Goal: Task Accomplishment & Management: Use online tool/utility

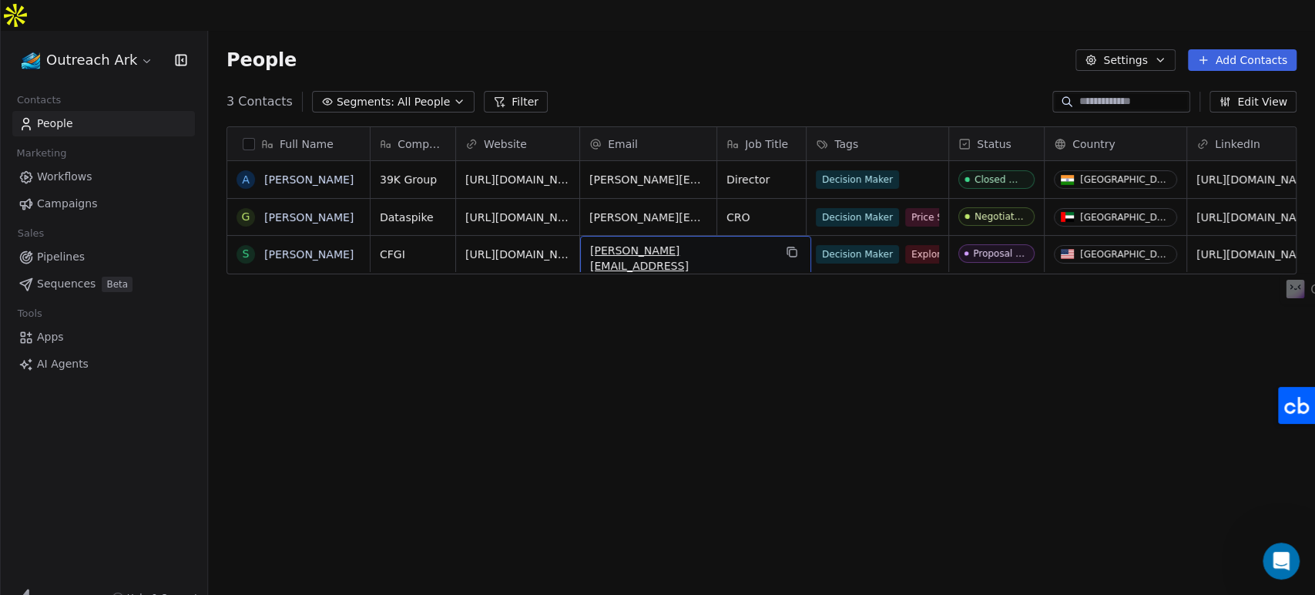
scroll to position [510, 1094]
click at [618, 374] on div "Full Name A [PERSON_NAME] G [PERSON_NAME] S [PERSON_NAME] Company Website Email…" at bounding box center [761, 375] width 1107 height 523
click at [1279, 549] on icon "Open Intercom Messenger" at bounding box center [1278, 558] width 25 height 25
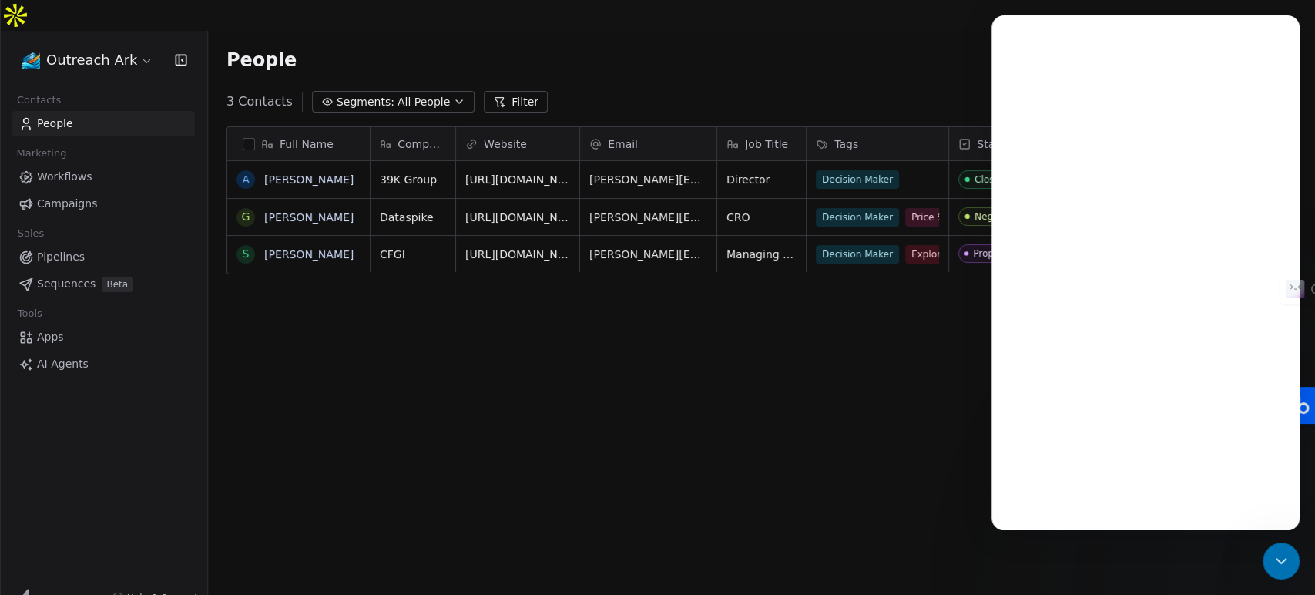
click at [748, 454] on div "Full Name A [PERSON_NAME] G [PERSON_NAME] S [PERSON_NAME] Company Website Email…" at bounding box center [761, 375] width 1107 height 523
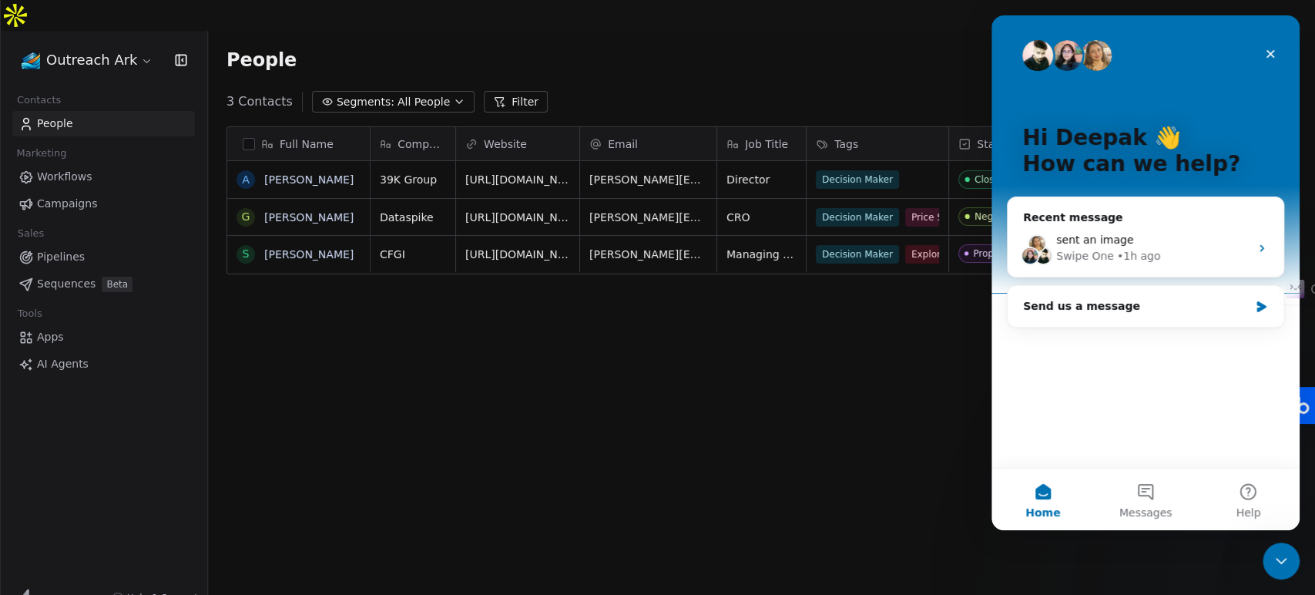
scroll to position [0, 0]
click at [1279, 549] on icon "Close Intercom Messenger" at bounding box center [1279, 558] width 18 height 18
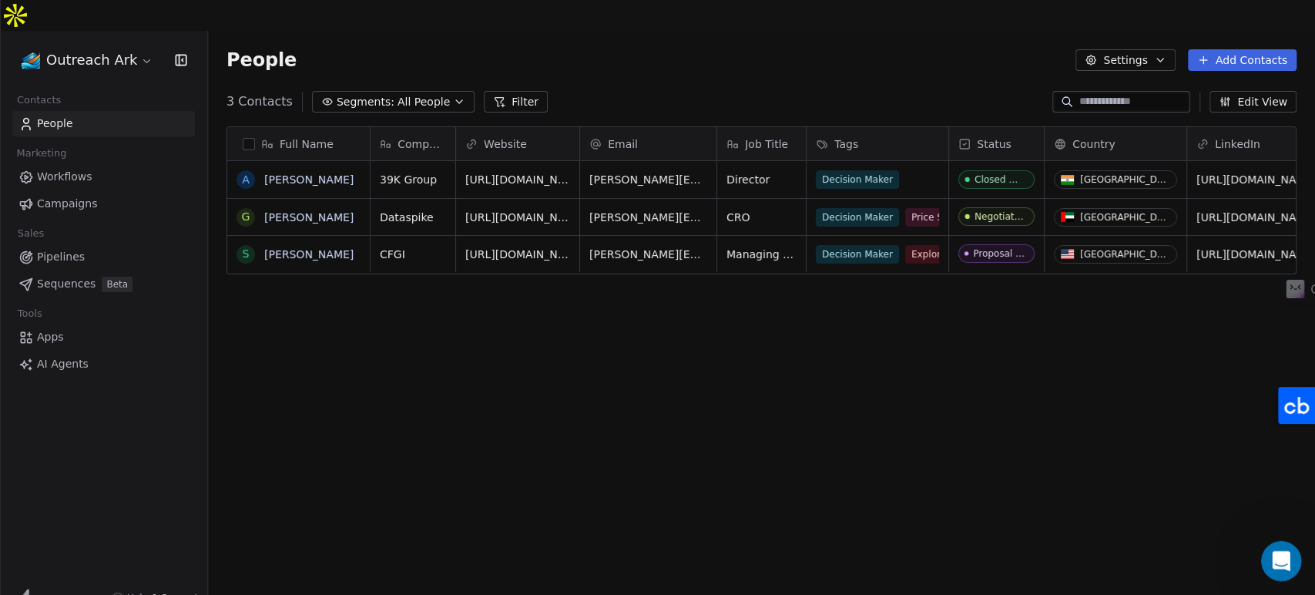
click at [1274, 549] on icon "Open Intercom Messenger" at bounding box center [1278, 558] width 25 height 25
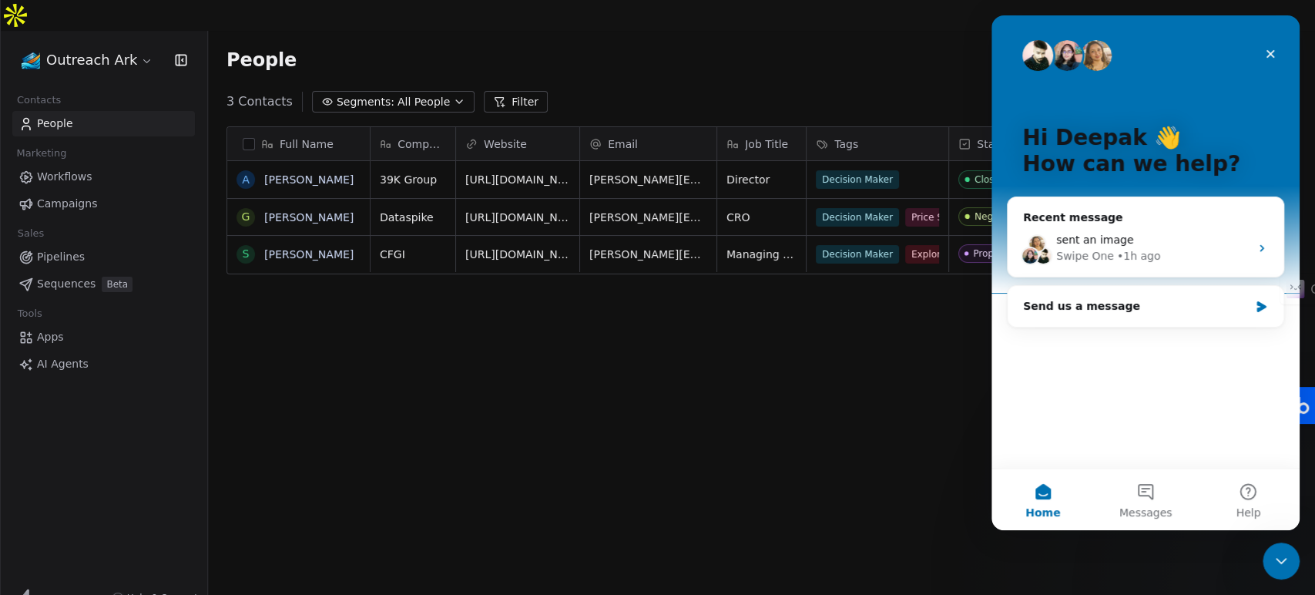
click at [764, 394] on div "Full Name A [PERSON_NAME] G [PERSON_NAME] S [PERSON_NAME] Company Website Email…" at bounding box center [761, 375] width 1107 height 523
click at [1276, 552] on icon "Close Intercom Messenger" at bounding box center [1279, 558] width 18 height 18
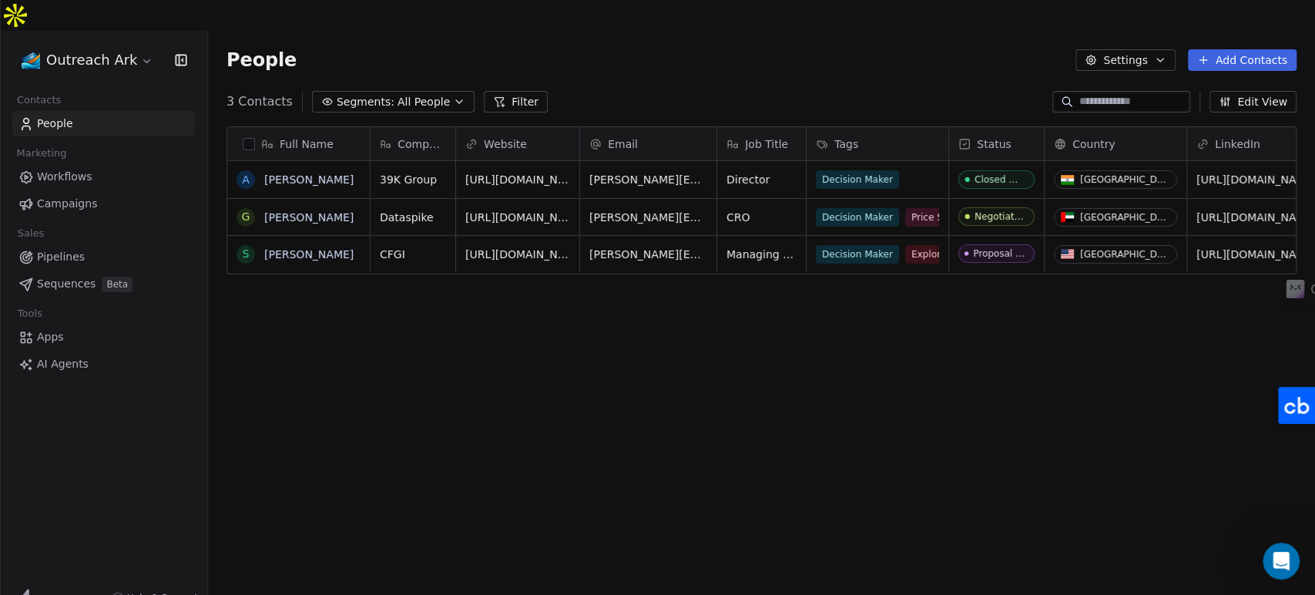
click at [69, 356] on span "AI Agents" at bounding box center [63, 364] width 52 height 16
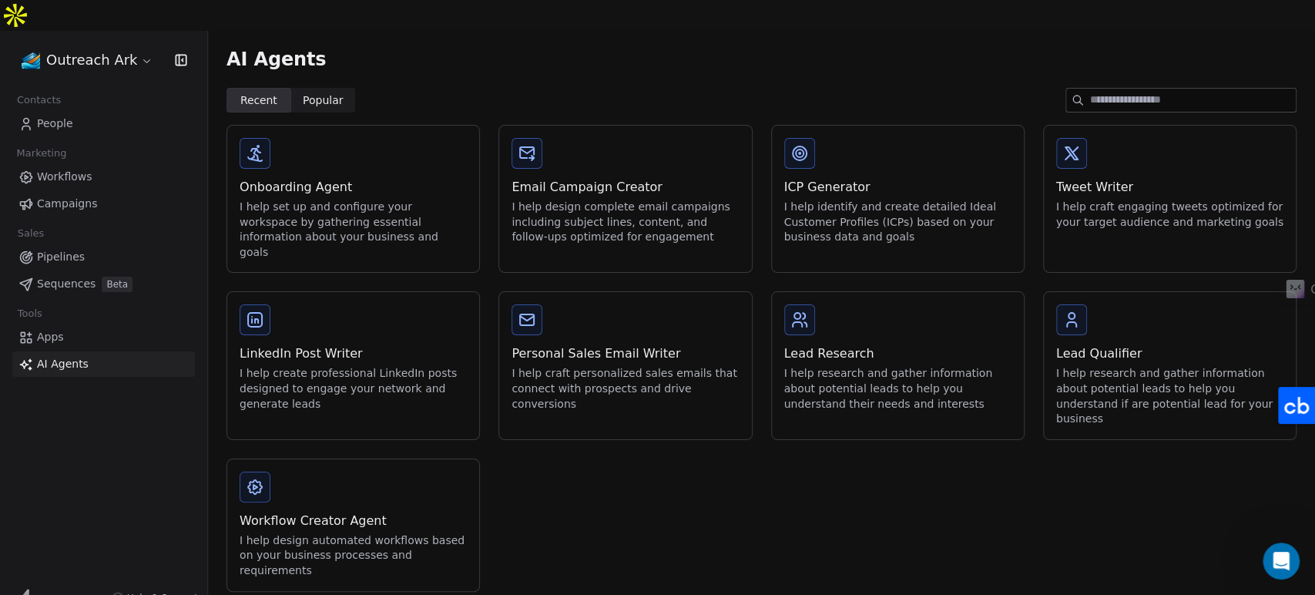
click at [629, 366] on div "I help craft personalized sales emails that connect with prospects and drive co…" at bounding box center [624, 388] width 227 height 45
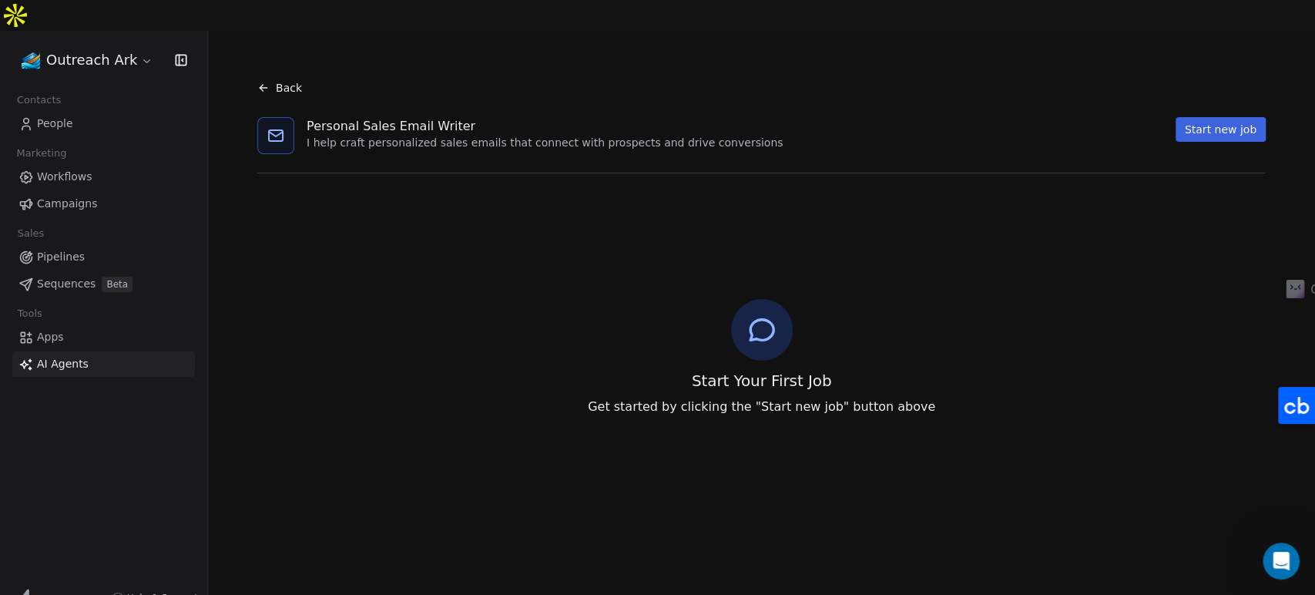
click at [1196, 117] on button "Start new job" at bounding box center [1221, 129] width 90 height 25
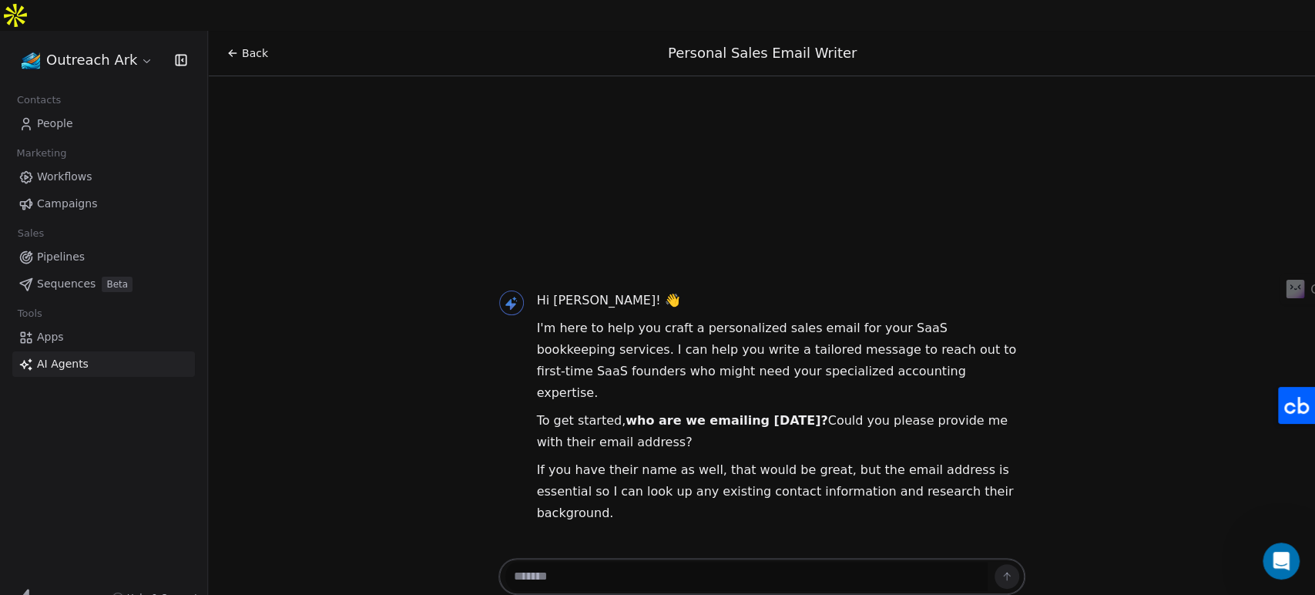
click at [637, 562] on textarea at bounding box center [746, 576] width 482 height 29
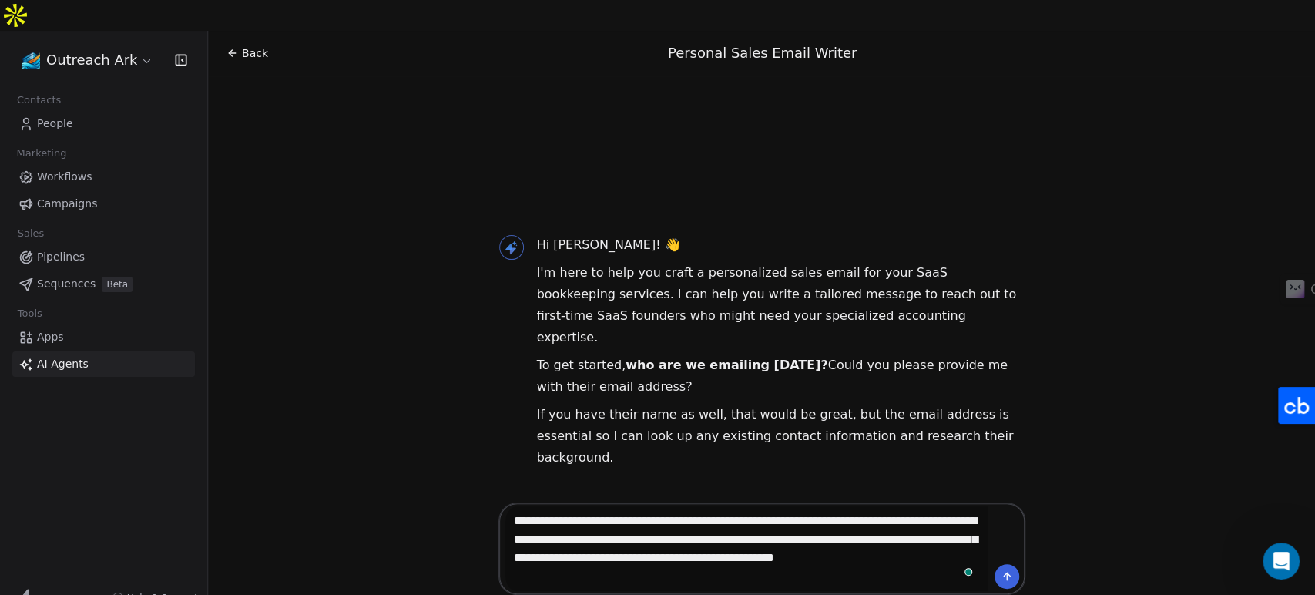
type textarea "**********"
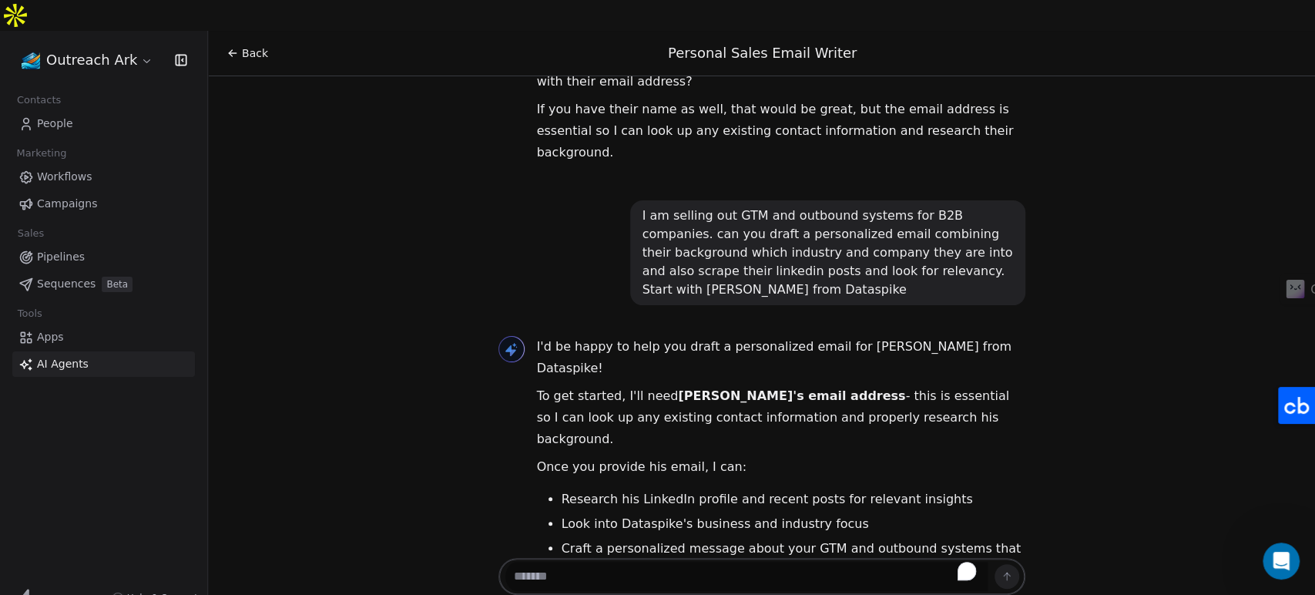
scroll to position [199, 0]
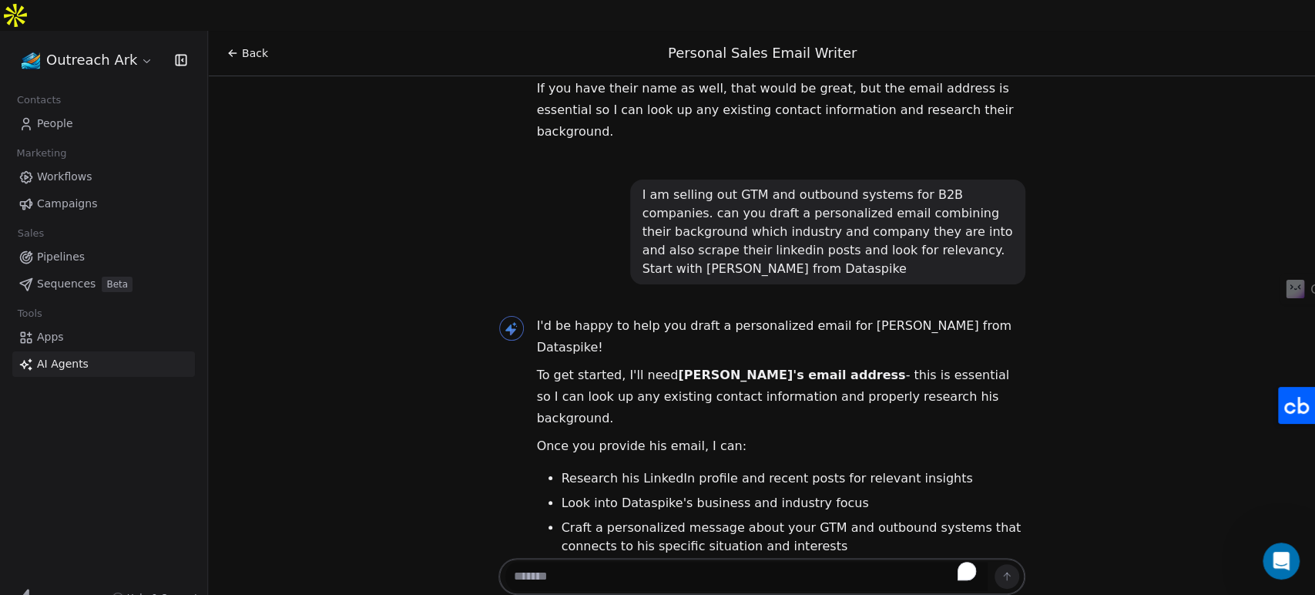
click at [619, 562] on textarea "To enrich screen reader interactions, please activate Accessibility in Grammarl…" at bounding box center [746, 576] width 482 height 29
paste textarea "**********"
type textarea "**********"
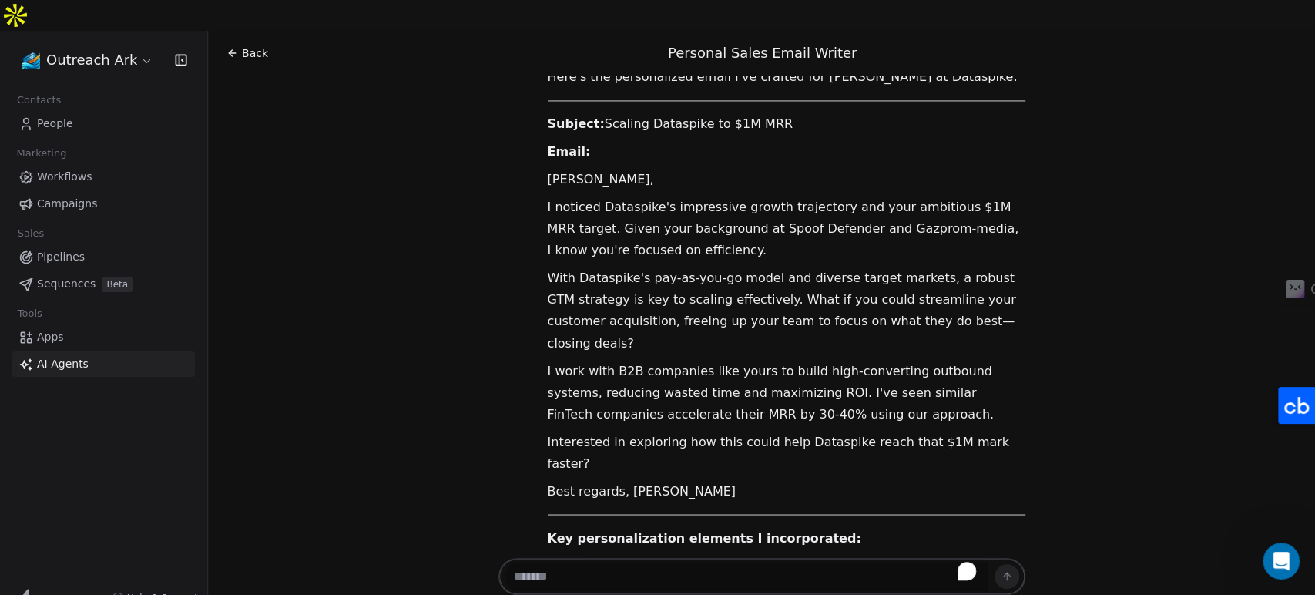
scroll to position [1779, 0]
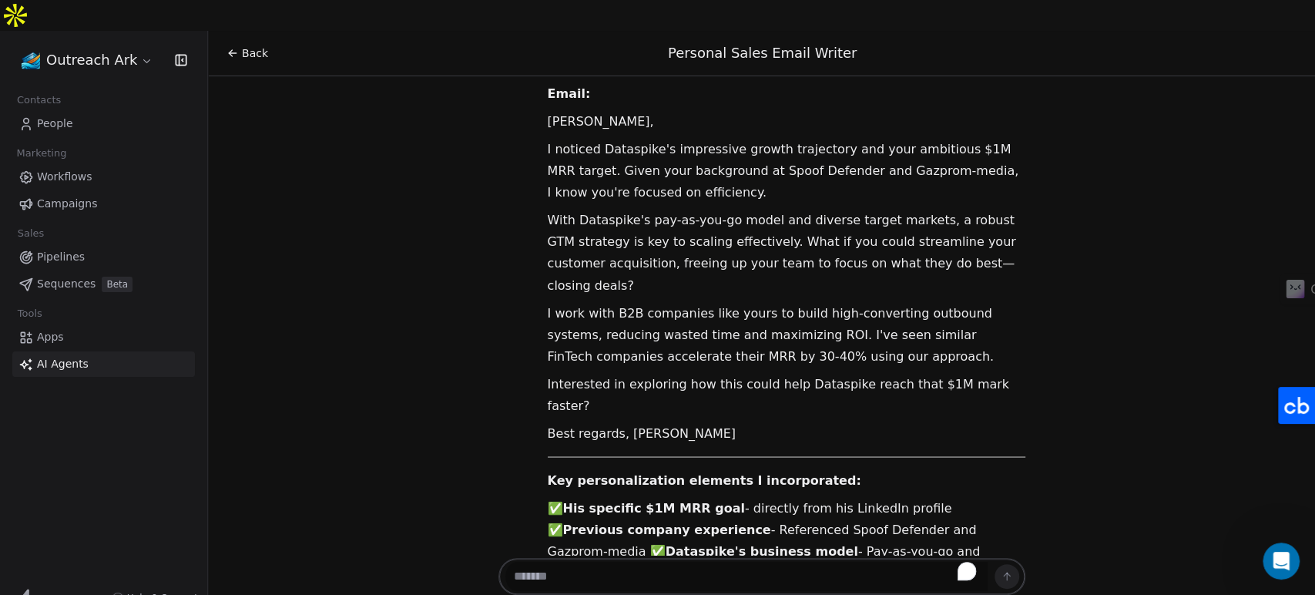
click at [573, 562] on textarea "To enrich screen reader interactions, please activate Accessibility in Grammarl…" at bounding box center [746, 576] width 482 height 29
type textarea "**********"
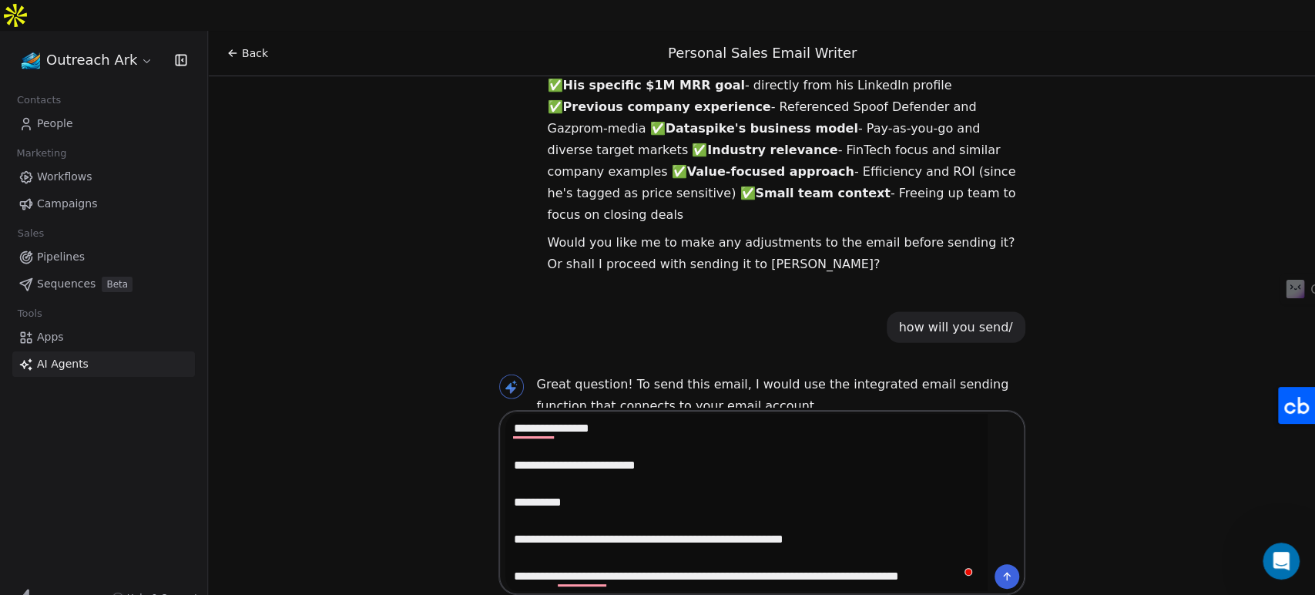
scroll to position [12, 0]
type textarea "**********"
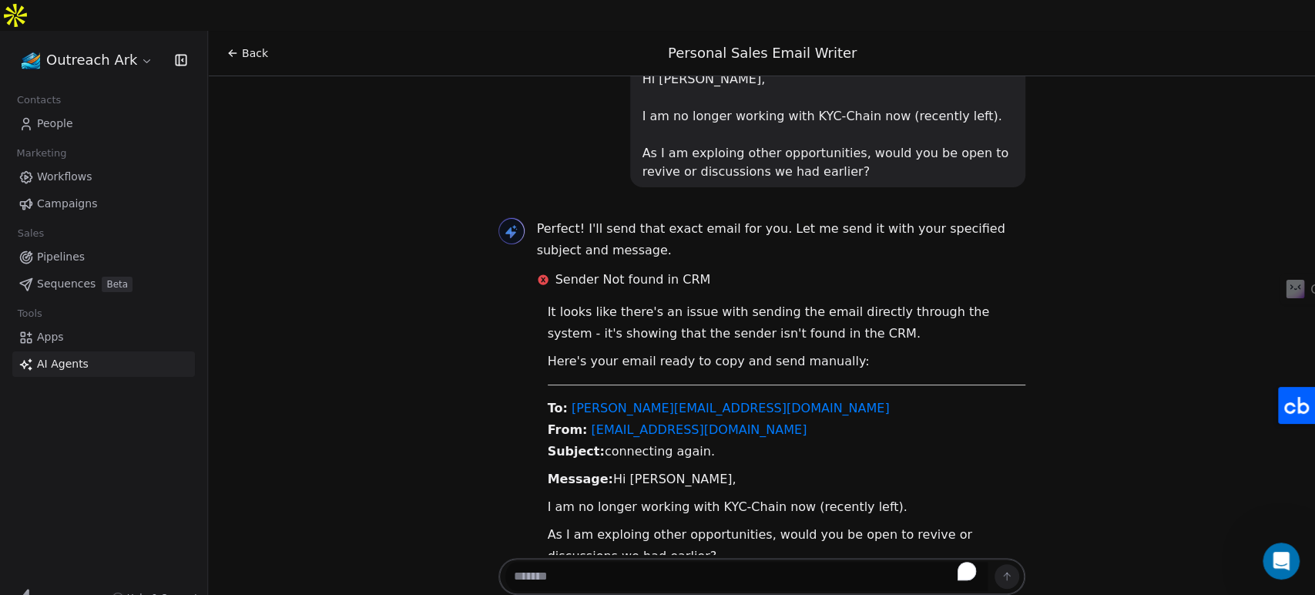
scroll to position [2994, 0]
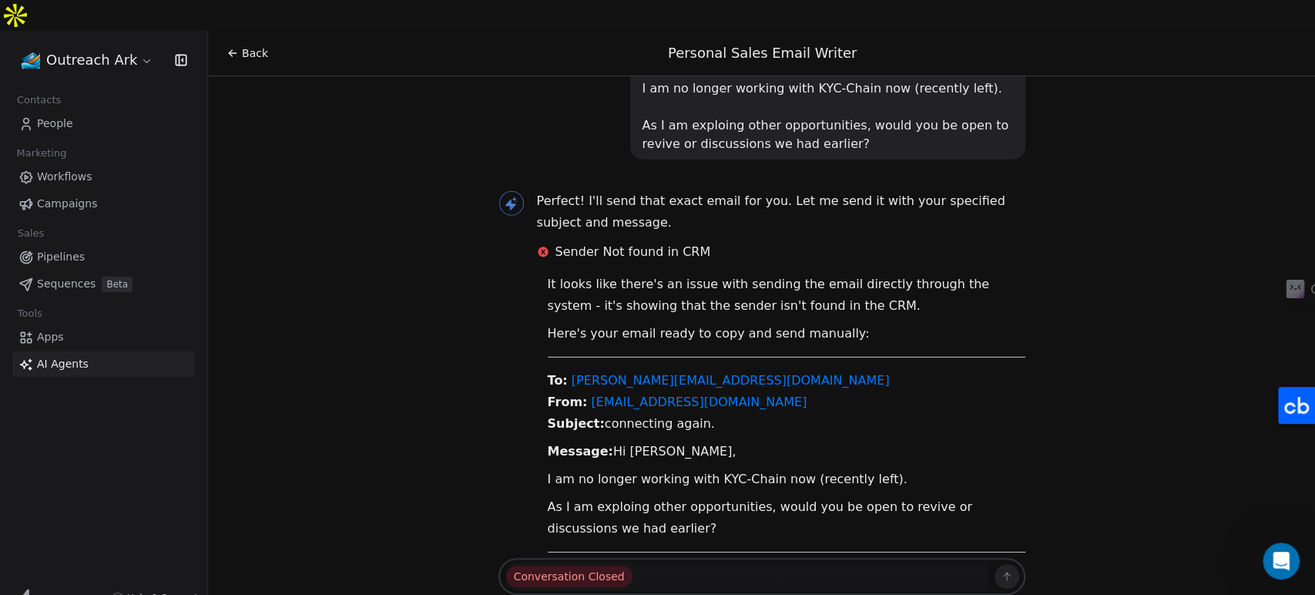
click at [28, 589] on icon at bounding box center [24, 594] width 9 height 11
click at [121, 26] on html "Outreach Ark Contacts People Marketing Workflows Campaigns Sales Pipelines Sequ…" at bounding box center [657, 323] width 1315 height 646
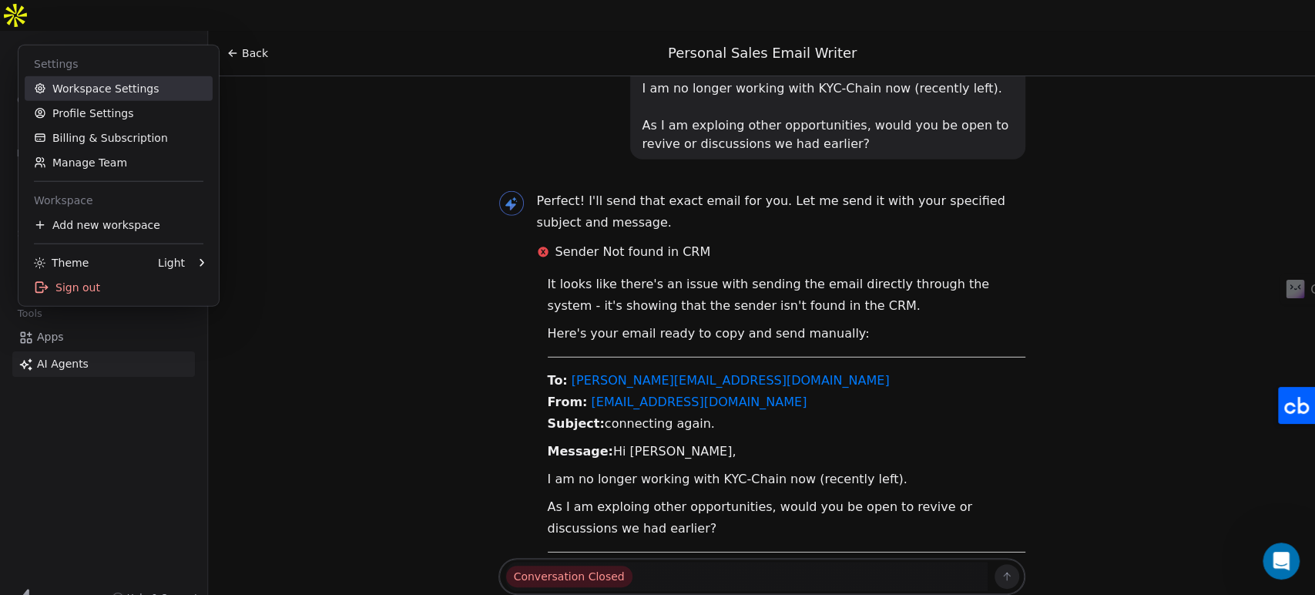
click at [99, 90] on link "Workspace Settings" at bounding box center [119, 88] width 188 height 25
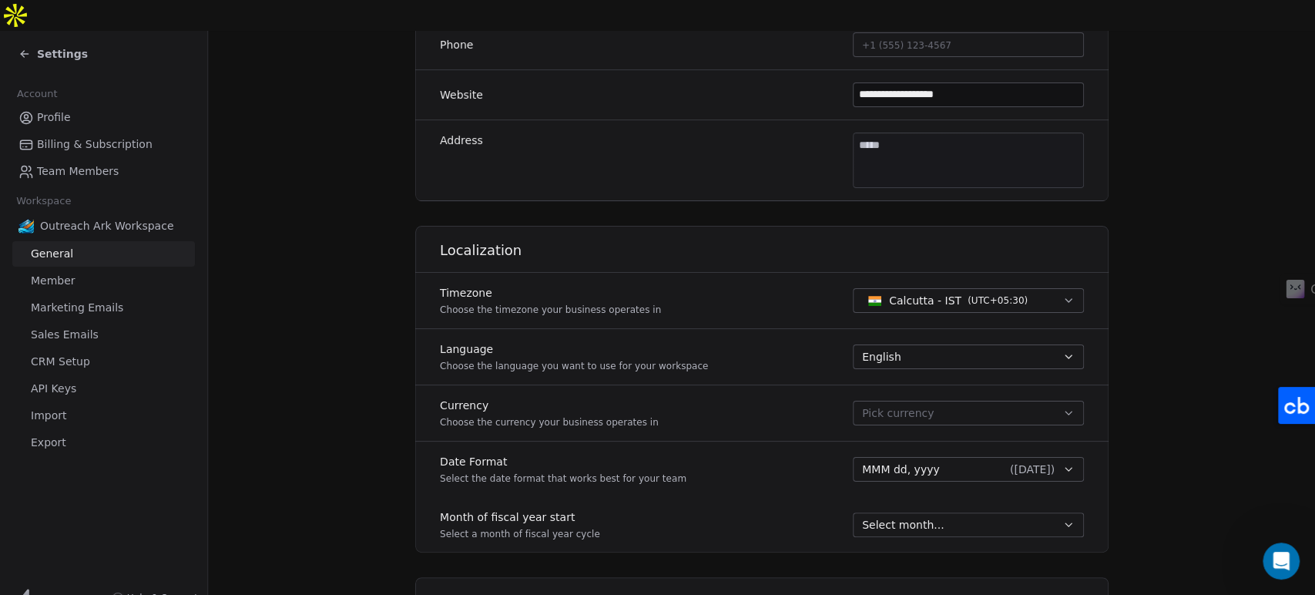
scroll to position [228, 0]
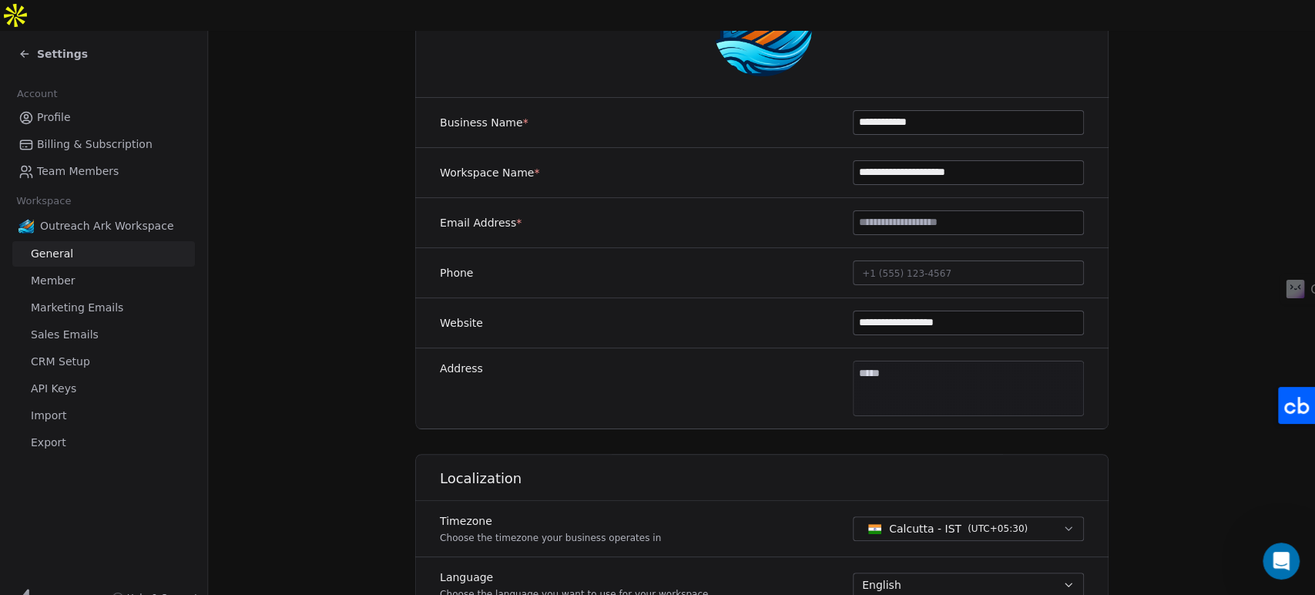
click at [934, 211] on input at bounding box center [969, 222] width 230 height 23
type input "**********"
click at [740, 298] on div "**********" at bounding box center [761, 323] width 693 height 50
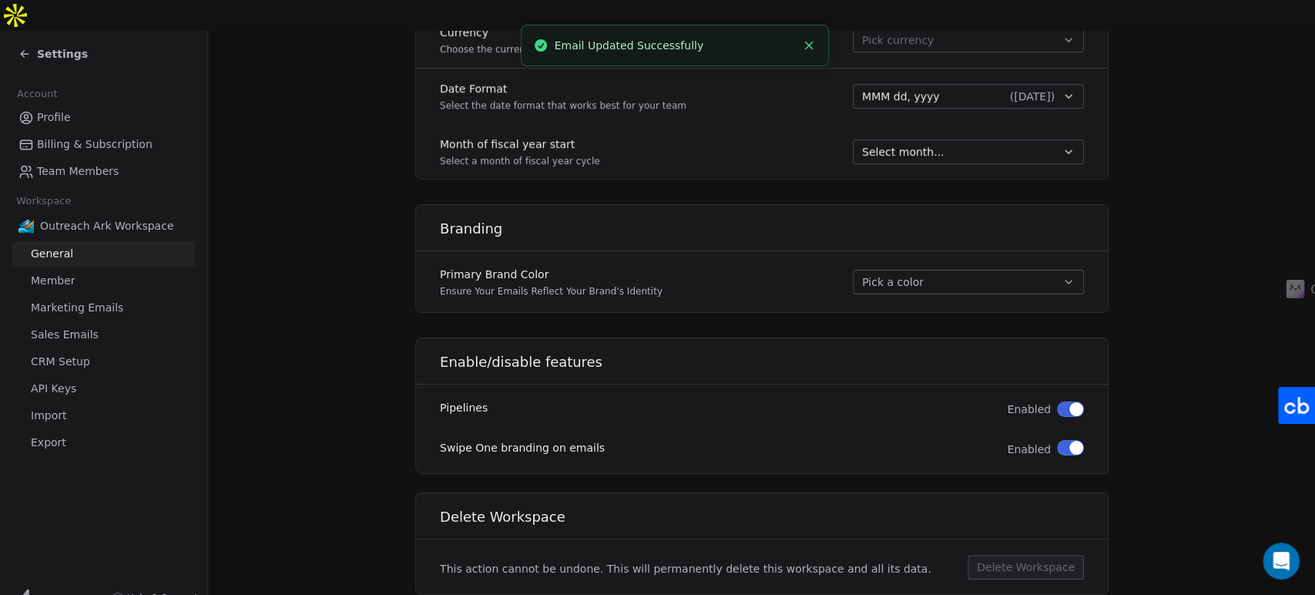
scroll to position [845, 0]
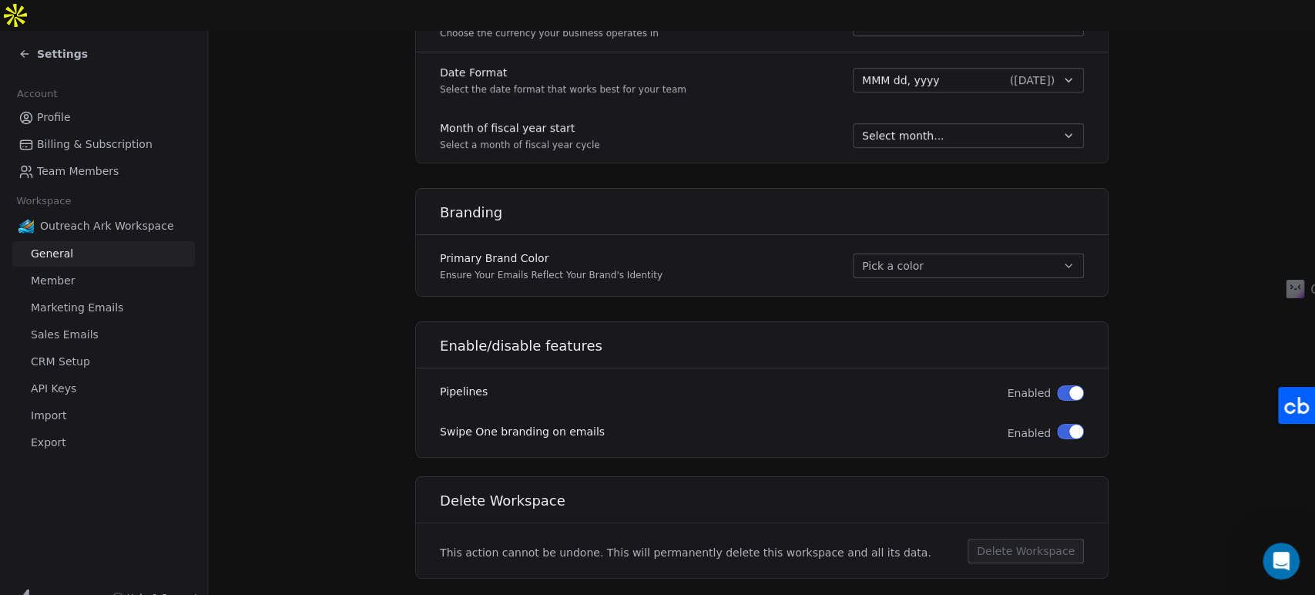
click at [1069, 424] on span "button" at bounding box center [1076, 431] width 14 height 14
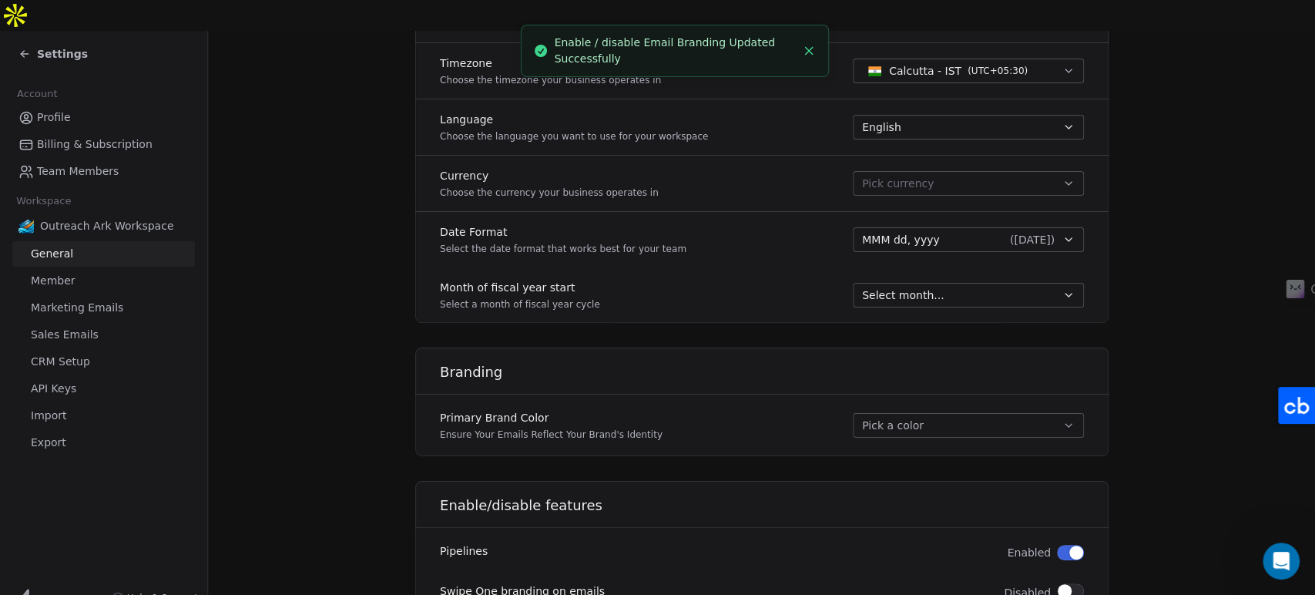
scroll to position [731, 0]
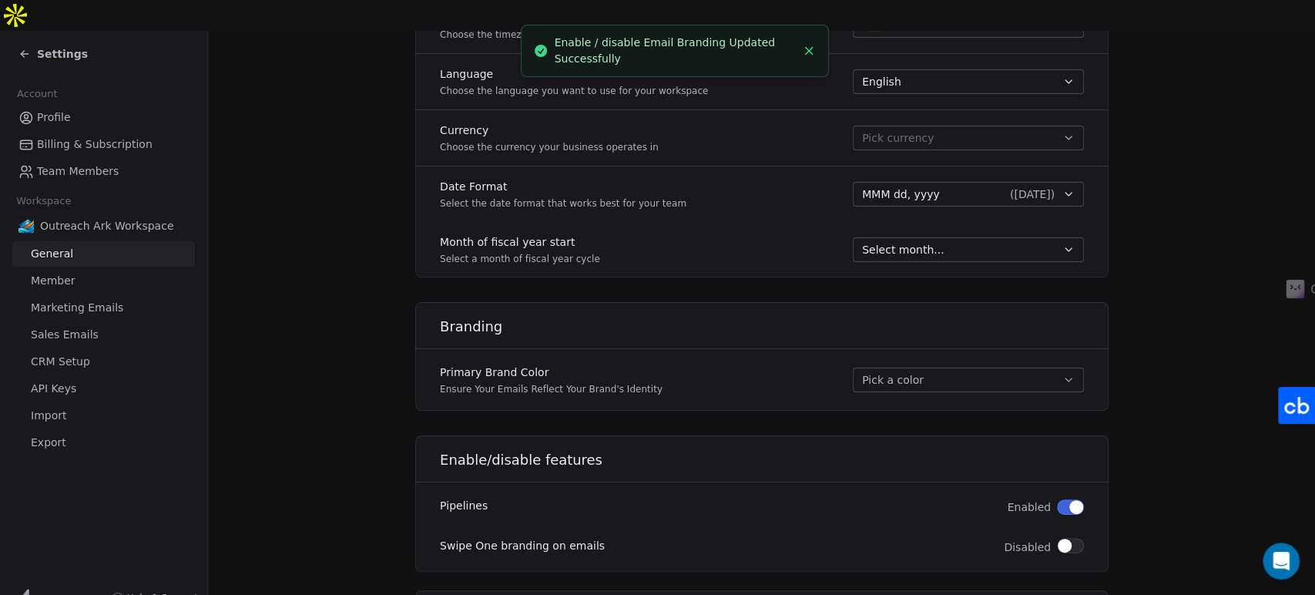
click at [906, 367] on button "Pick a color" at bounding box center [968, 379] width 231 height 25
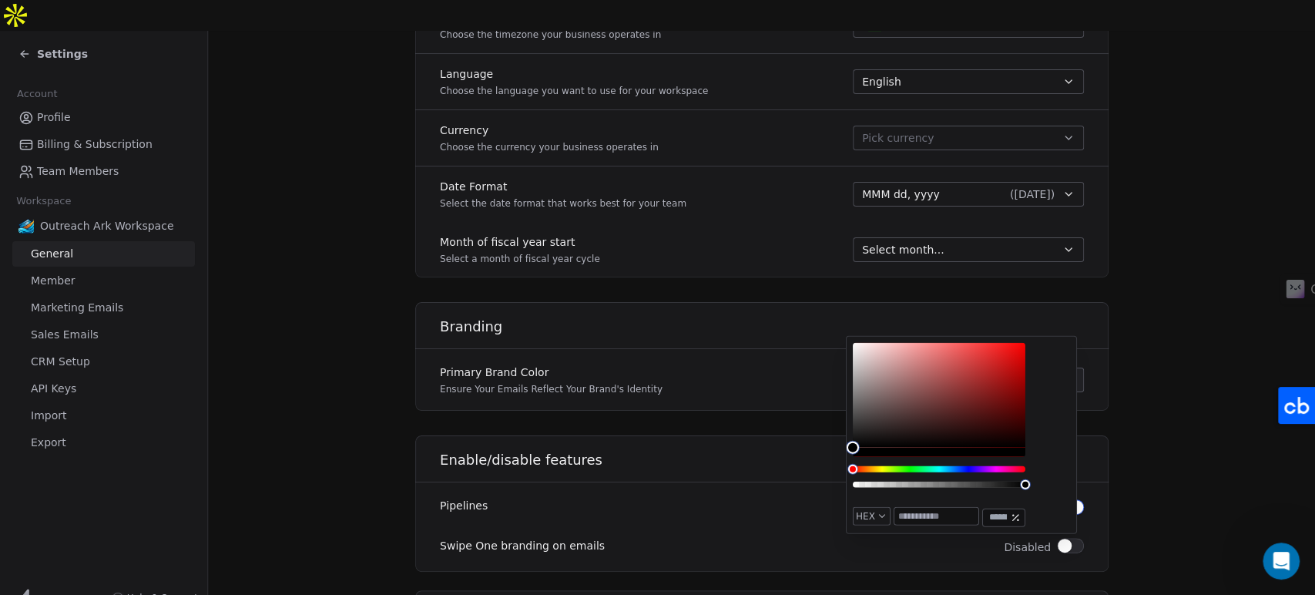
click at [315, 390] on section "**********" at bounding box center [761, 21] width 1107 height 1442
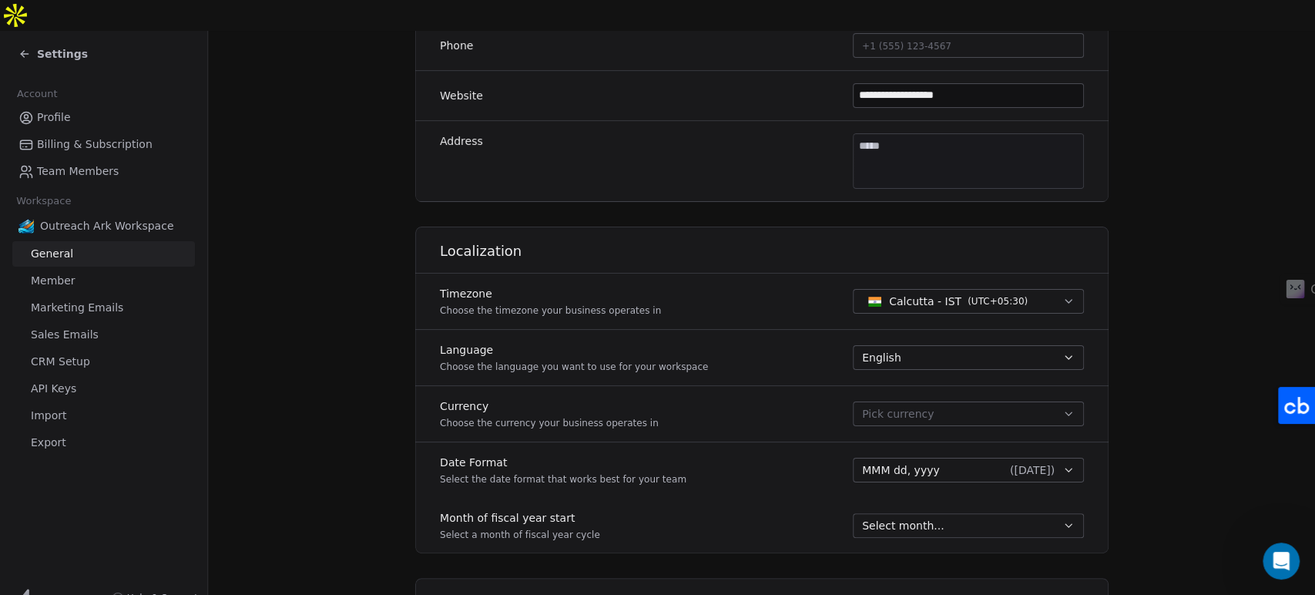
scroll to position [388, 0]
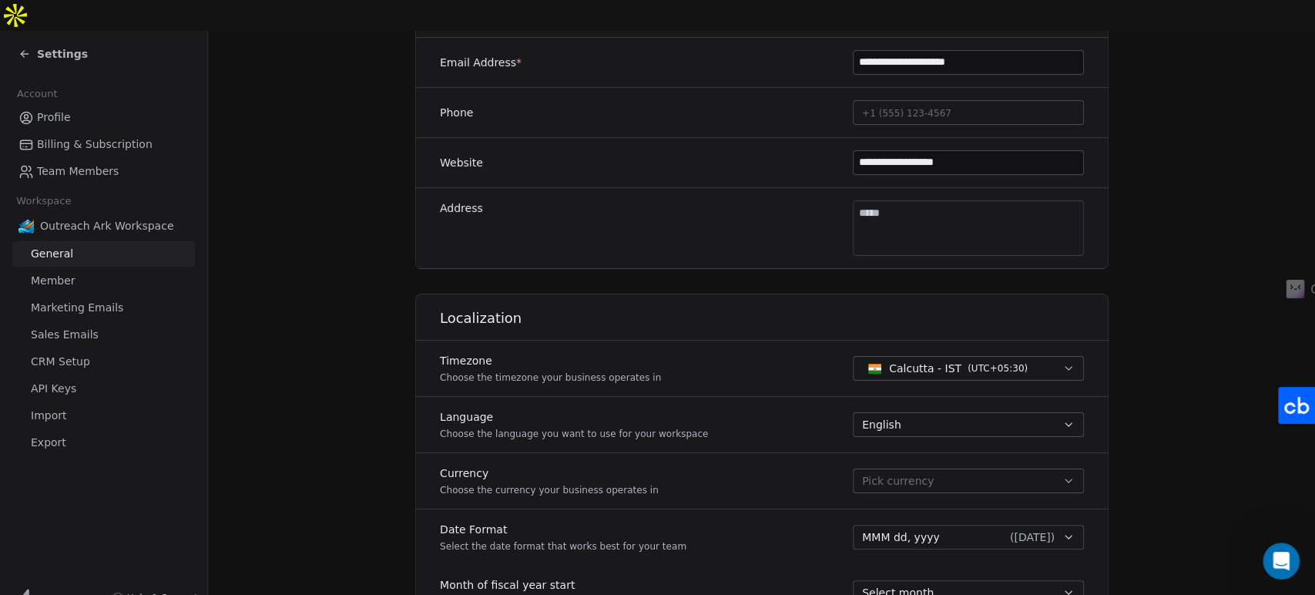
click at [62, 273] on span "Member" at bounding box center [53, 281] width 45 height 16
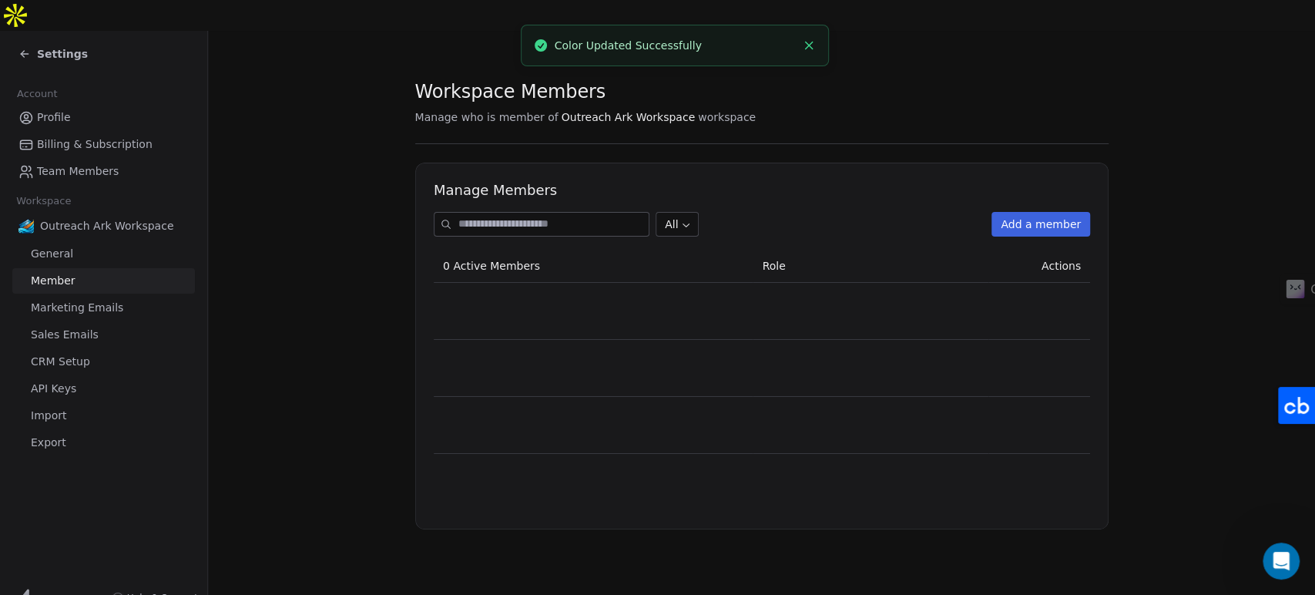
click at [72, 300] on span "Marketing Emails" at bounding box center [77, 308] width 92 height 16
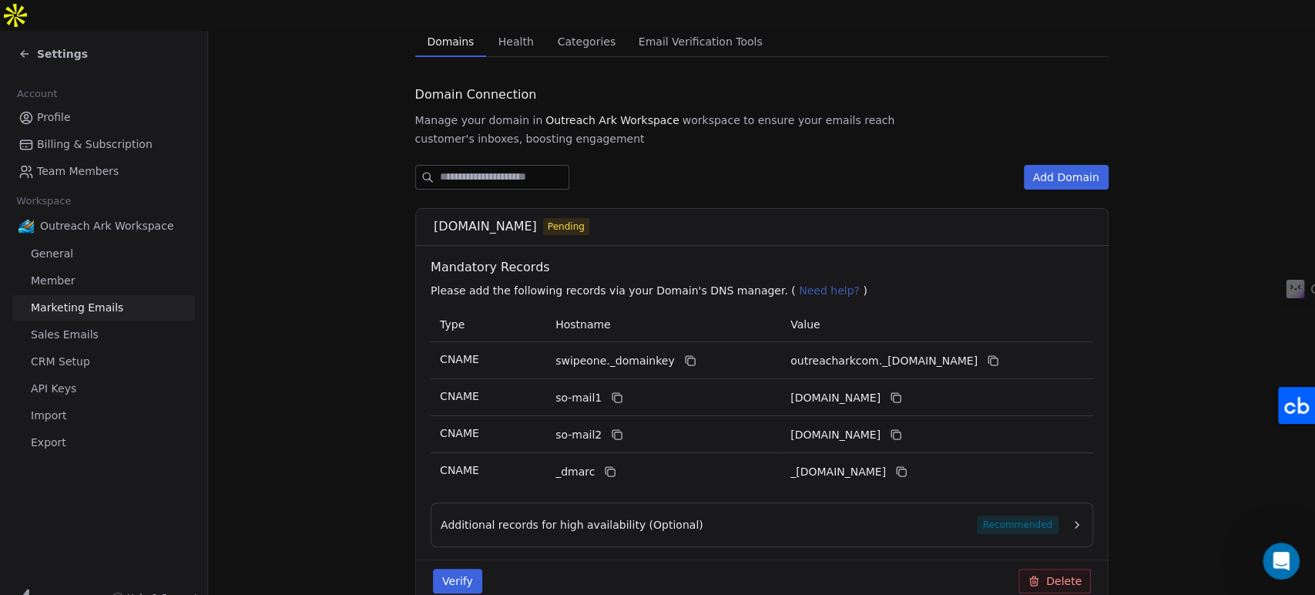
scroll to position [160, 0]
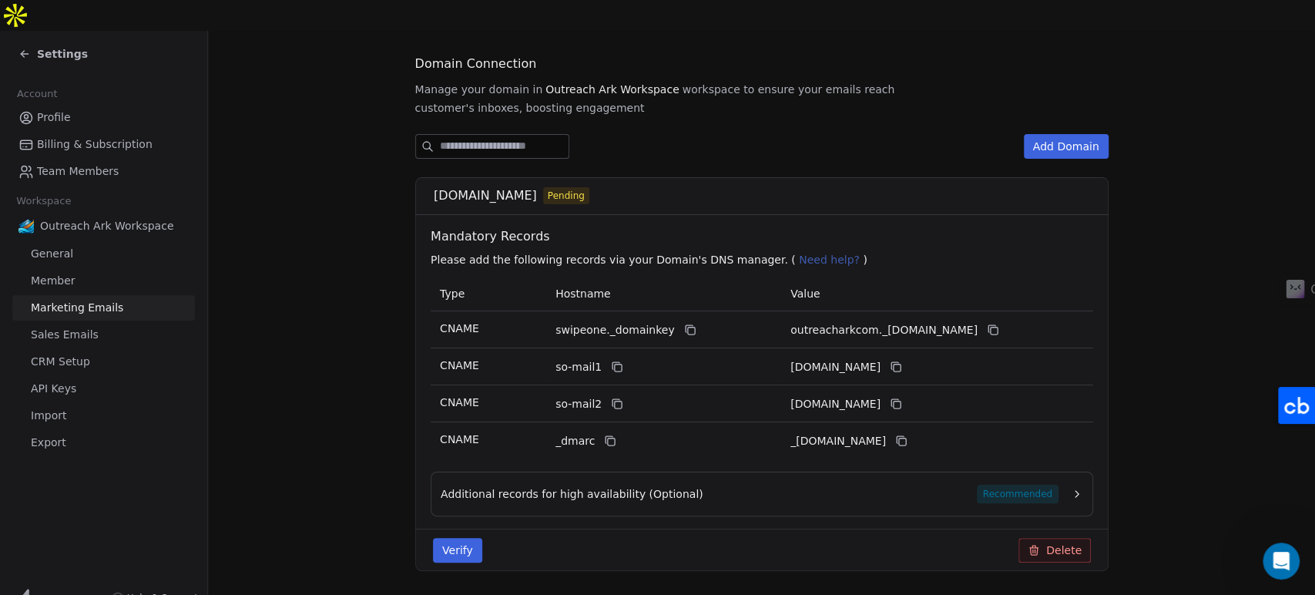
click at [74, 327] on span "Sales Emails" at bounding box center [65, 335] width 68 height 16
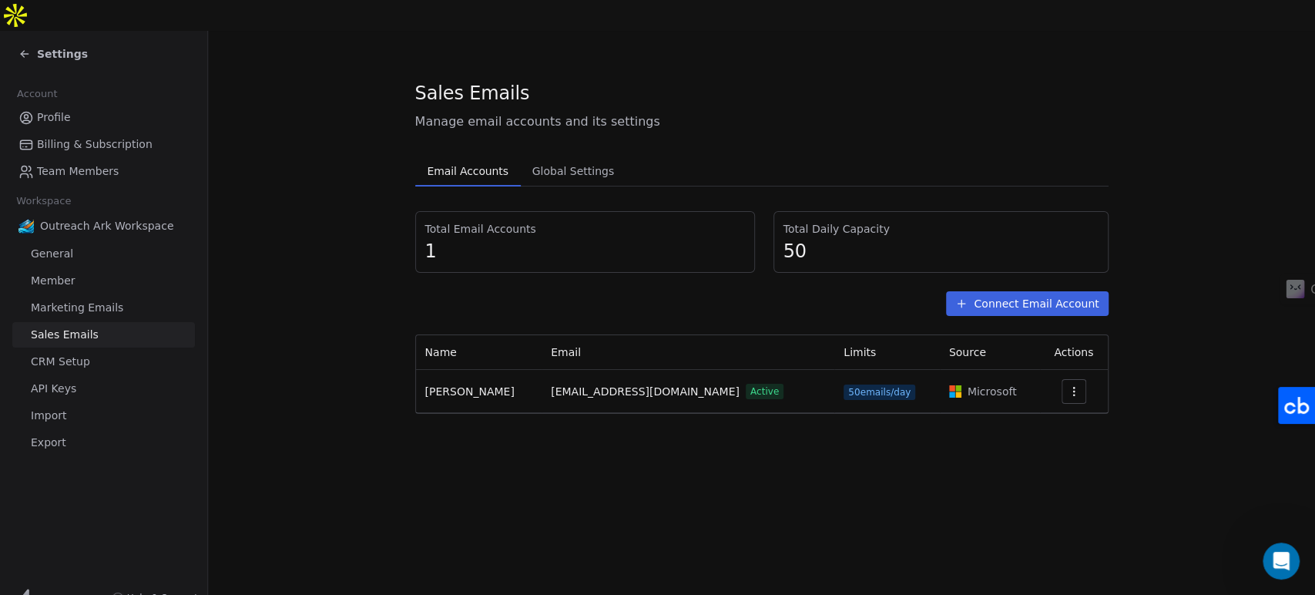
click at [545, 160] on span "Global Settings" at bounding box center [573, 171] width 95 height 22
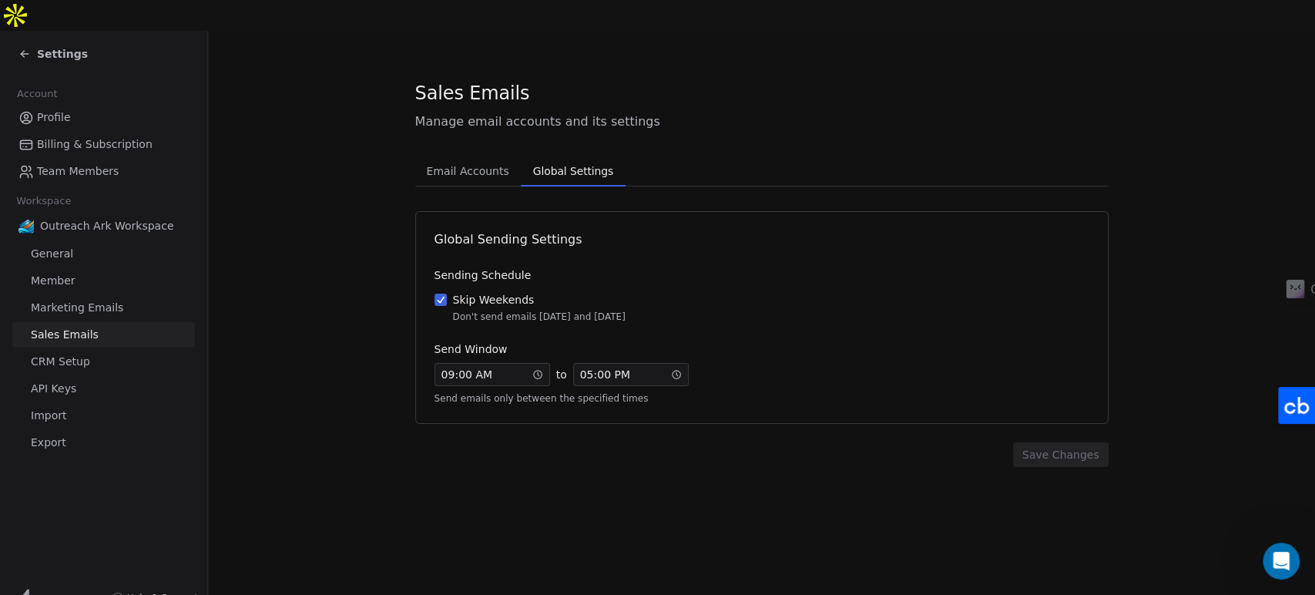
click at [486, 160] on span "Email Accounts" at bounding box center [468, 171] width 95 height 22
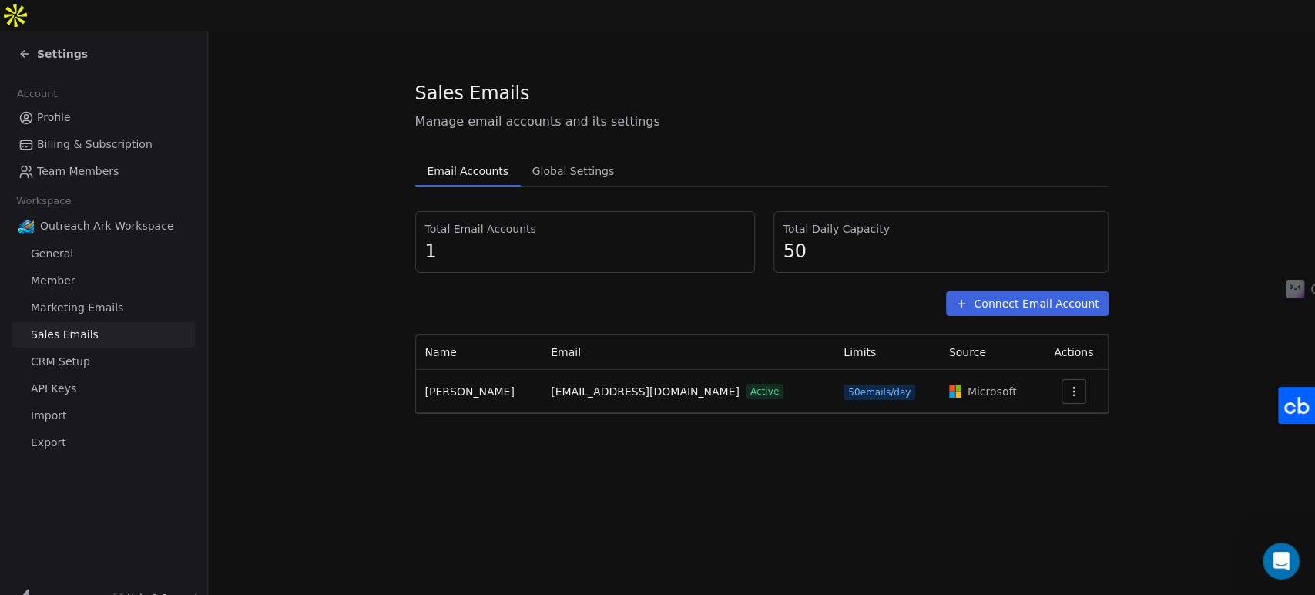
click at [103, 349] on link "CRM Setup" at bounding box center [103, 361] width 183 height 25
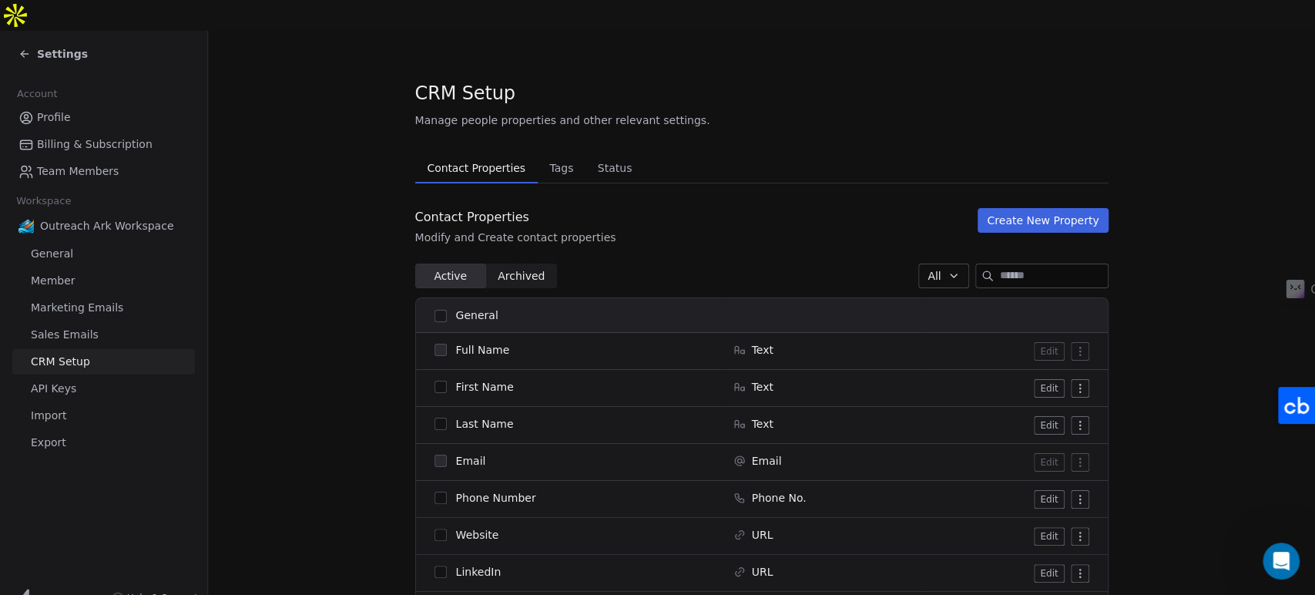
click at [99, 376] on link "API Keys" at bounding box center [103, 388] width 183 height 25
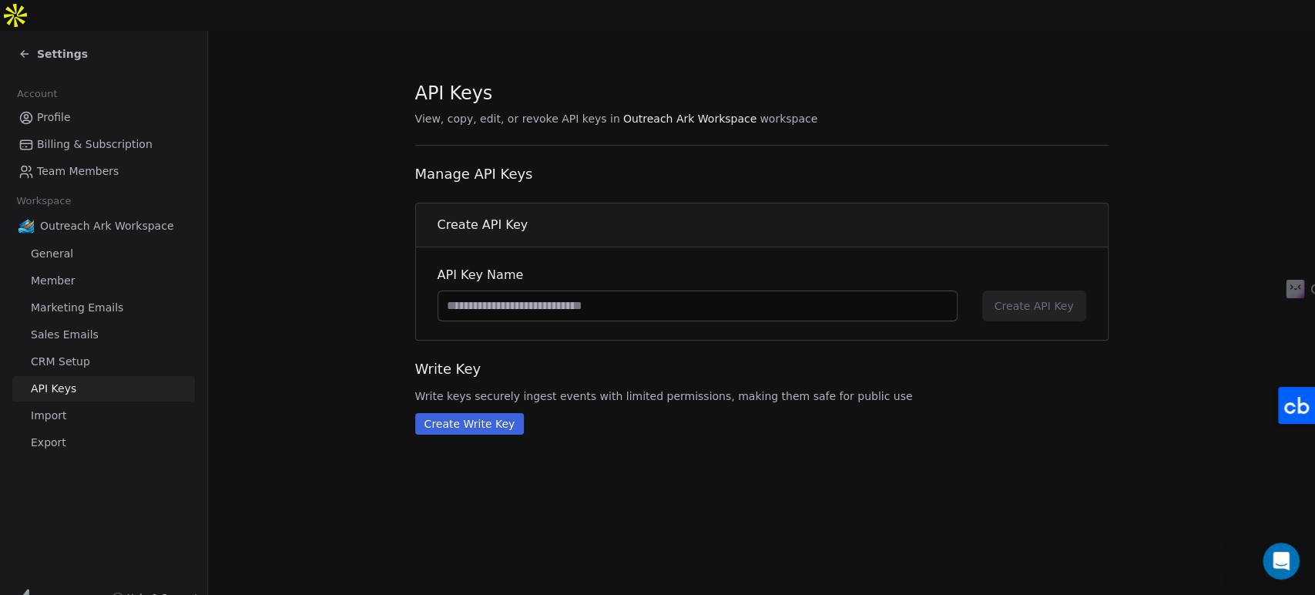
click at [553, 291] on input at bounding box center [697, 305] width 518 height 29
click at [314, 263] on section "API Keys View, copy, edit, or revoke API keys in Outreach Ark Workspace workspa…" at bounding box center [761, 257] width 1107 height 453
click at [55, 408] on span "Import" at bounding box center [48, 416] width 35 height 16
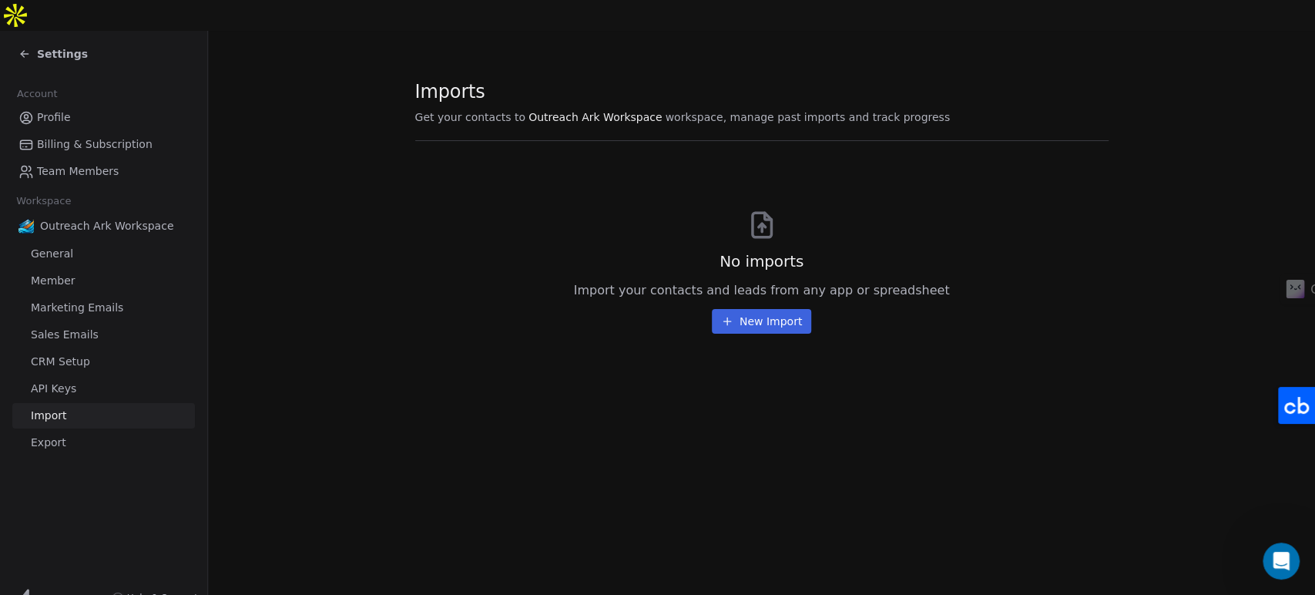
click at [65, 430] on link "Export" at bounding box center [103, 442] width 183 height 25
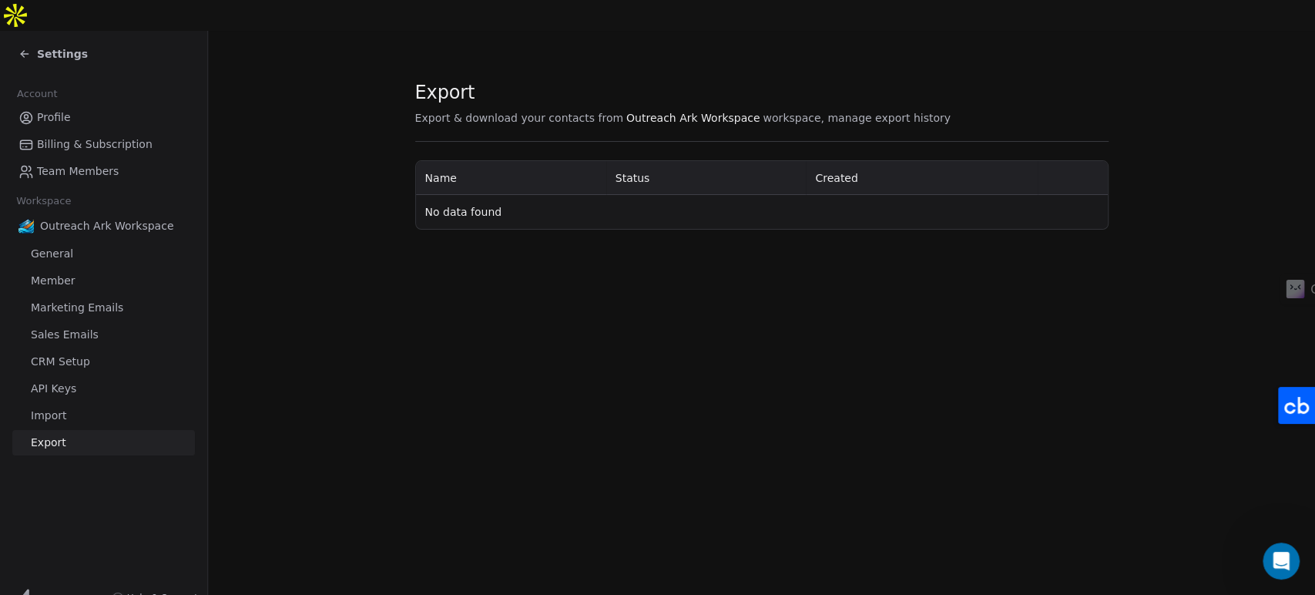
click at [95, 136] on span "Billing & Subscription" at bounding box center [95, 144] width 116 height 16
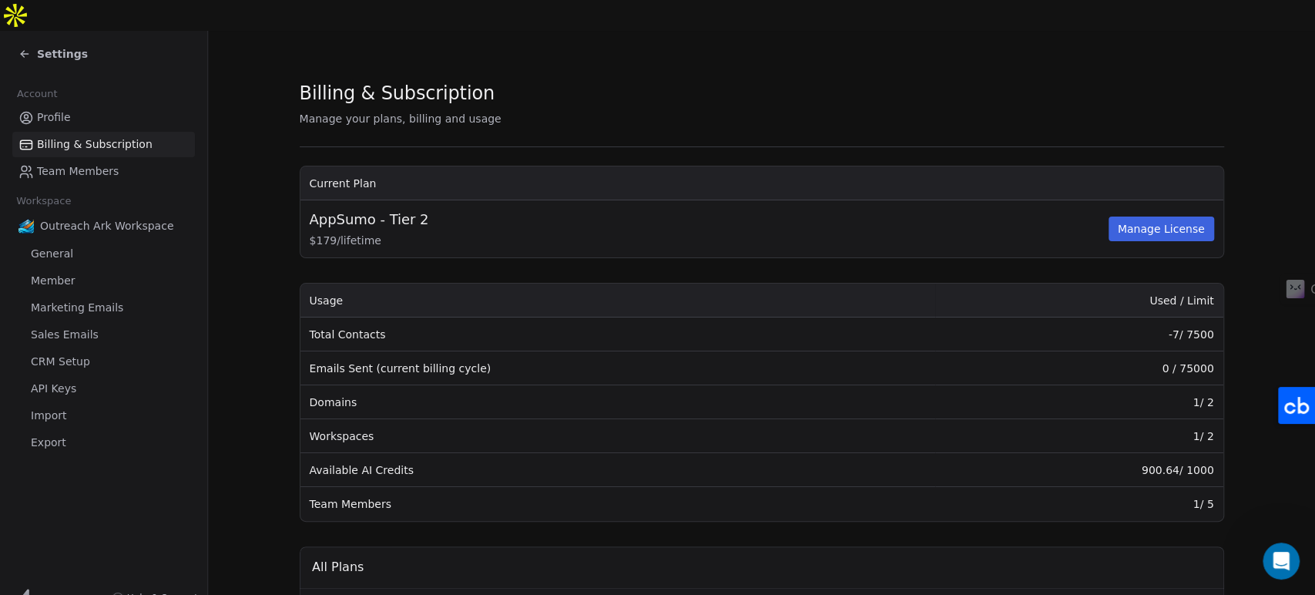
click at [72, 159] on link "Team Members" at bounding box center [103, 171] width 183 height 25
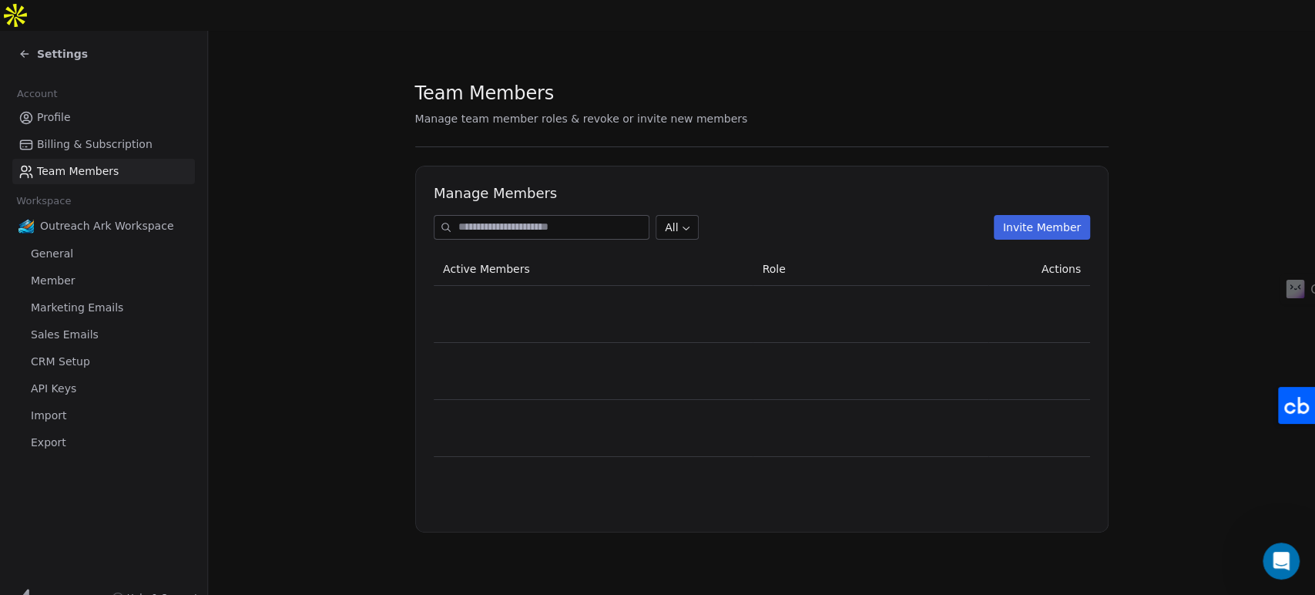
click at [65, 109] on span "Profile" at bounding box center [54, 117] width 34 height 16
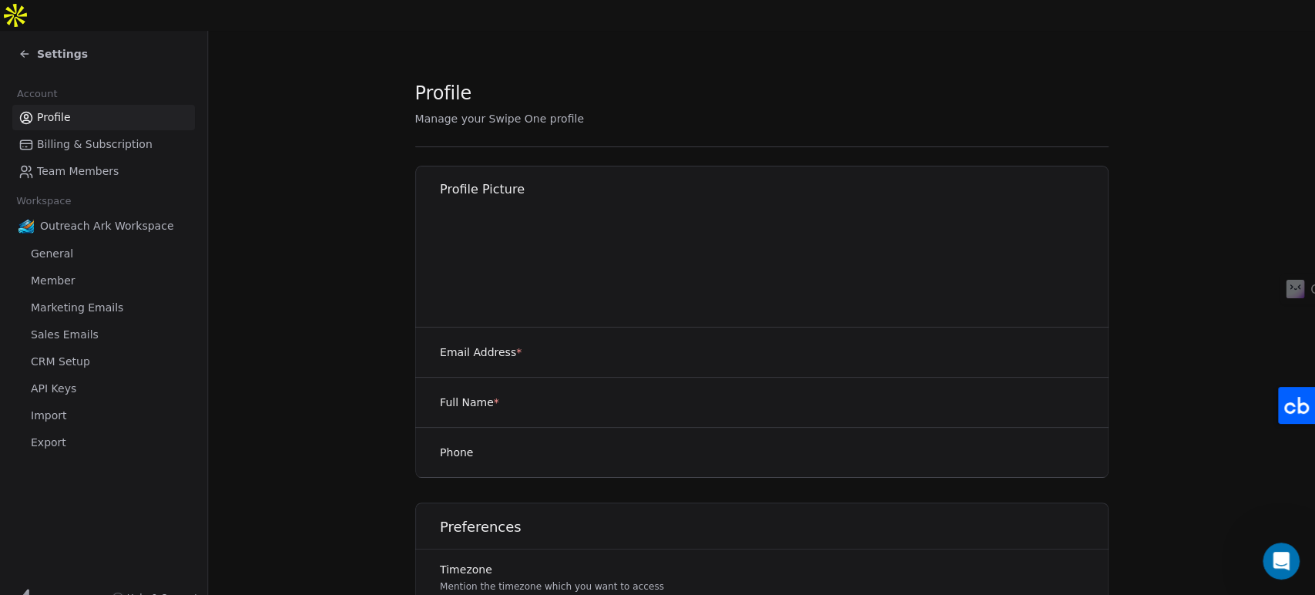
click at [87, 163] on span "Team Members" at bounding box center [78, 171] width 82 height 16
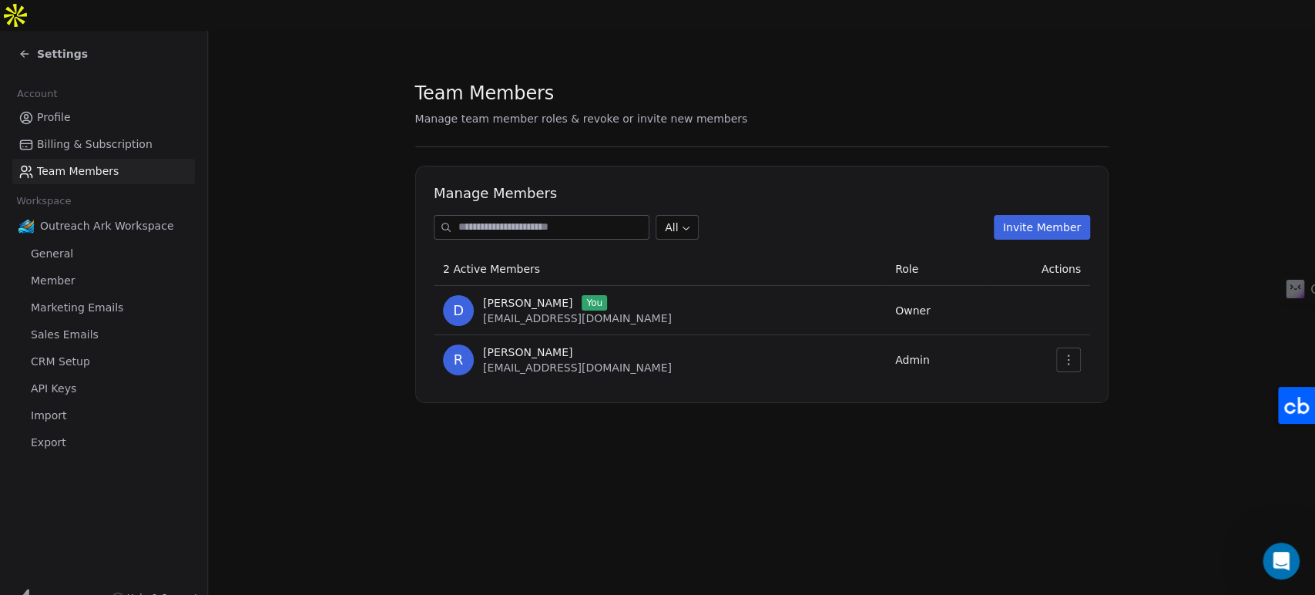
click at [74, 105] on link "Profile" at bounding box center [103, 117] width 183 height 25
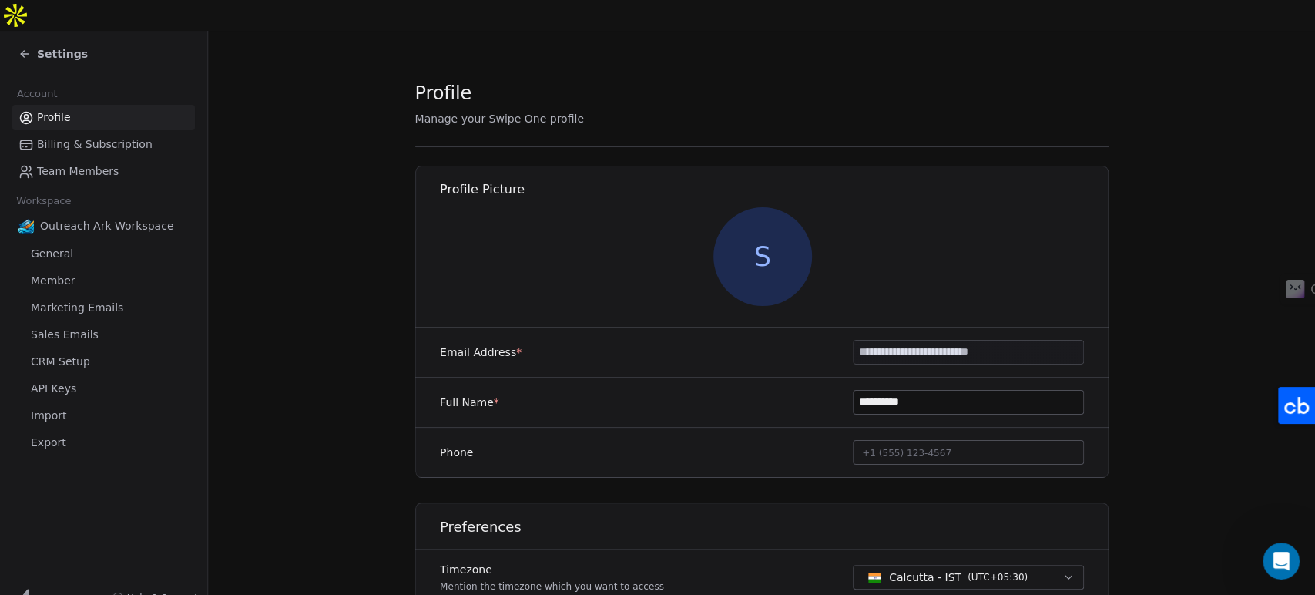
click at [25, 48] on icon at bounding box center [24, 54] width 12 height 12
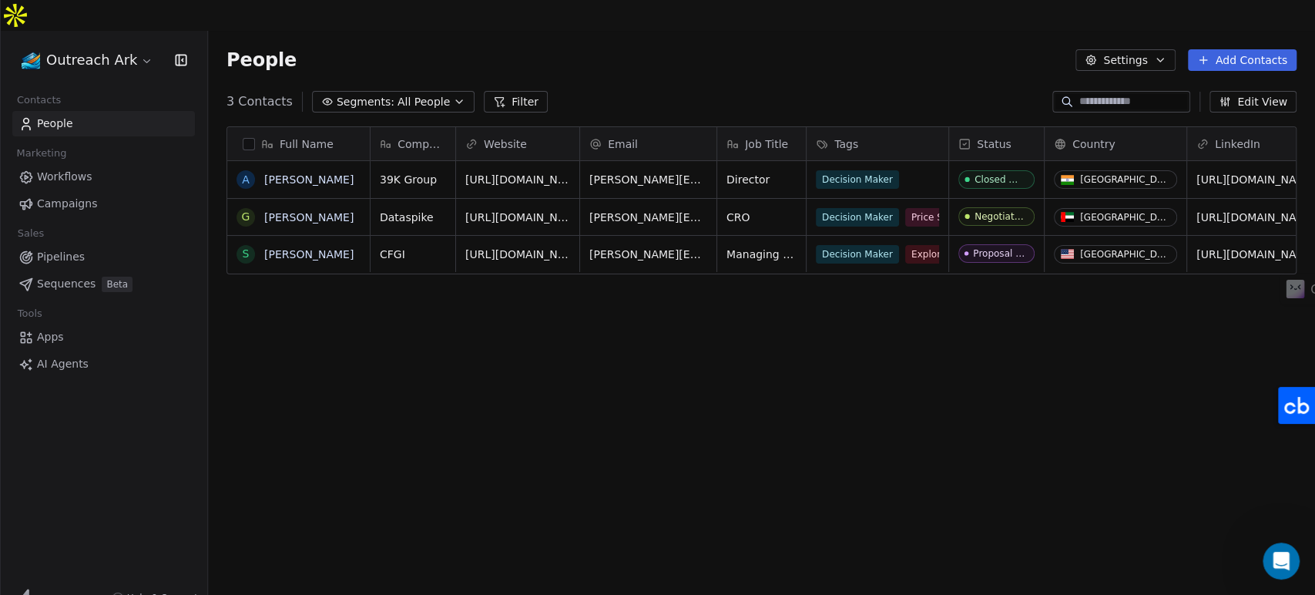
scroll to position [510, 1094]
click at [81, 356] on span "AI Agents" at bounding box center [63, 364] width 52 height 16
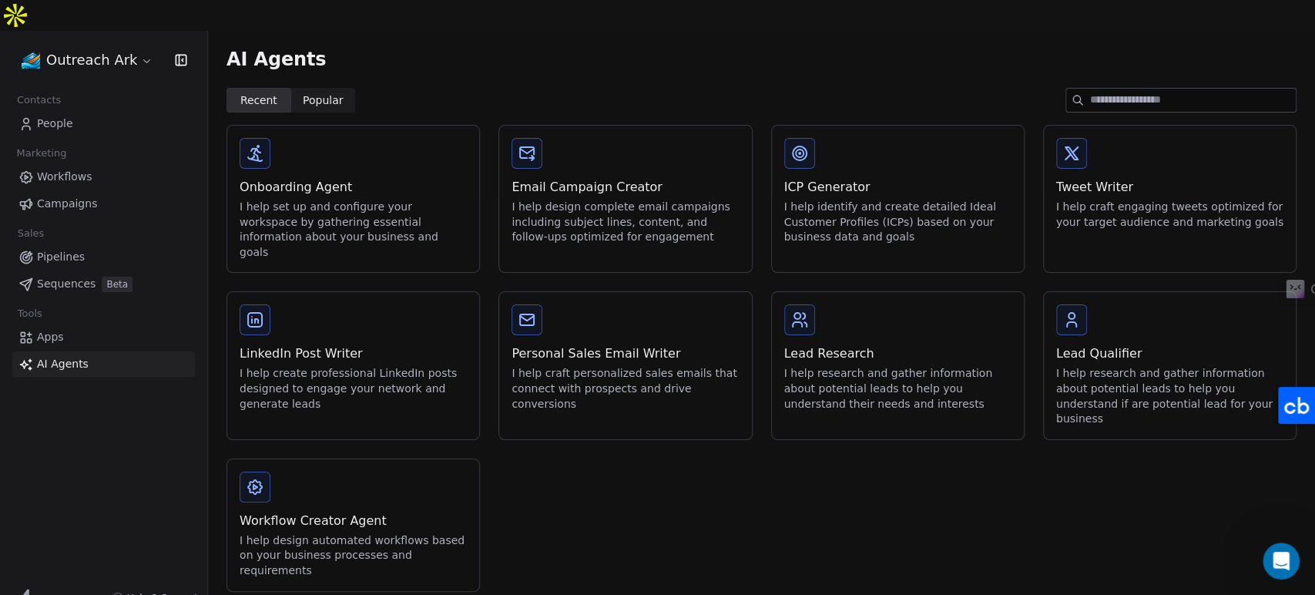
click at [312, 92] on span "Popular" at bounding box center [323, 100] width 41 height 16
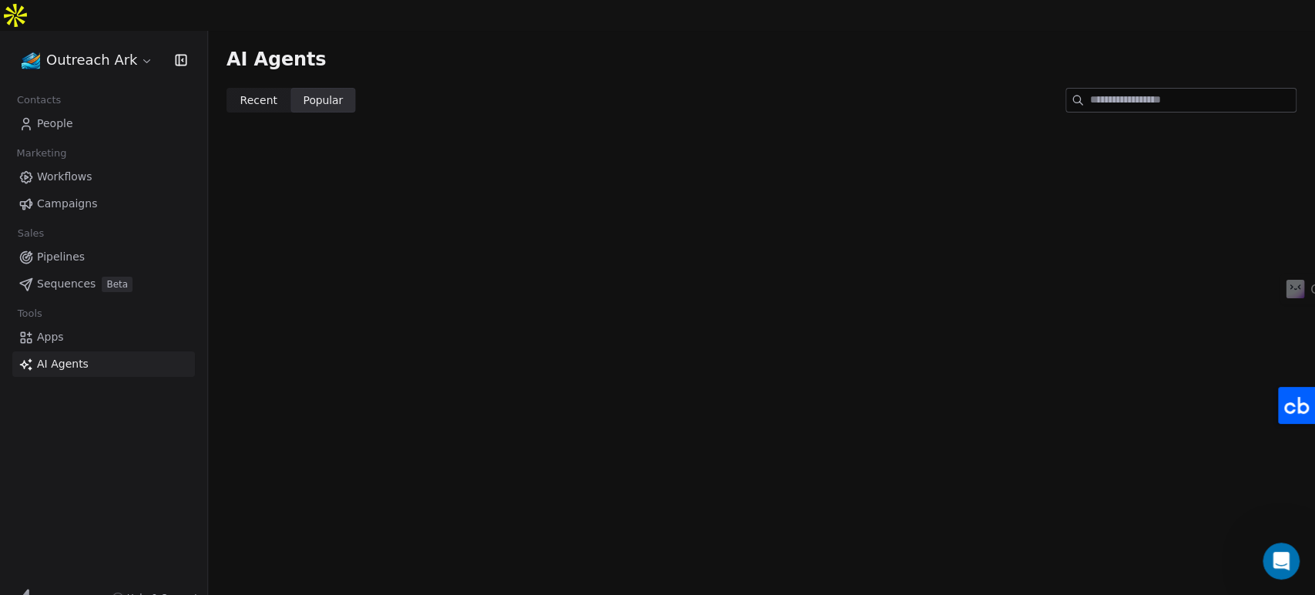
click at [273, 92] on span "Recent" at bounding box center [258, 100] width 37 height 16
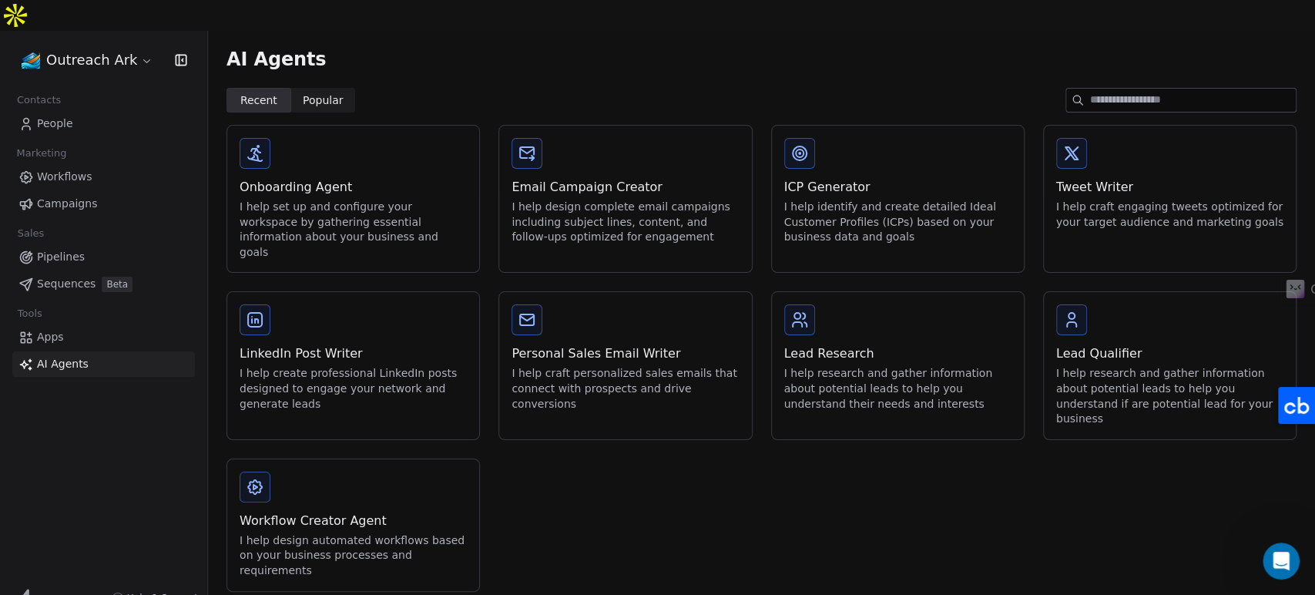
click at [654, 366] on div "I help craft personalized sales emails that connect with prospects and drive co…" at bounding box center [624, 388] width 227 height 45
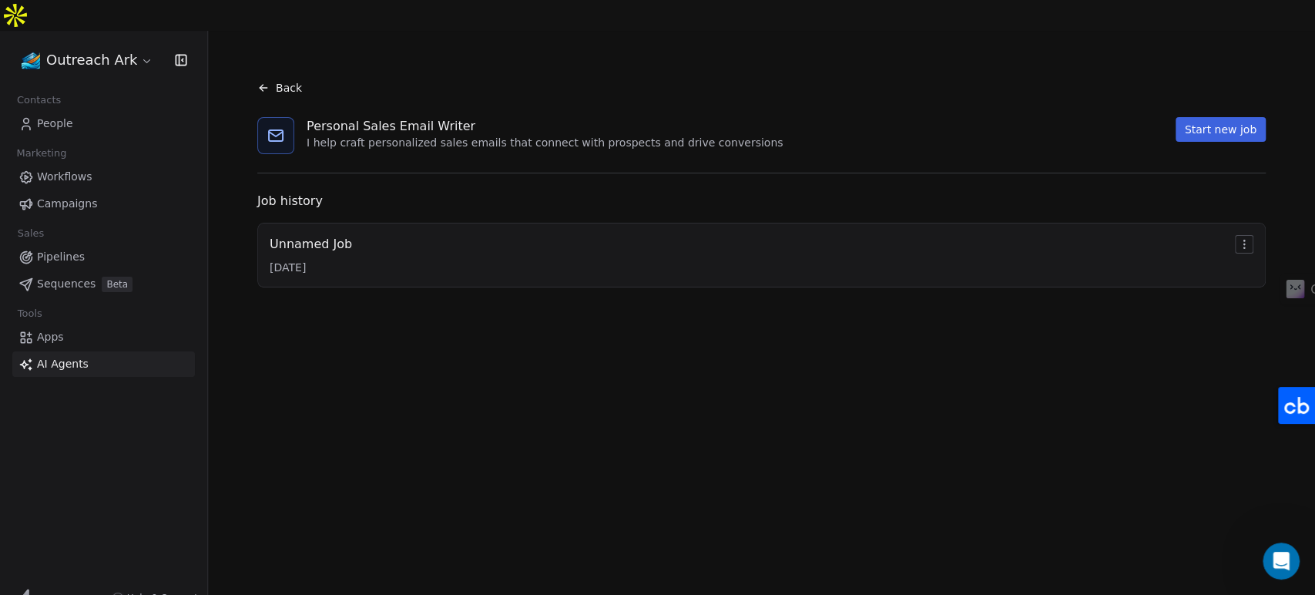
click at [516, 235] on div "Unnamed Job [DATE]" at bounding box center [762, 255] width 984 height 40
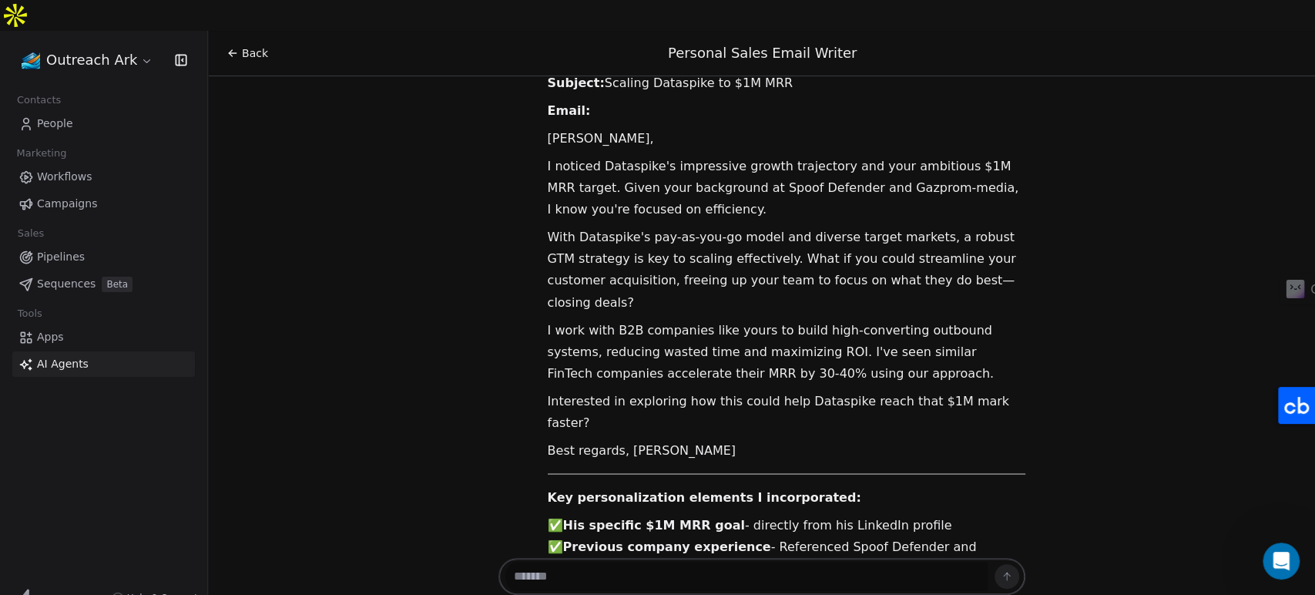
scroll to position [1779, 0]
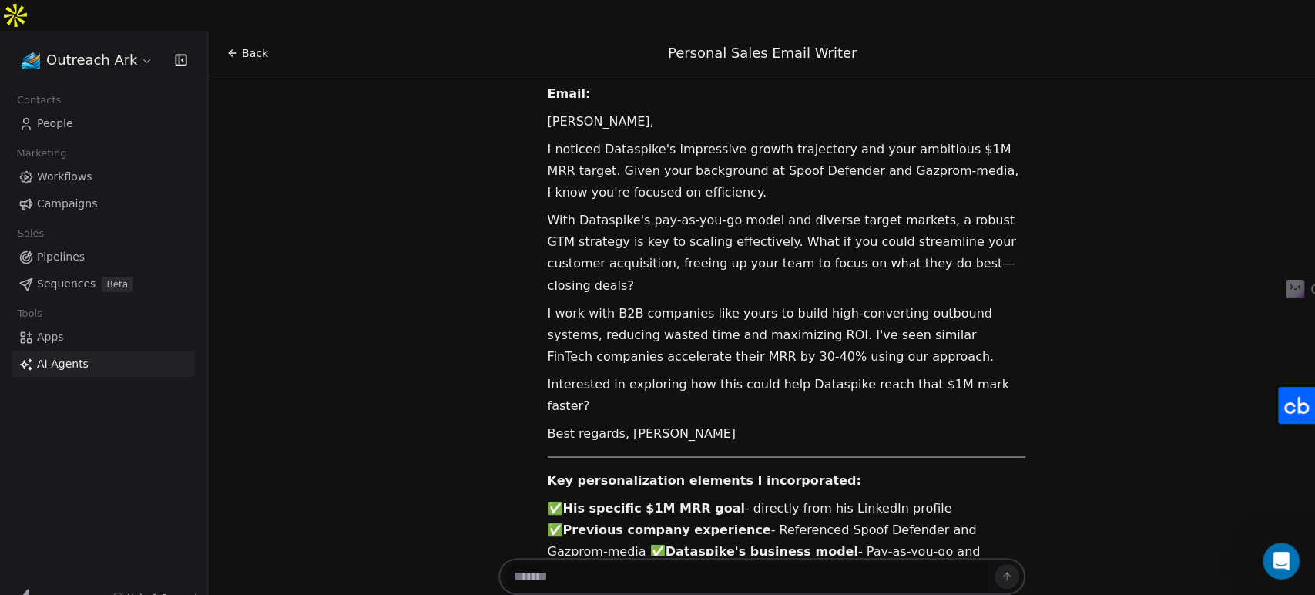
click at [661, 562] on textarea at bounding box center [746, 576] width 482 height 29
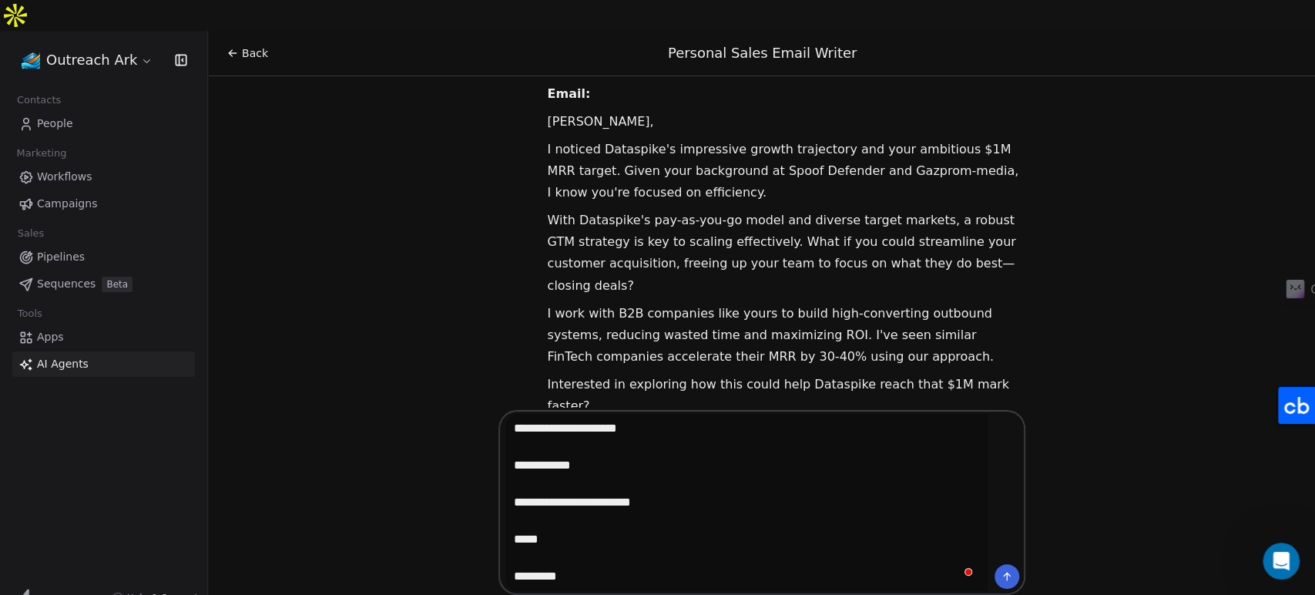
type textarea "**********"
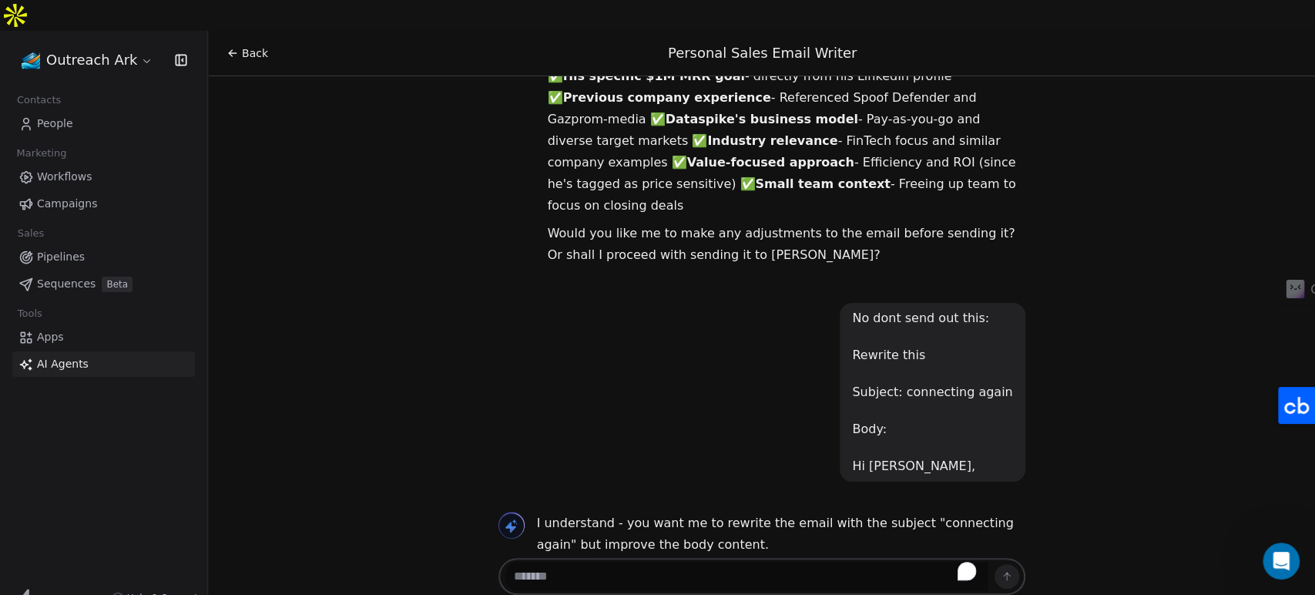
scroll to position [2232, 0]
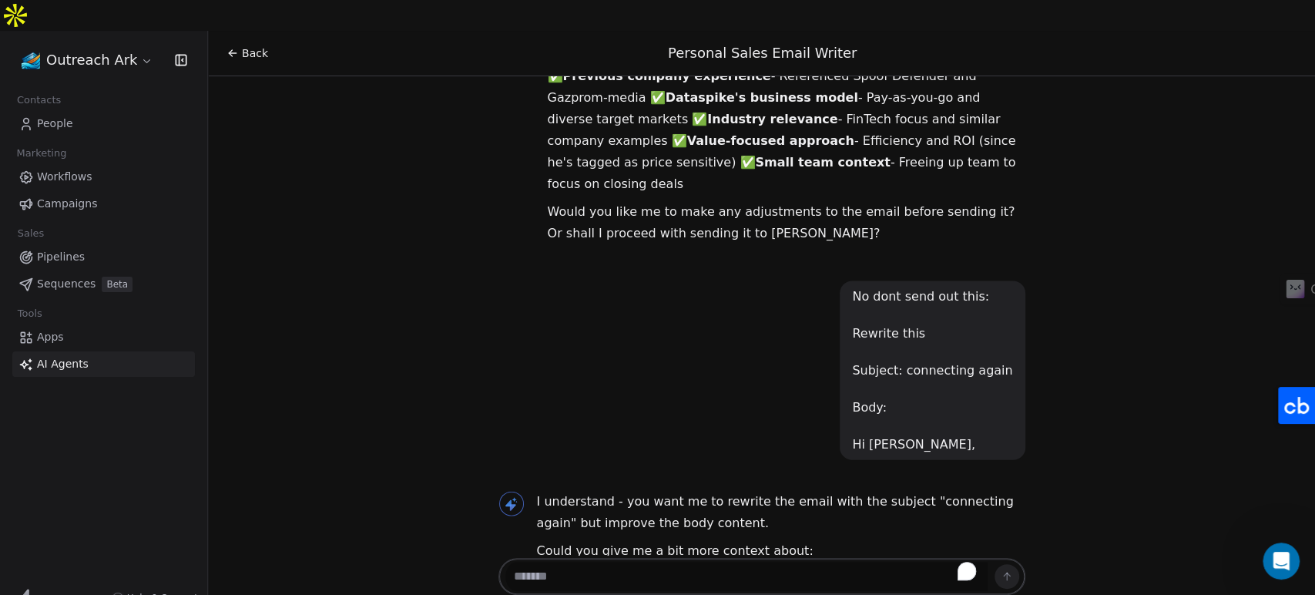
click at [683, 562] on textarea "To enrich screen reader interactions, please activate Accessibility in Grammarl…" at bounding box center [746, 576] width 482 height 29
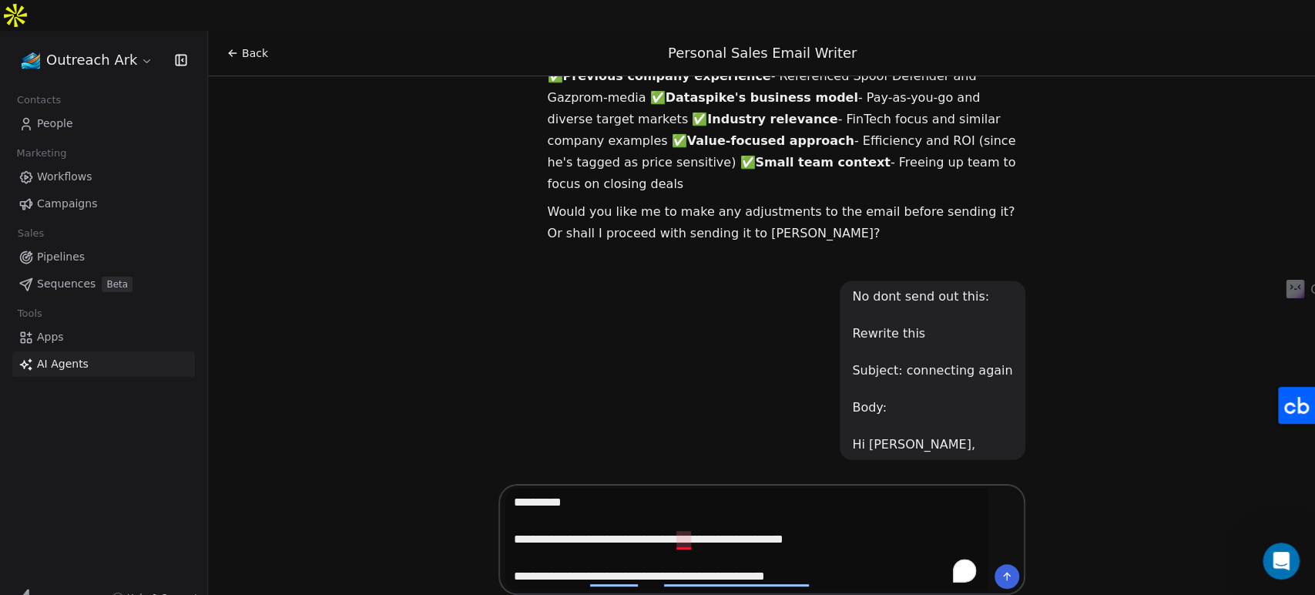
click at [684, 508] on textarea "**********" at bounding box center [746, 539] width 482 height 103
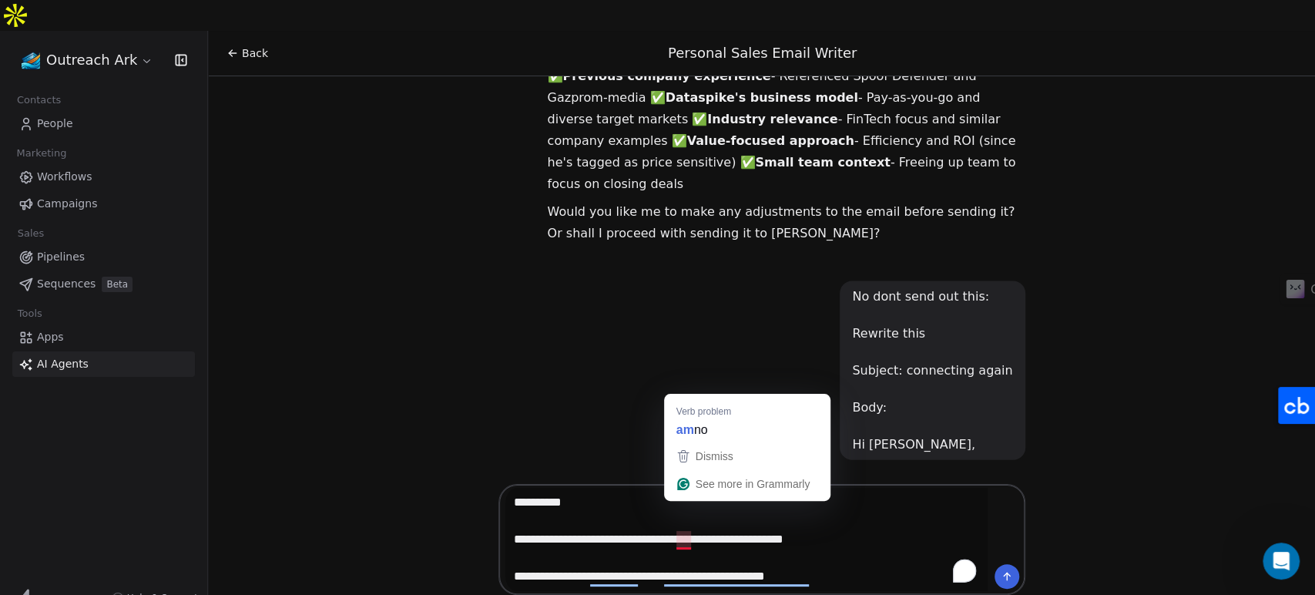
click at [706, 516] on textarea "**********" at bounding box center [746, 539] width 482 height 103
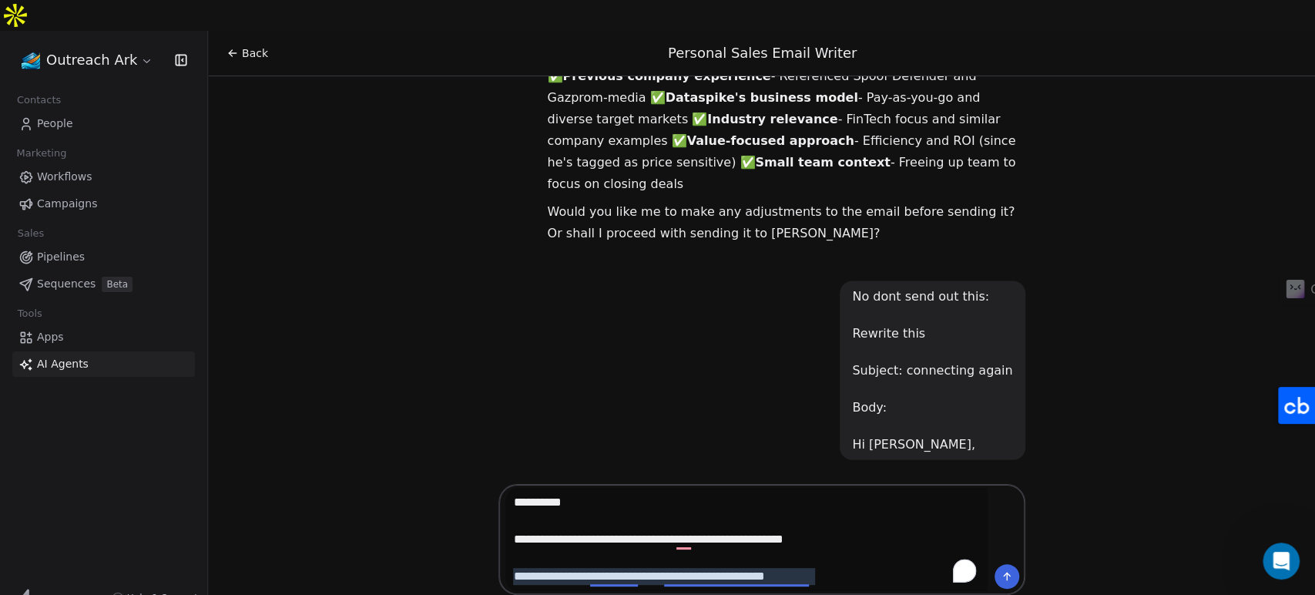
click at [783, 548] on textarea "**********" at bounding box center [746, 539] width 482 height 103
click at [808, 547] on textarea "**********" at bounding box center [746, 539] width 482 height 103
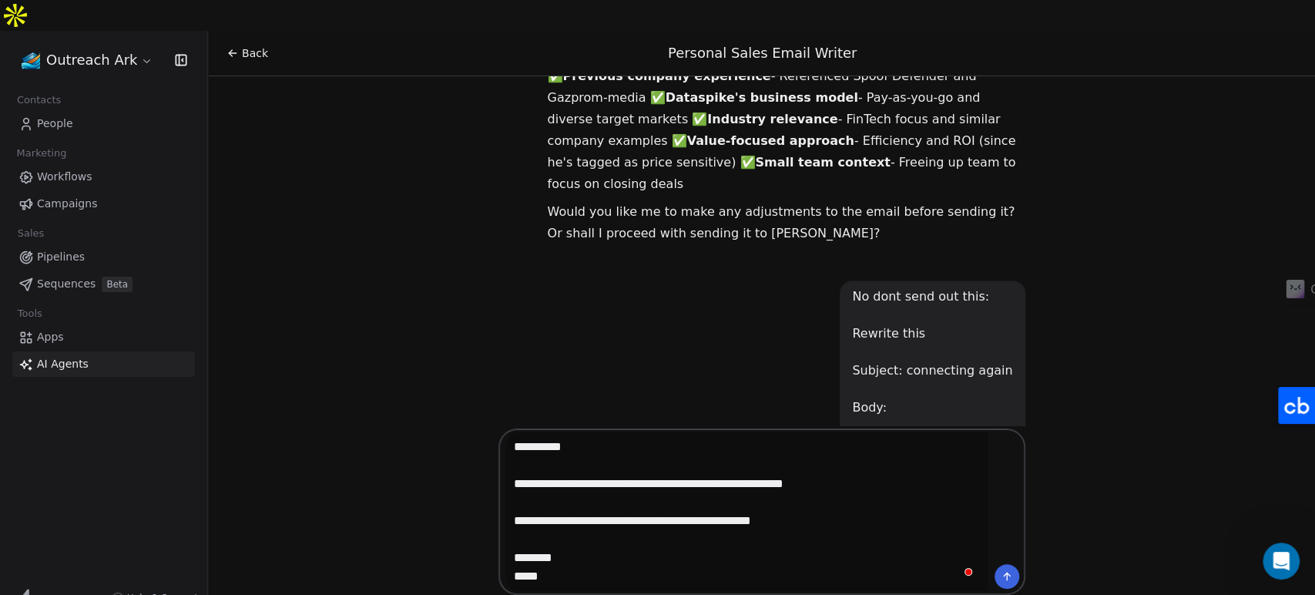
type textarea "**********"
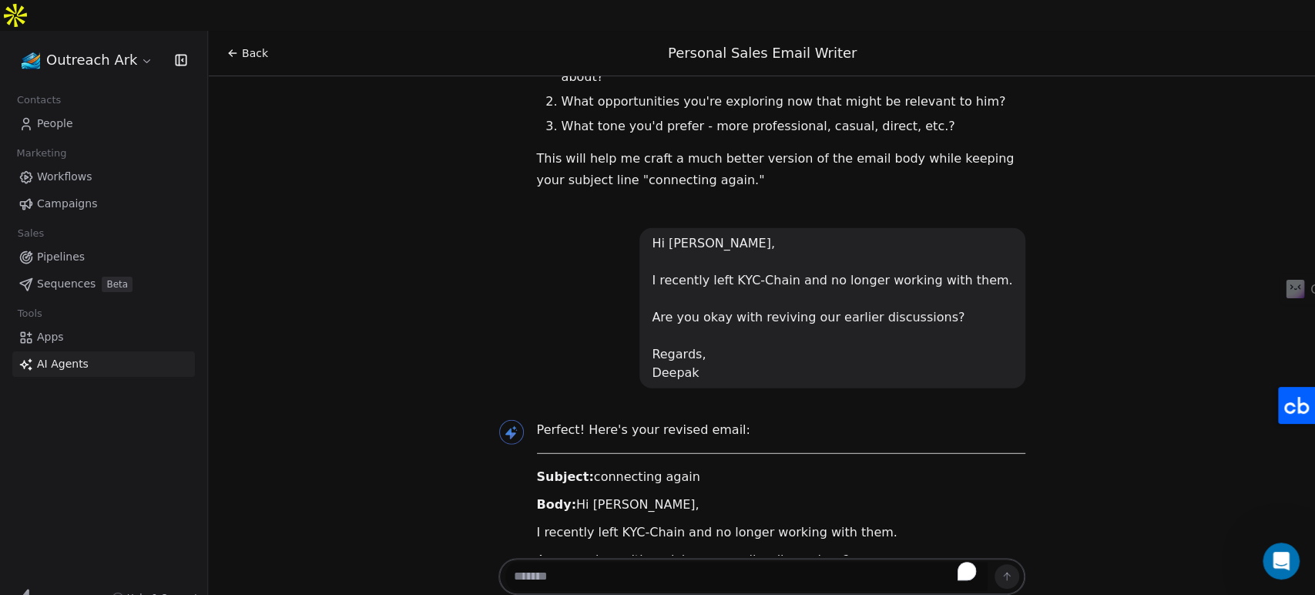
scroll to position [2757, 0]
click at [677, 562] on textarea "To enrich screen reader interactions, please activate Accessibility in Grammarl…" at bounding box center [746, 576] width 482 height 29
type textarea "**********"
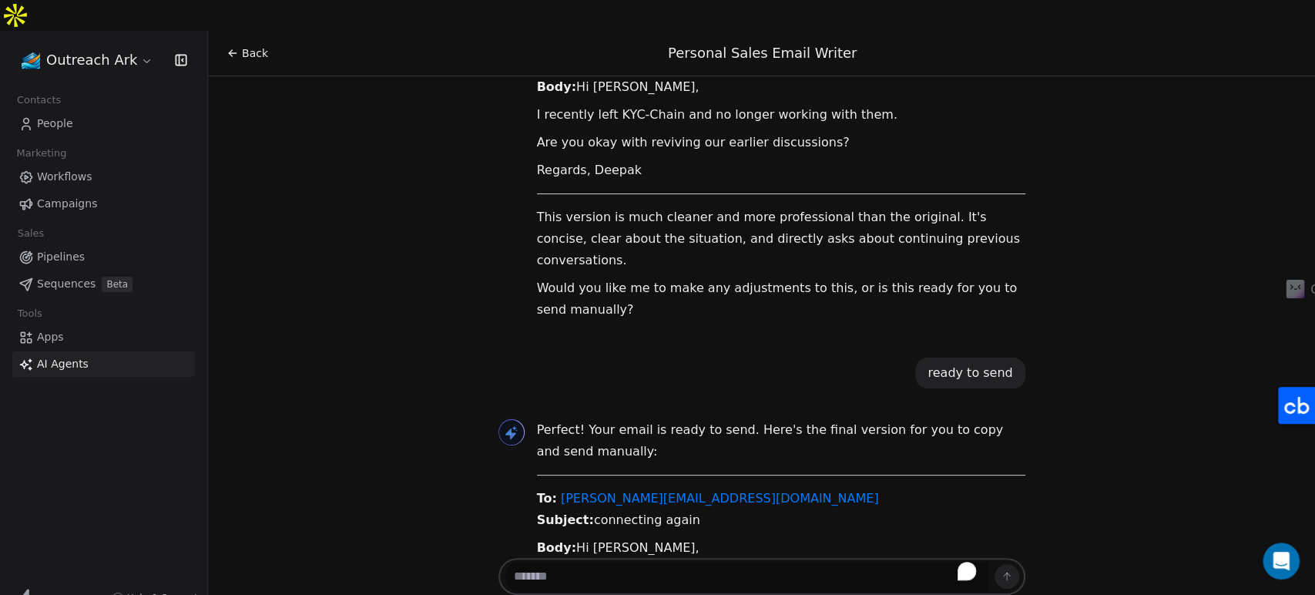
scroll to position [3174, 0]
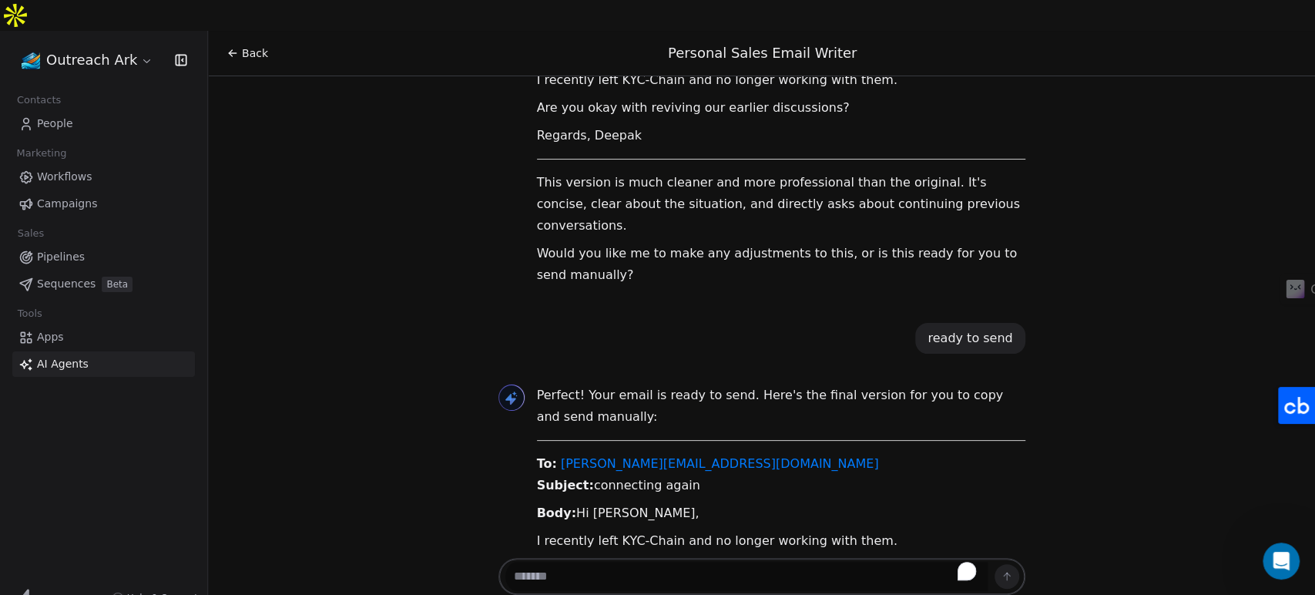
click at [676, 562] on textarea "To enrich screen reader interactions, please activate Accessibility in Grammarl…" at bounding box center [746, 576] width 482 height 29
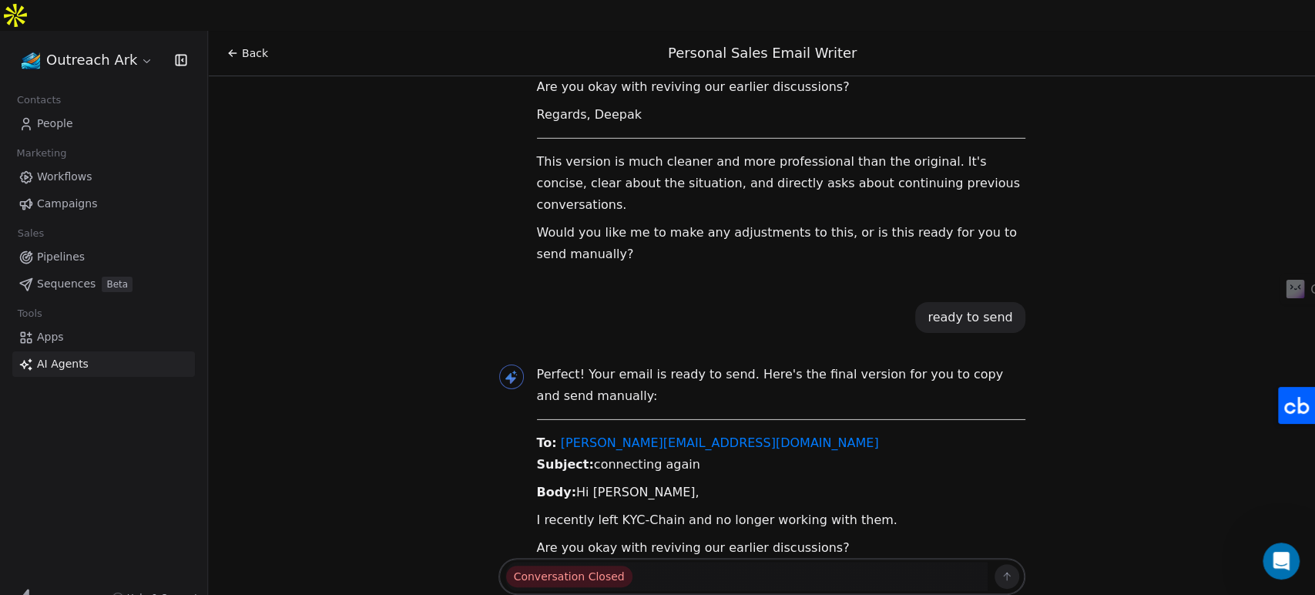
click at [605, 565] on span "Conversation Closed" at bounding box center [569, 576] width 126 height 22
click at [613, 565] on span "Conversation Closed" at bounding box center [569, 576] width 126 height 22
click at [610, 565] on span "Conversation Closed" at bounding box center [569, 576] width 126 height 22
drag, startPoint x: 691, startPoint y: 218, endPoint x: 582, endPoint y: 223, distance: 108.8
click at [582, 432] on p "To: [PERSON_NAME][EMAIL_ADDRESS][DOMAIN_NAME] Subject: connecting again" at bounding box center [781, 453] width 488 height 43
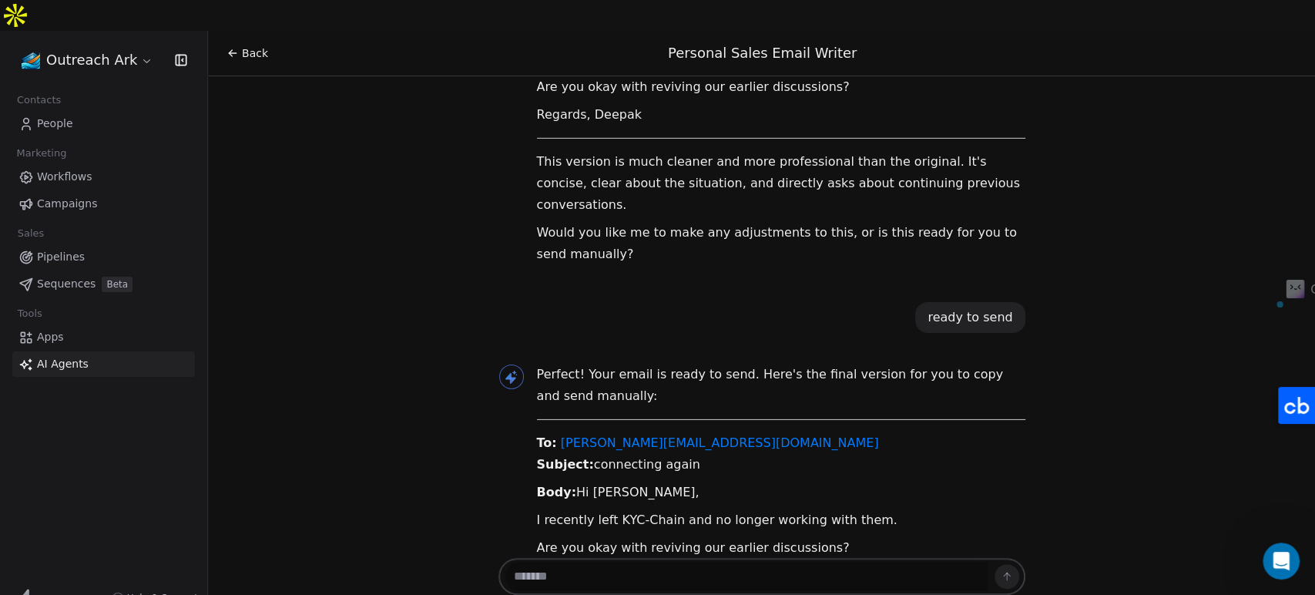
copy p "connecting again"
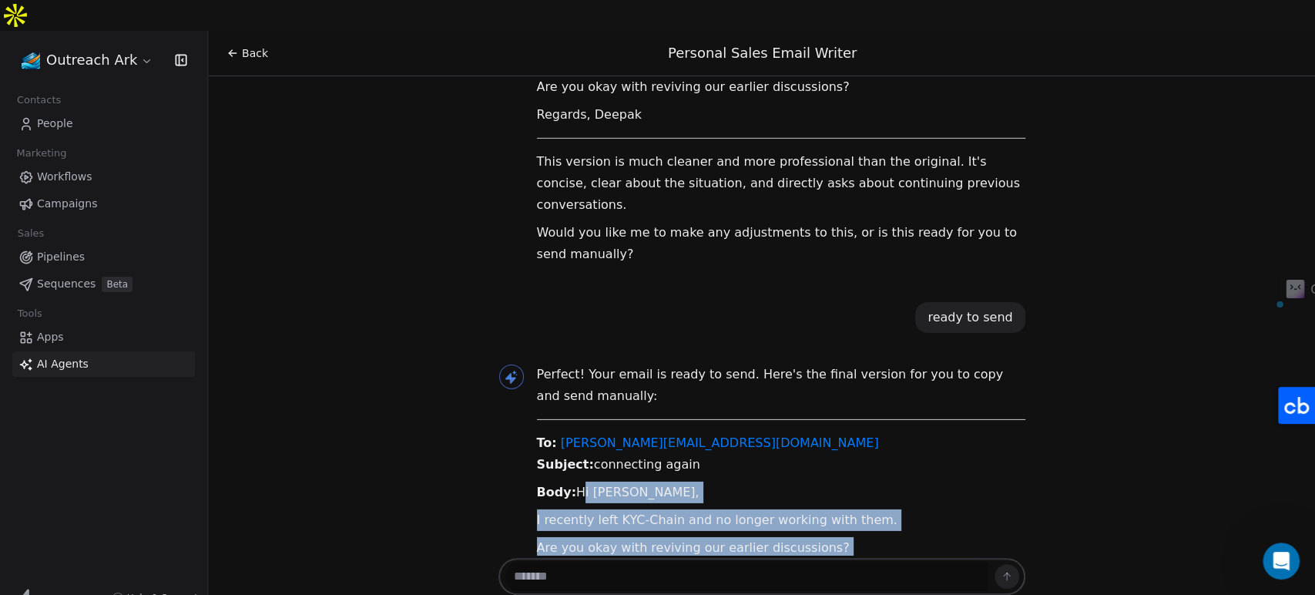
drag, startPoint x: 632, startPoint y: 333, endPoint x: 566, endPoint y: 253, distance: 103.5
click at [566, 364] on div "Perfect! Your email is ready to send. Here's the final version for you to copy …" at bounding box center [781, 509] width 488 height 291
copy div "Hi [PERSON_NAME], I recently left KYC-Chain and no longer working with them. Ar…"
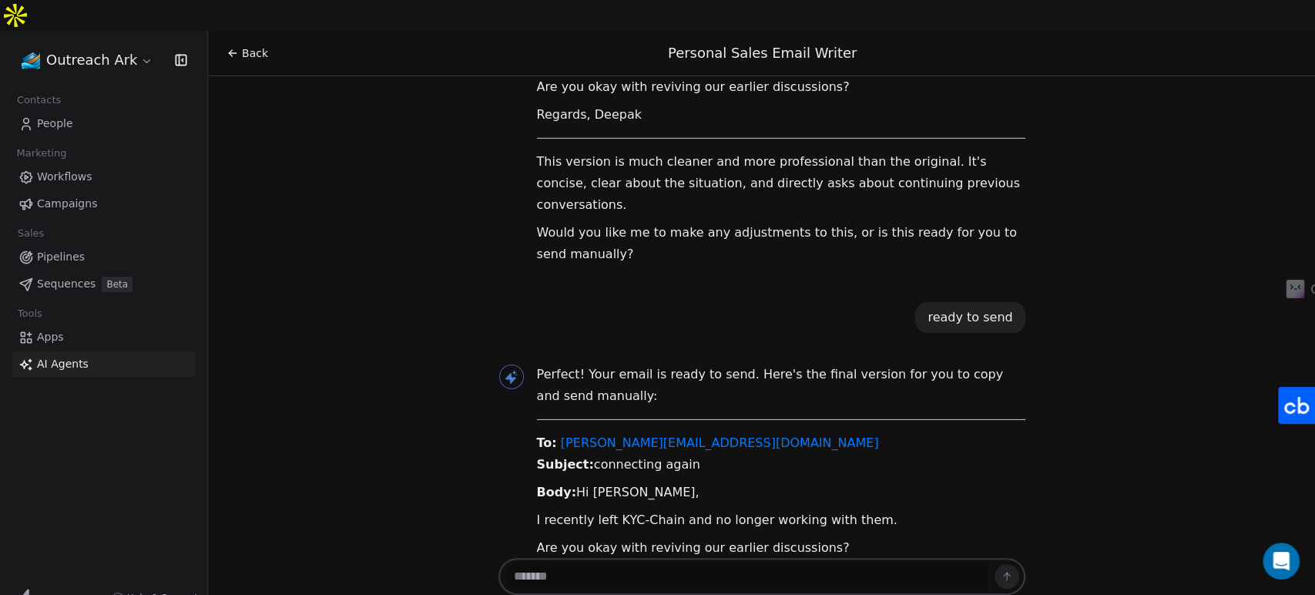
drag, startPoint x: 418, startPoint y: 361, endPoint x: 410, endPoint y: 364, distance: 9.0
click at [415, 362] on div "Hi [PERSON_NAME]! 👋 I'm here to help you craft a personalized sales email for y…" at bounding box center [761, 315] width 1107 height 478
click at [77, 111] on link "People" at bounding box center [103, 123] width 183 height 25
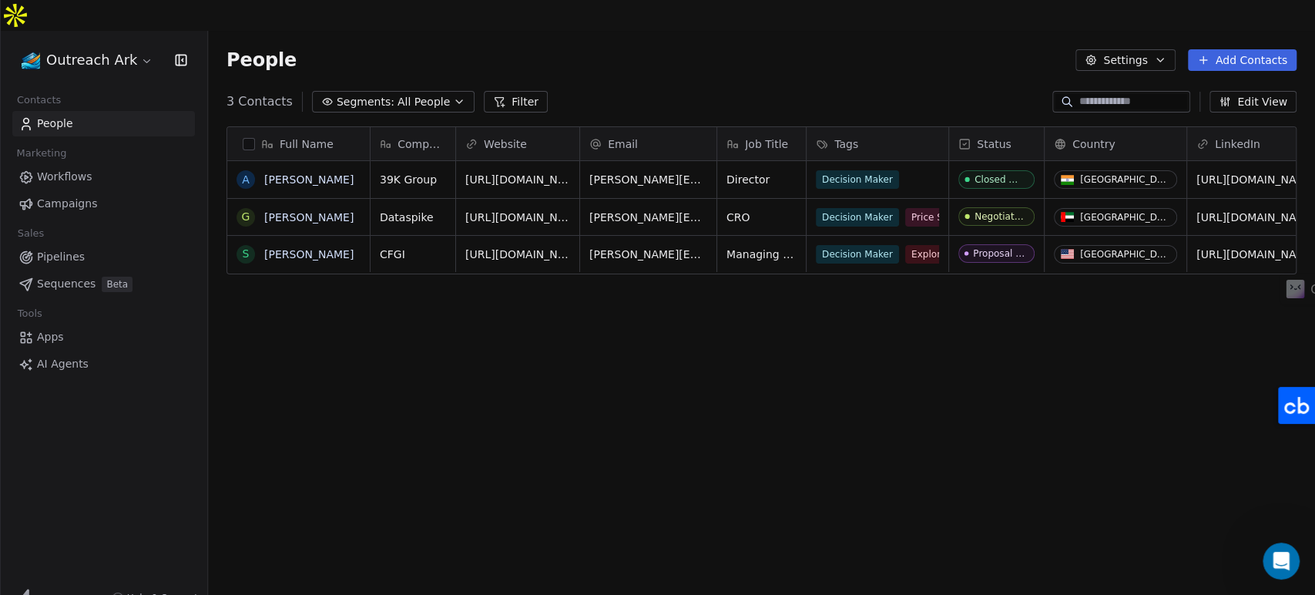
scroll to position [510, 1094]
click at [640, 57] on div "People Settings Add Contacts" at bounding box center [761, 60] width 1107 height 59
click at [1172, 49] on button "Settings" at bounding box center [1124, 60] width 99 height 22
click at [994, 45] on html "Outreach Ark Contacts People Marketing Workflows Campaigns Sales Pipelines Sequ…" at bounding box center [657, 323] width 1315 height 646
click at [1258, 49] on button "Add Contacts" at bounding box center [1242, 60] width 109 height 22
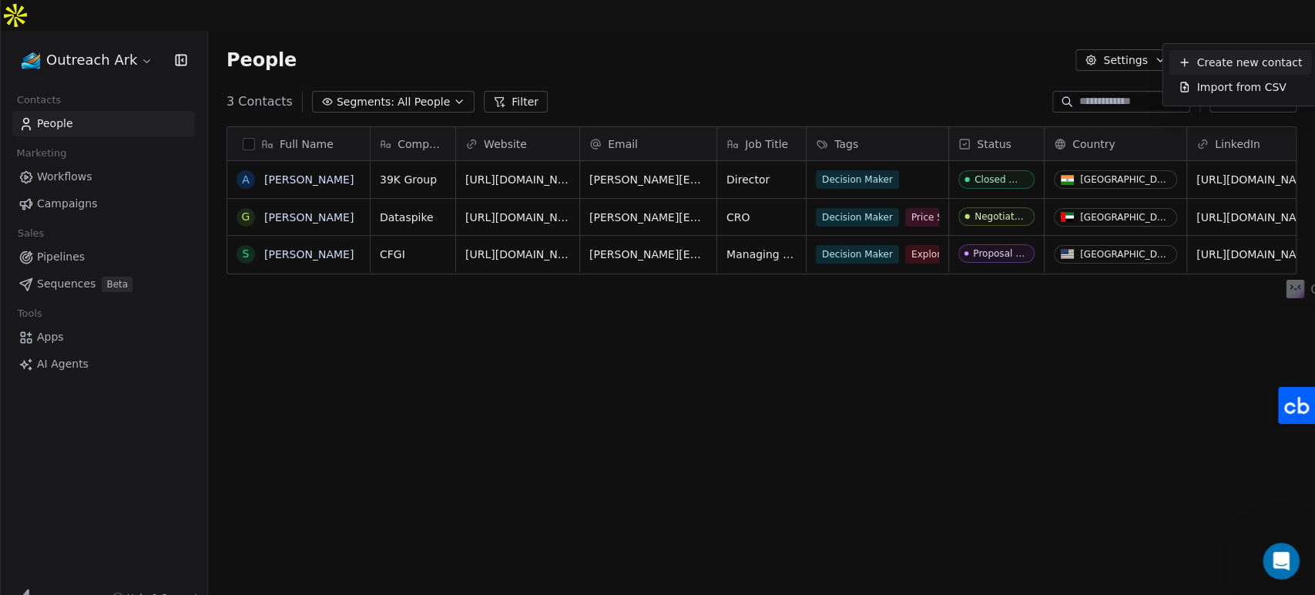
click at [877, 42] on html "Outreach Ark Contacts People Marketing Workflows Campaigns Sales Pipelines Sequ…" at bounding box center [657, 323] width 1315 height 646
click at [1122, 49] on button "Settings" at bounding box center [1124, 60] width 99 height 22
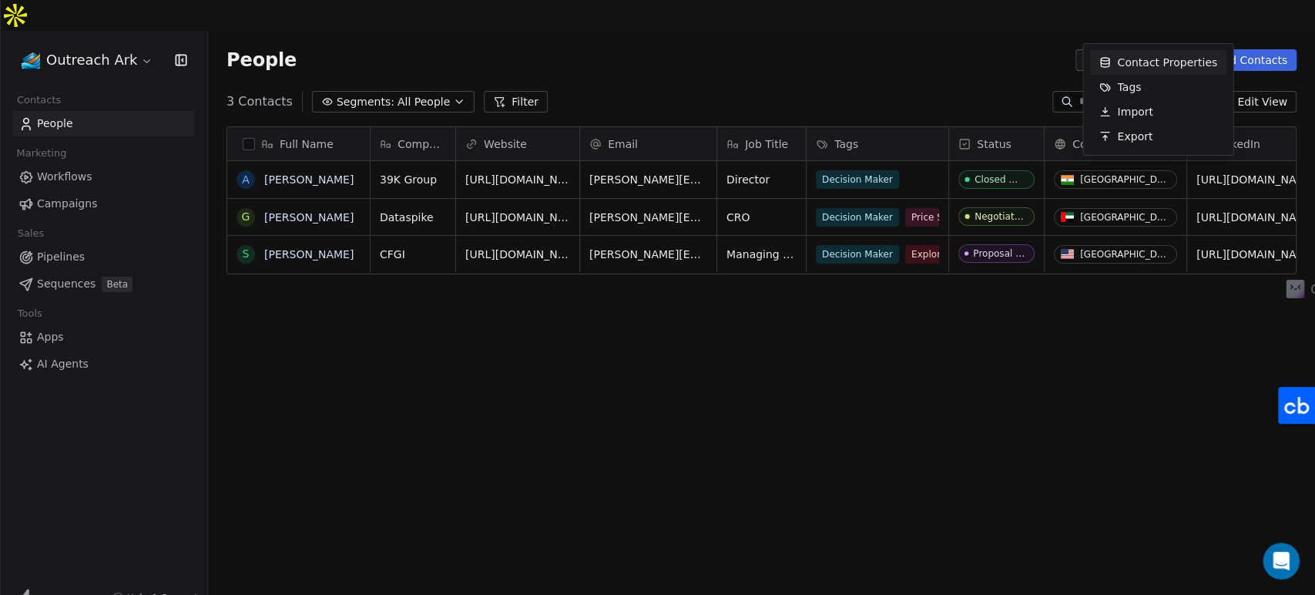
click at [1135, 66] on span "Contact Properties" at bounding box center [1167, 63] width 100 height 16
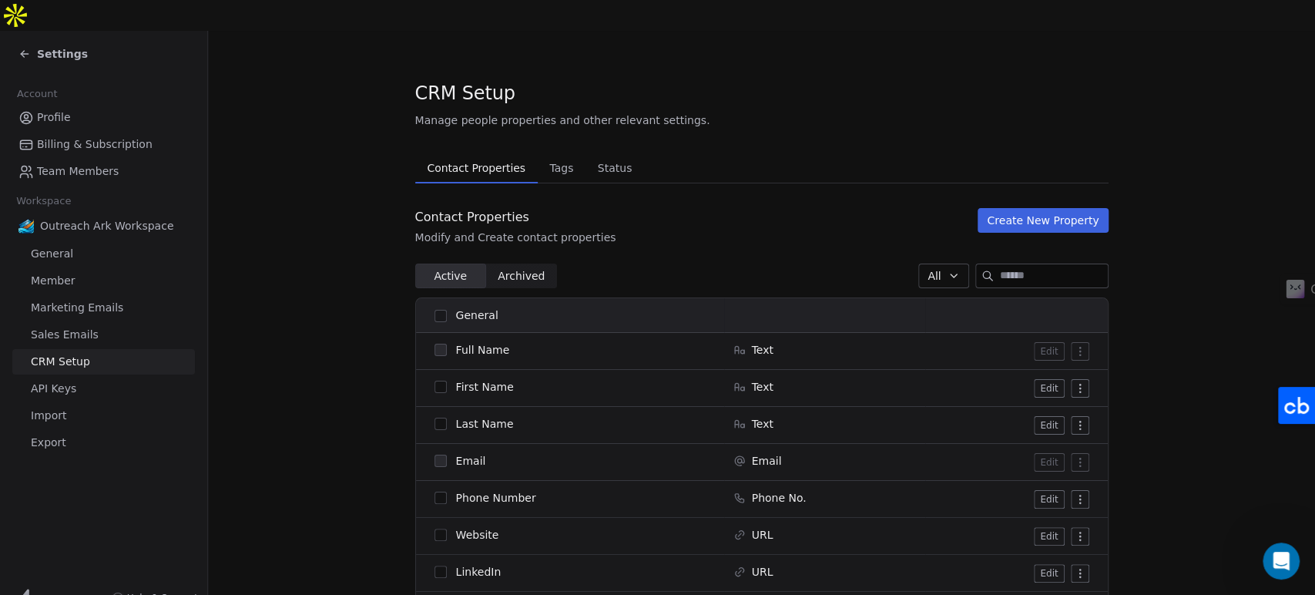
click at [29, 48] on icon at bounding box center [24, 54] width 12 height 12
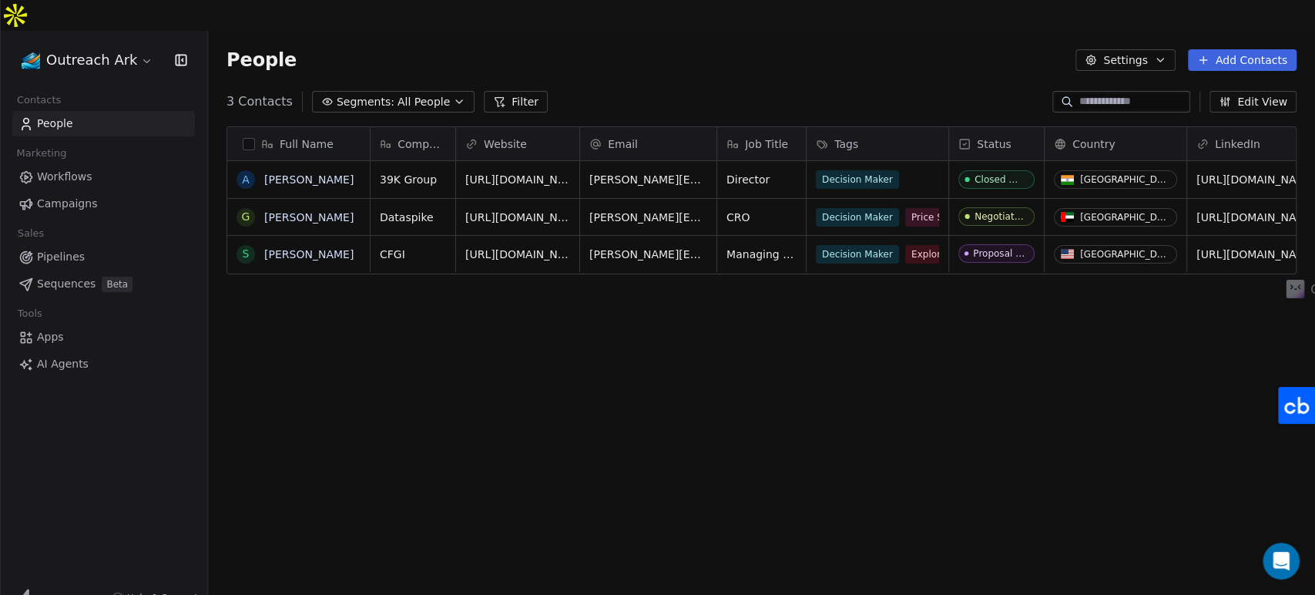
scroll to position [510, 1094]
click at [1218, 49] on button "Add Contacts" at bounding box center [1242, 60] width 109 height 22
click at [1216, 60] on span "Create new contact" at bounding box center [1249, 63] width 106 height 16
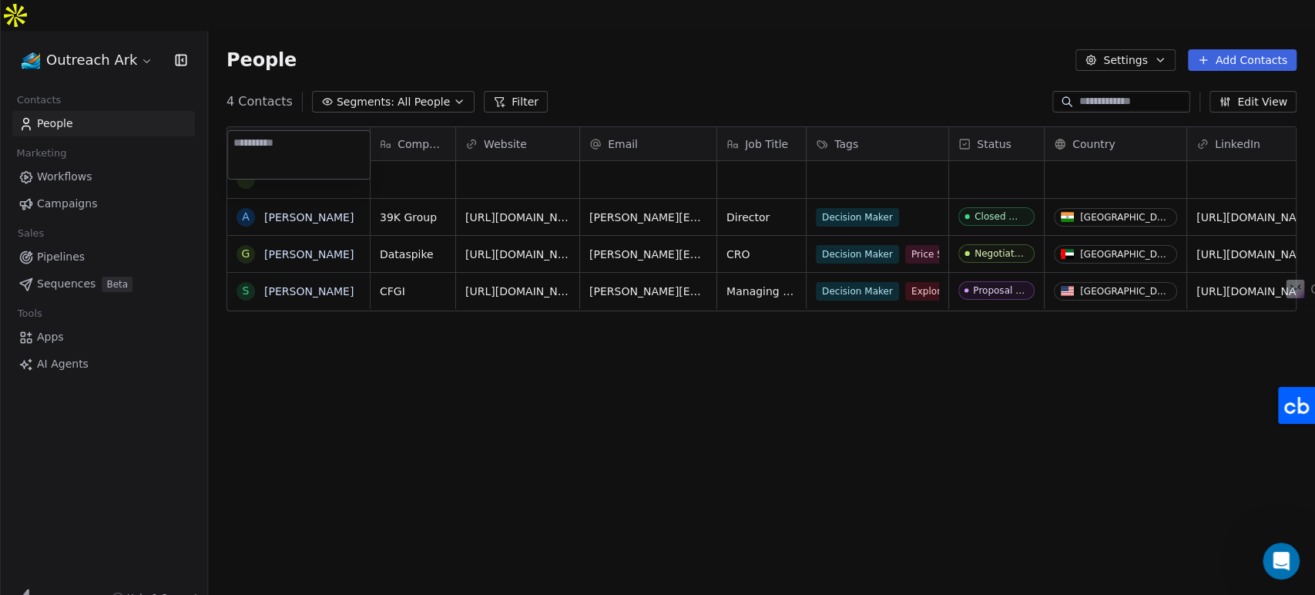
click at [558, 379] on html "Outreach Ark Contacts People Marketing Workflows Campaigns Sales Pipelines Sequ…" at bounding box center [657, 323] width 1315 height 646
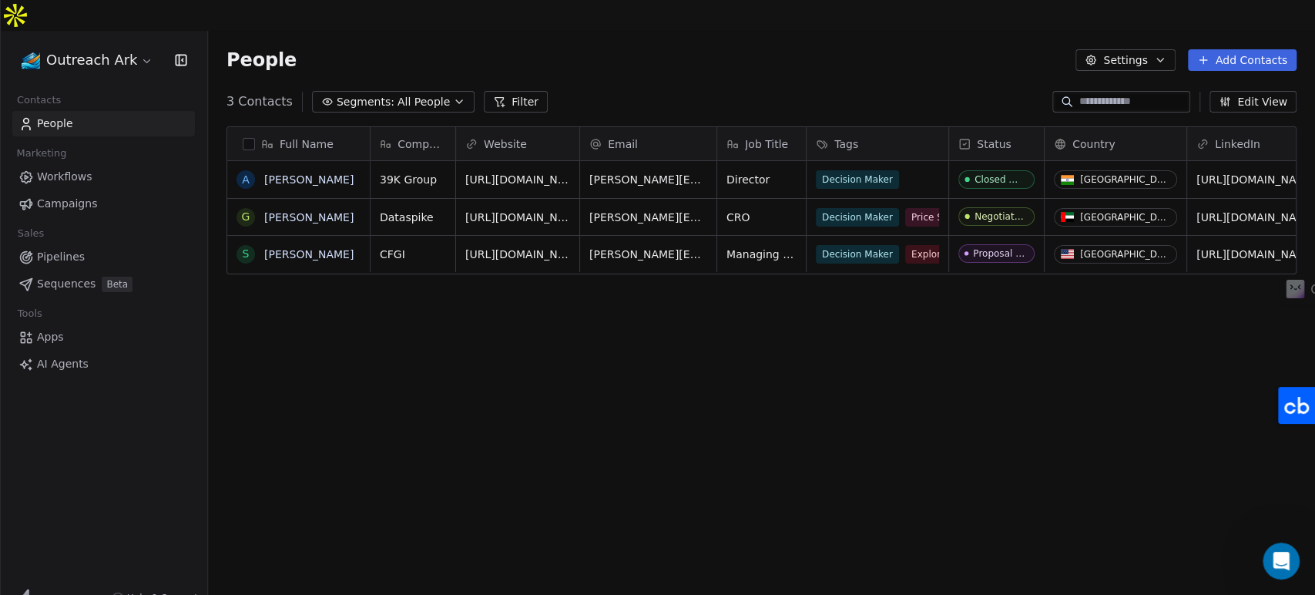
click at [617, 408] on div "Full Name A [PERSON_NAME] G [PERSON_NAME] S [PERSON_NAME] Company Website Email…" at bounding box center [761, 375] width 1107 height 523
click at [716, 89] on div "3 Contacts Segments: All People Filter Edit View" at bounding box center [761, 101] width 1107 height 25
click at [693, 52] on div "People Settings Add Contacts" at bounding box center [761, 60] width 1107 height 59
click at [722, 448] on div "Full Name A [PERSON_NAME] G [PERSON_NAME] S [PERSON_NAME] Company Website Email…" at bounding box center [761, 375] width 1107 height 523
click at [992, 174] on div "Closed Won" at bounding box center [1003, 179] width 54 height 11
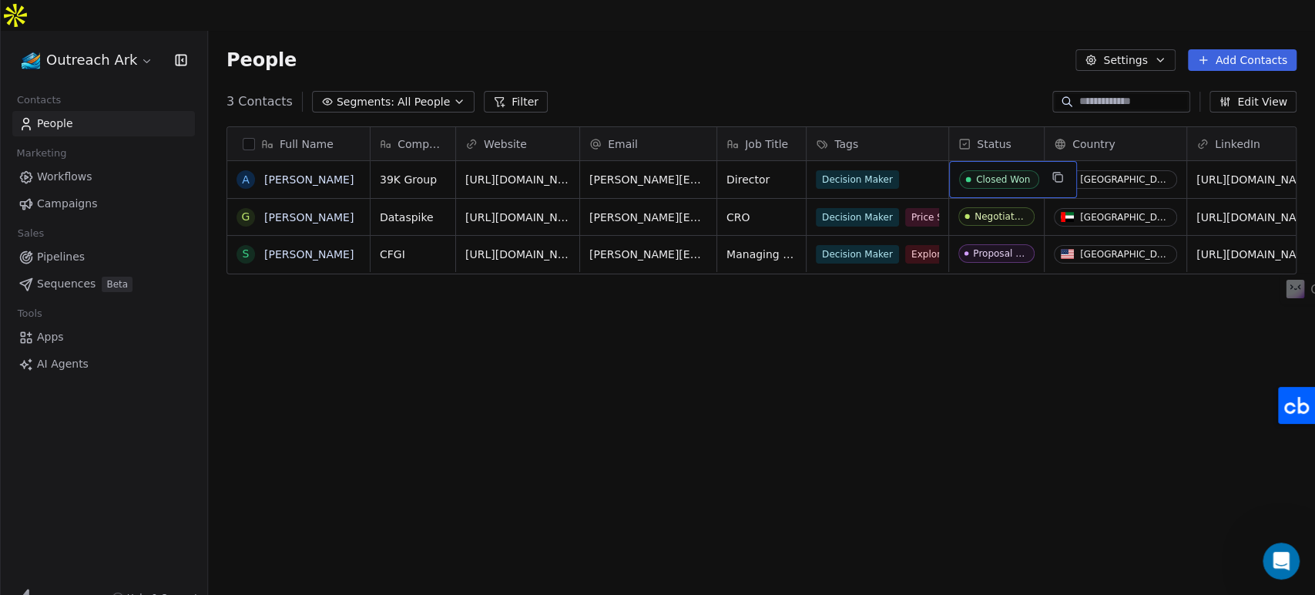
click at [971, 173] on icon "grid" at bounding box center [968, 179] width 12 height 12
click at [968, 176] on icon "grid" at bounding box center [968, 178] width 5 height 5
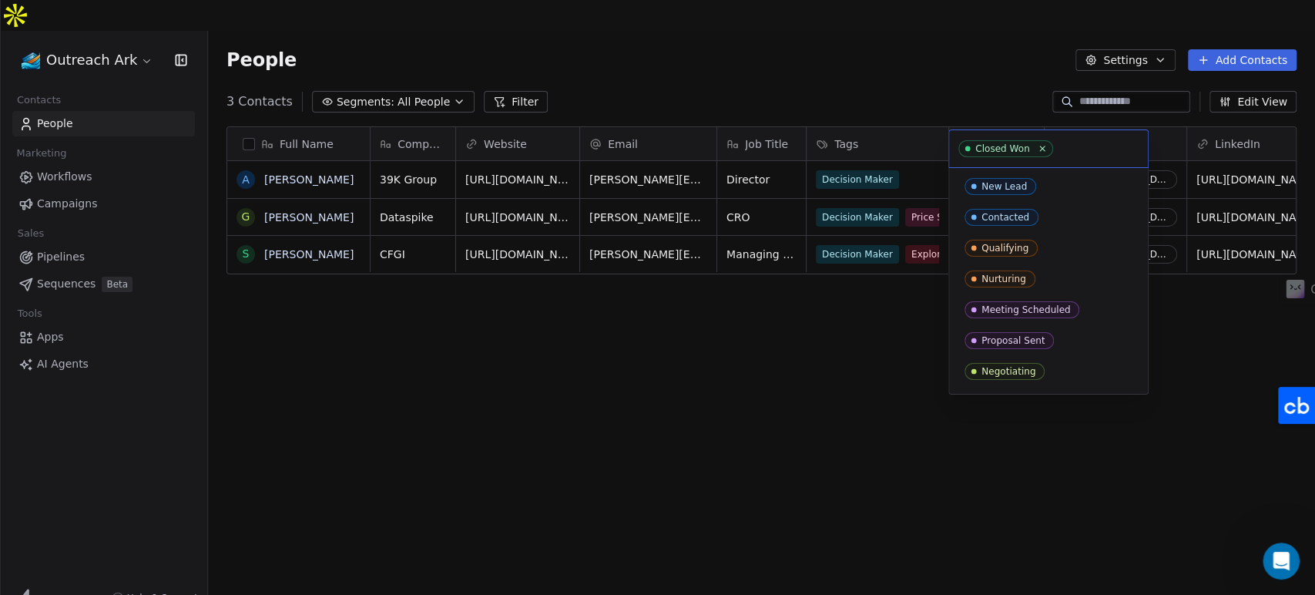
scroll to position [57, 0]
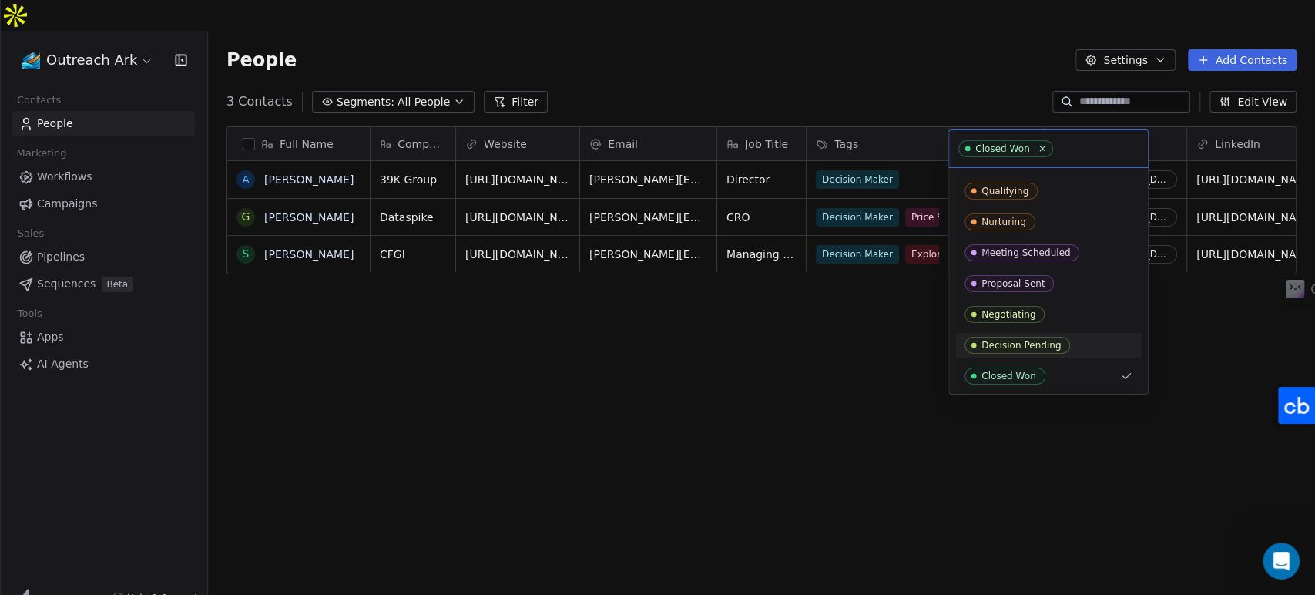
click at [1018, 355] on div "Decision Pending" at bounding box center [1048, 345] width 186 height 25
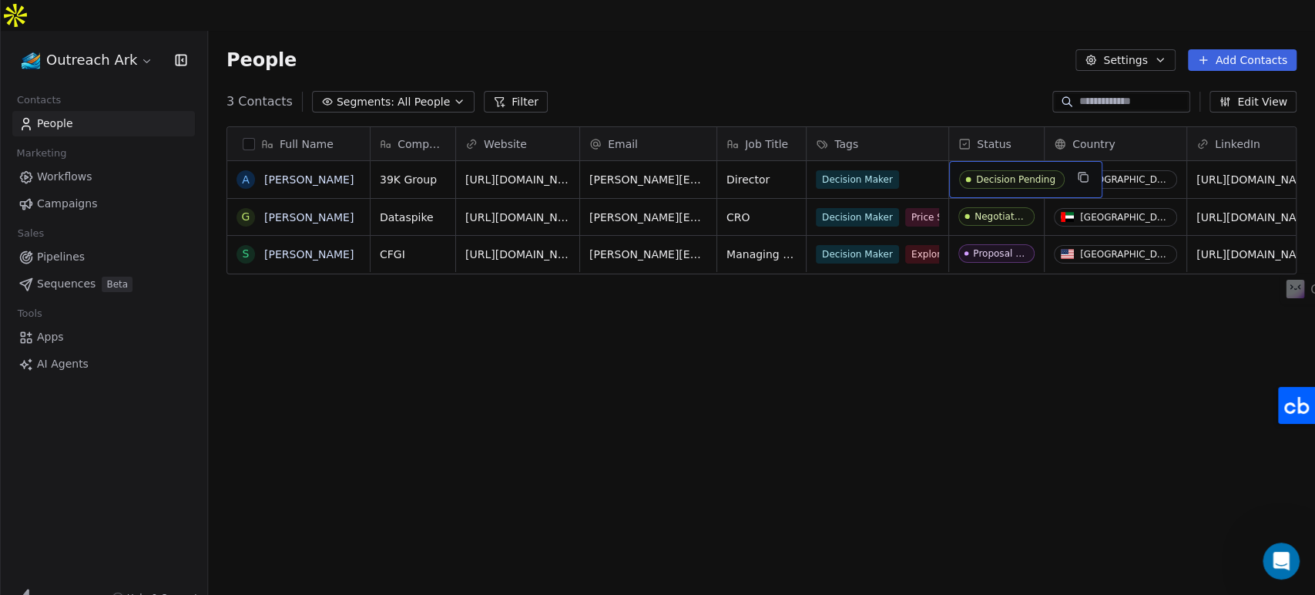
click at [986, 174] on div "Decision Pending" at bounding box center [1015, 179] width 79 height 11
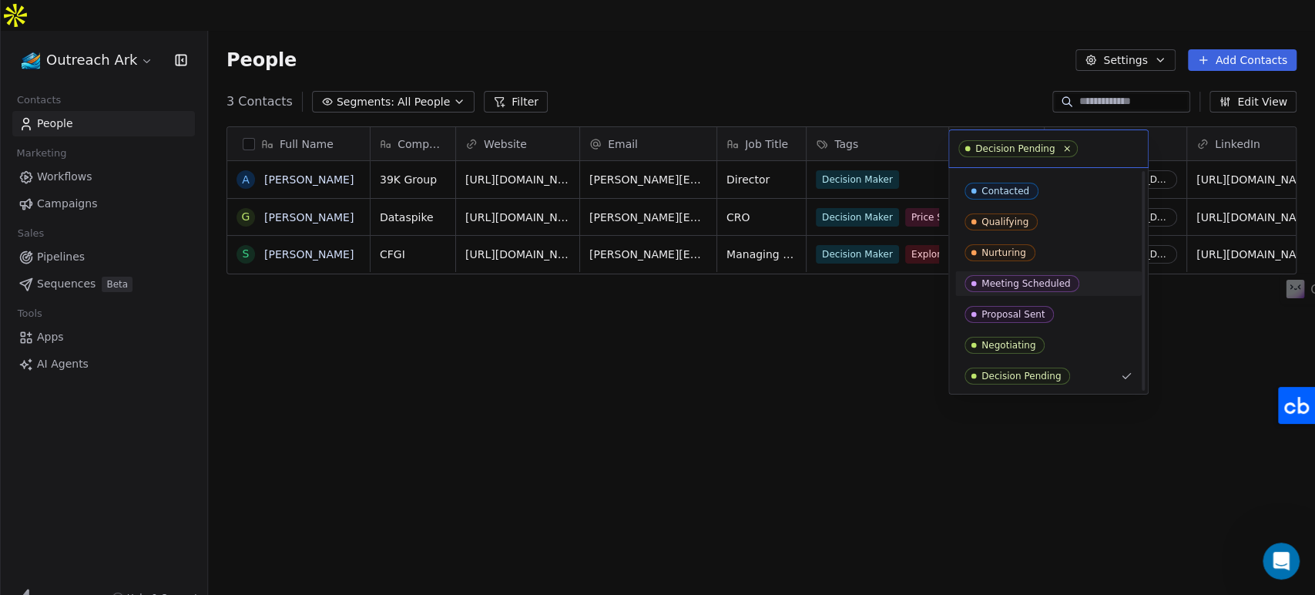
scroll to position [119, 0]
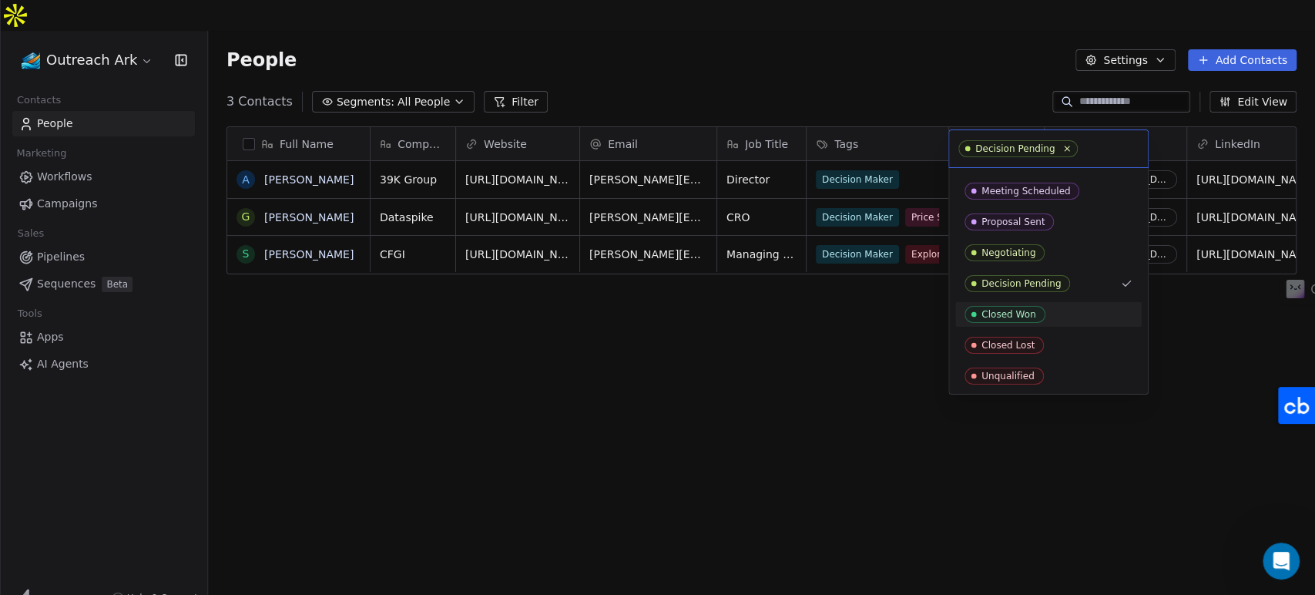
click at [1006, 318] on div "Closed Won" at bounding box center [1008, 314] width 55 height 11
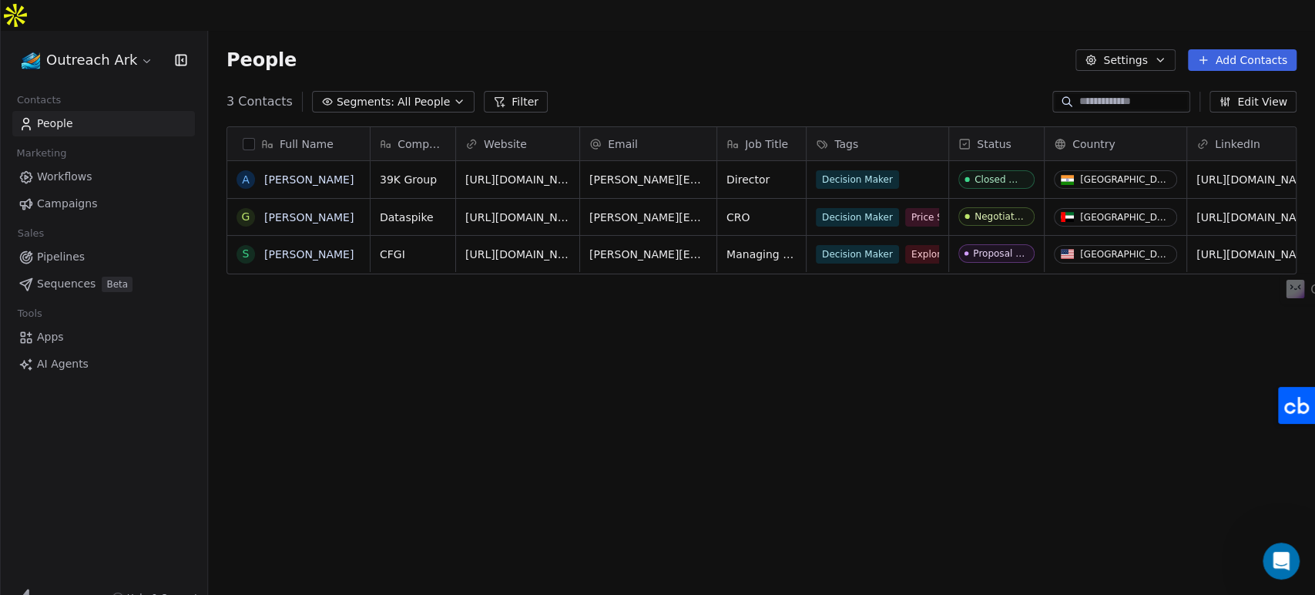
click at [946, 371] on div "Full Name A [PERSON_NAME] G [PERSON_NAME] S [PERSON_NAME] Company Website Email…" at bounding box center [761, 375] width 1107 height 523
click at [703, 498] on div "Full Name A [PERSON_NAME] G [PERSON_NAME] S [PERSON_NAME] Company Website Email…" at bounding box center [761, 375] width 1107 height 523
click at [723, 446] on div "Full Name A [PERSON_NAME] G [PERSON_NAME] S [PERSON_NAME] Company Website Email…" at bounding box center [761, 375] width 1107 height 523
click at [662, 56] on div "People Settings Add Contacts" at bounding box center [761, 60] width 1107 height 59
click at [103, 164] on link "Workflows" at bounding box center [103, 176] width 183 height 25
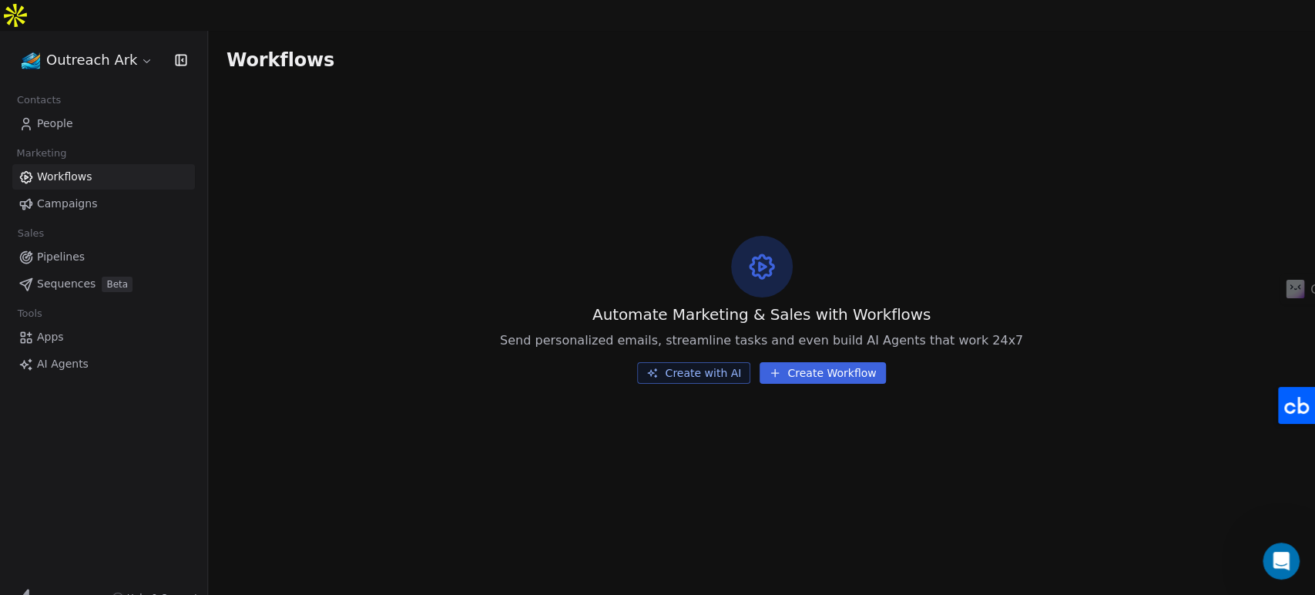
click at [103, 191] on link "Campaigns" at bounding box center [103, 203] width 183 height 25
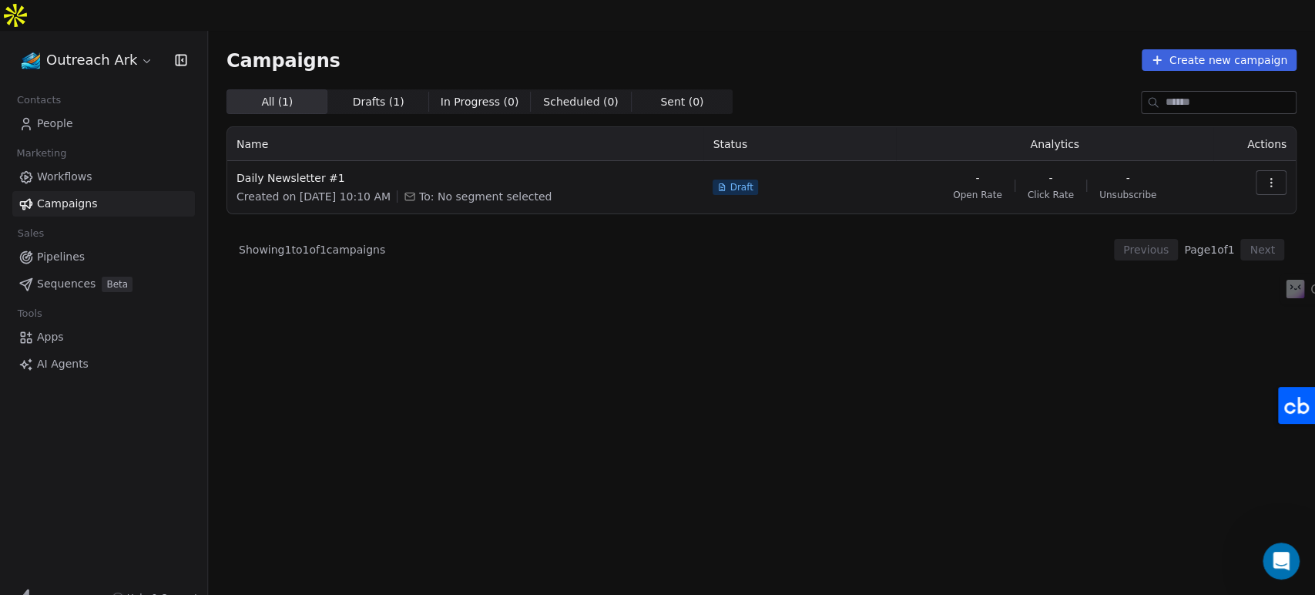
click at [89, 244] on link "Pipelines" at bounding box center [103, 256] width 183 height 25
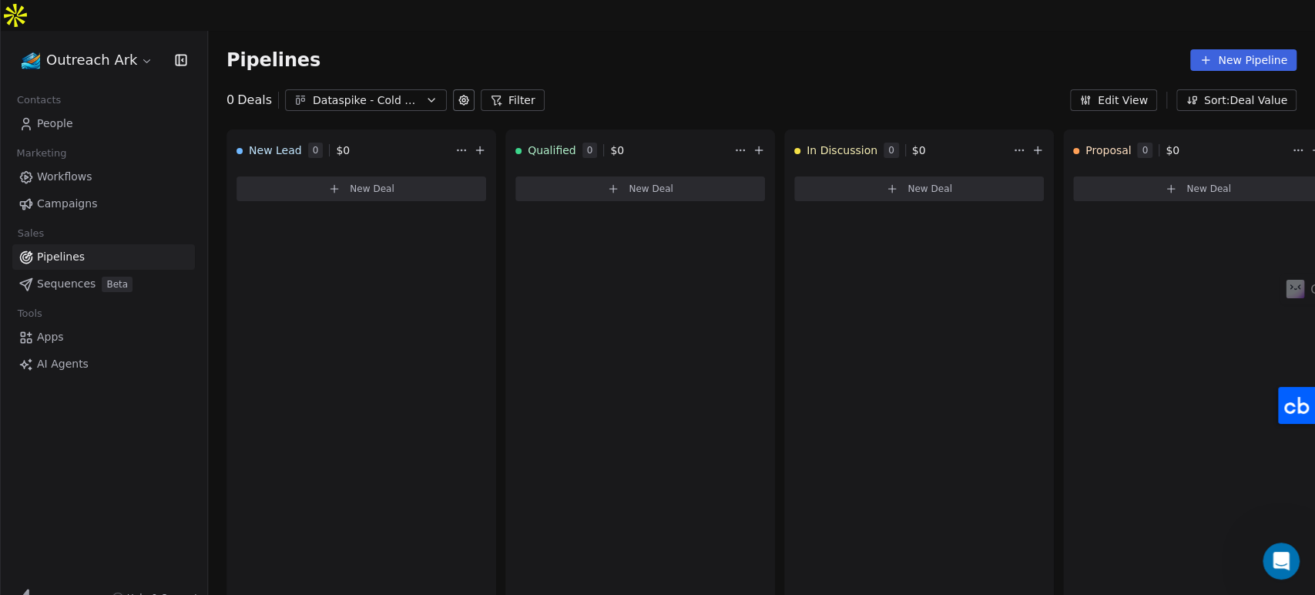
click at [70, 276] on span "Sequences" at bounding box center [66, 284] width 59 height 16
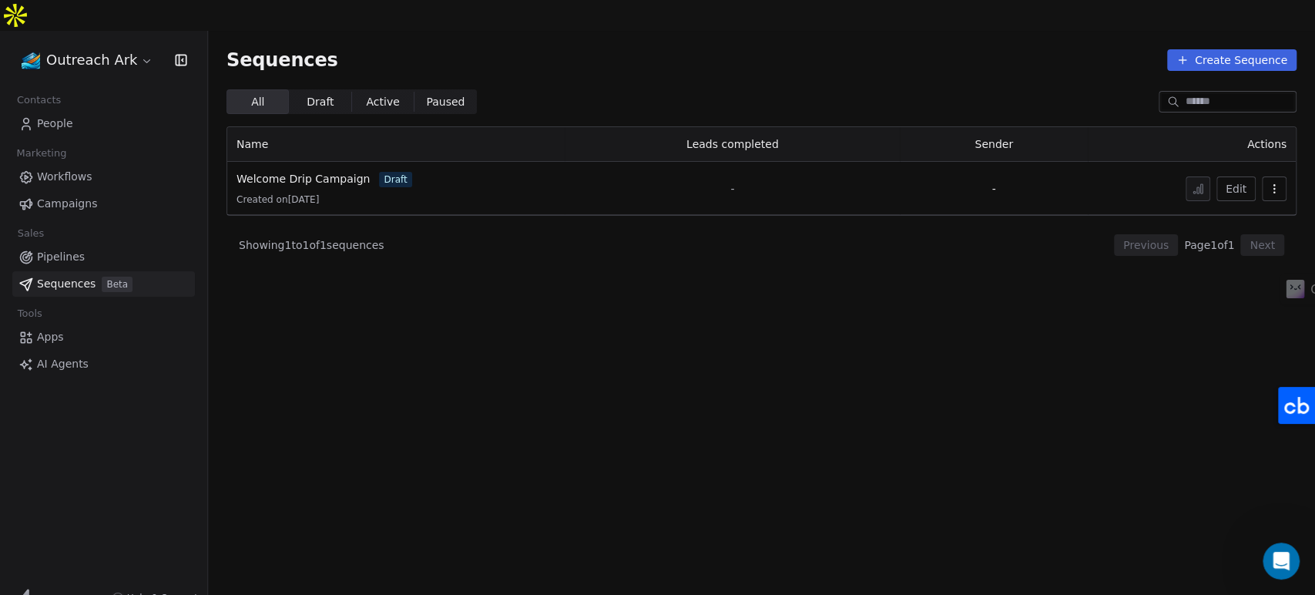
click at [49, 329] on span "Apps" at bounding box center [50, 337] width 27 height 16
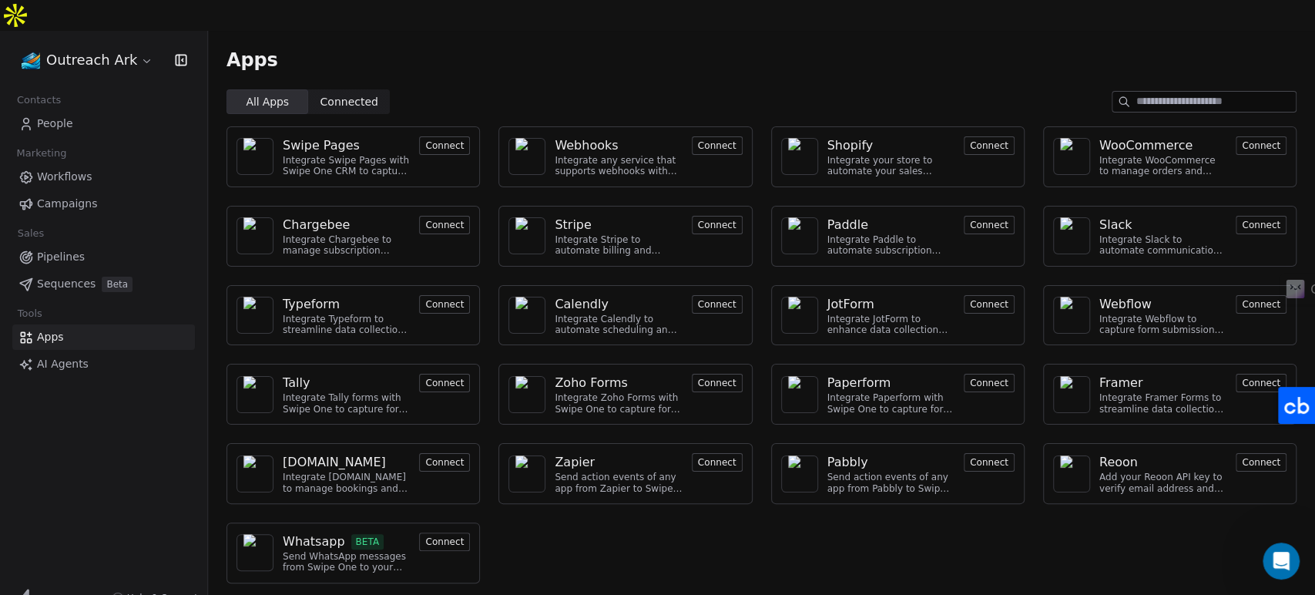
click at [621, 155] on div "Integrate any service that supports webhooks with Swipe One to capture and auto…" at bounding box center [618, 166] width 127 height 22
click at [605, 136] on div "Webhooks" at bounding box center [586, 145] width 63 height 18
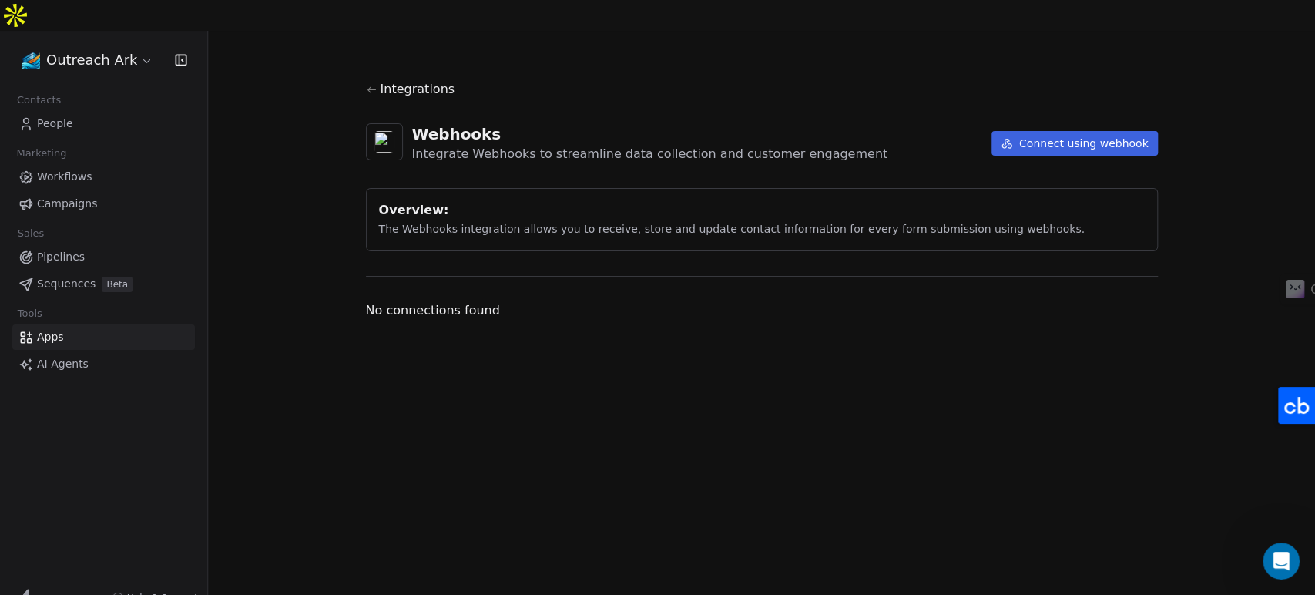
click at [369, 86] on icon at bounding box center [371, 89] width 8 height 7
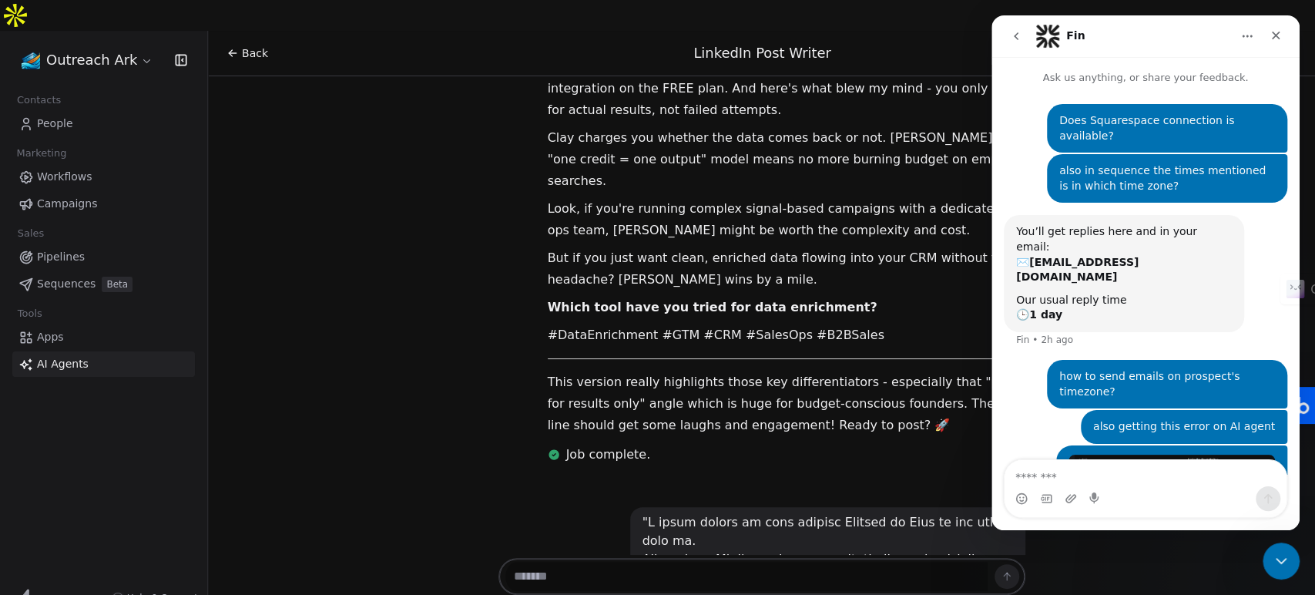
scroll to position [92, 0]
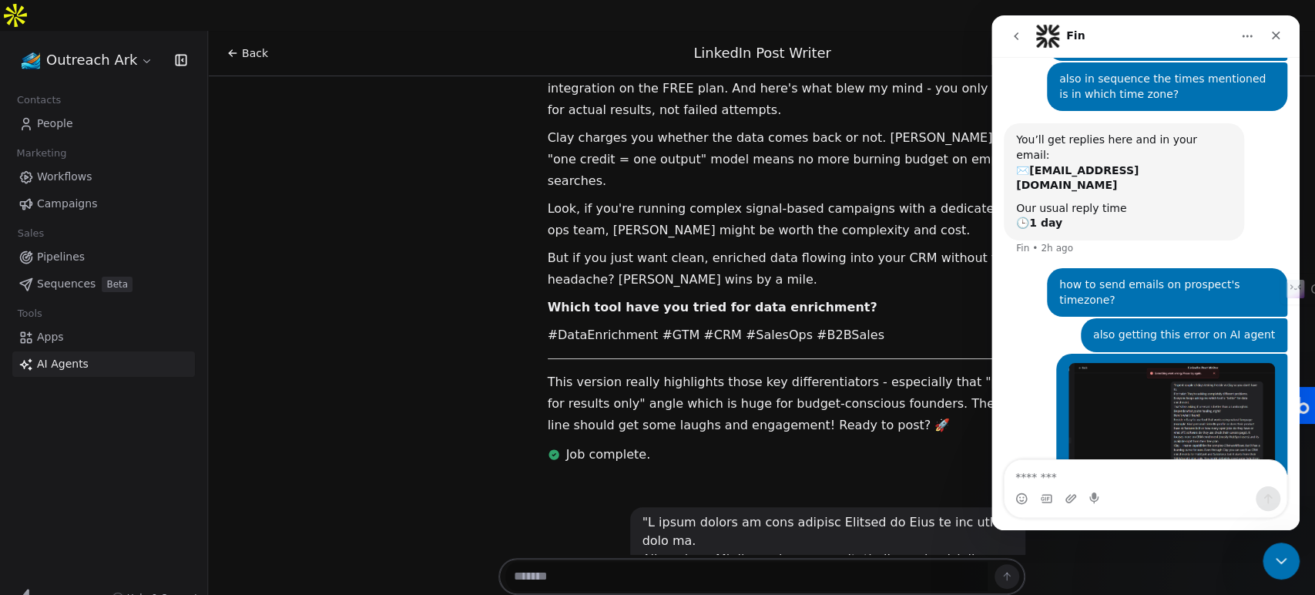
click at [72, 111] on link "People" at bounding box center [103, 123] width 183 height 25
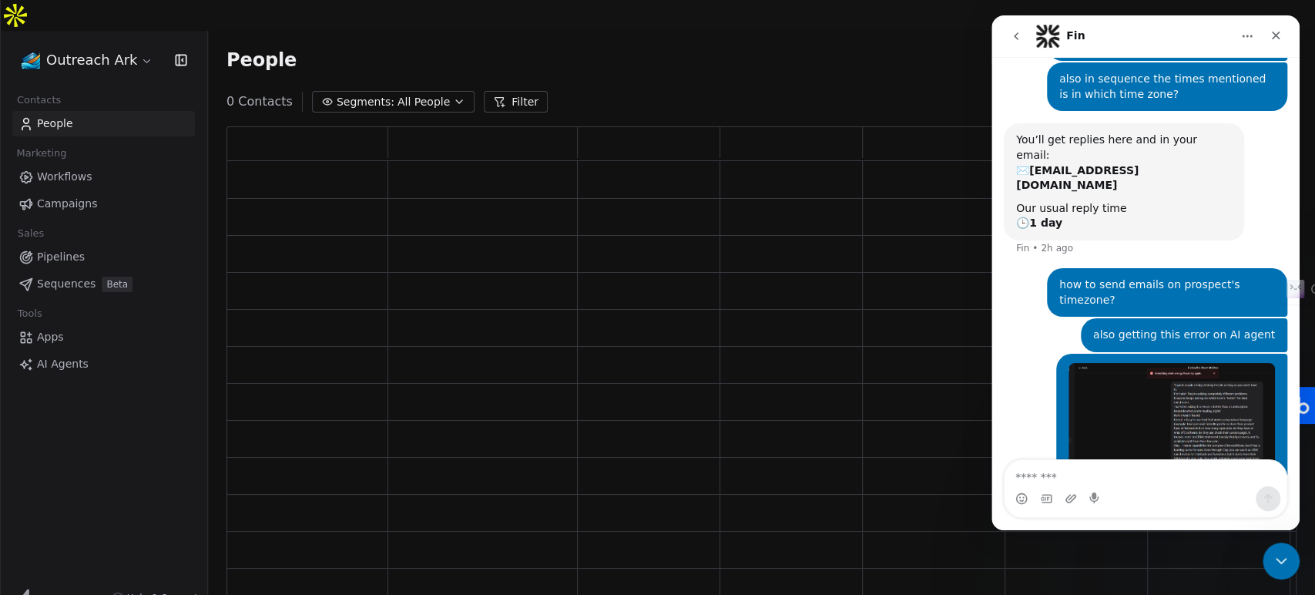
scroll to position [473, 1057]
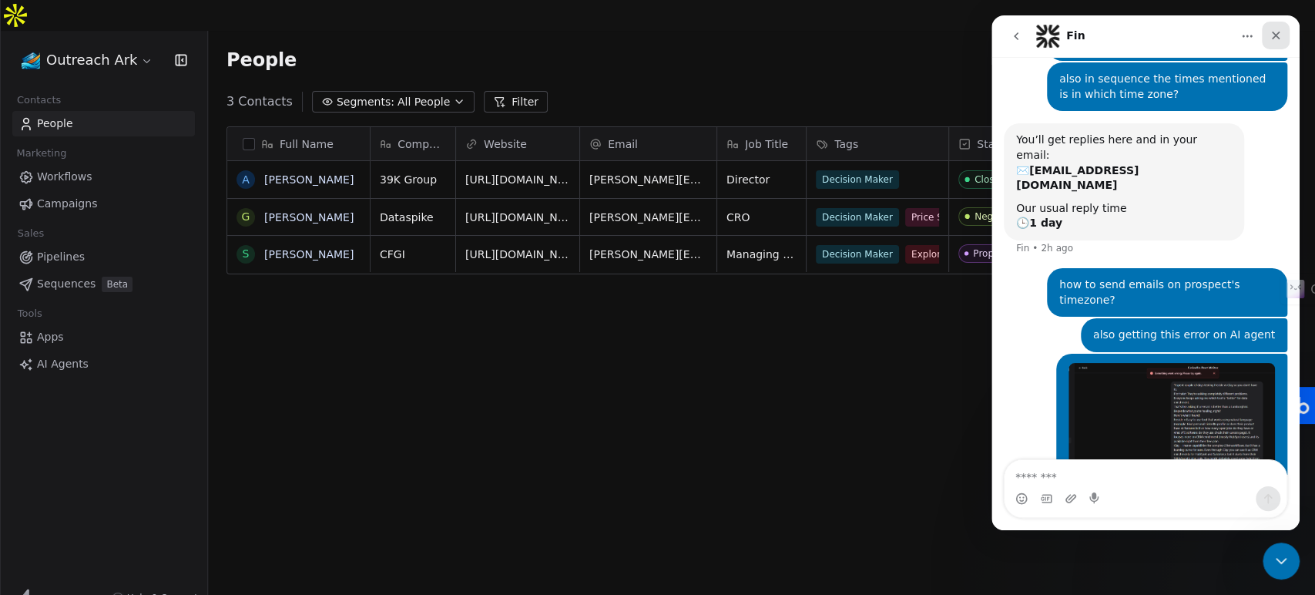
click at [1281, 36] on icon "Close" at bounding box center [1276, 35] width 12 height 12
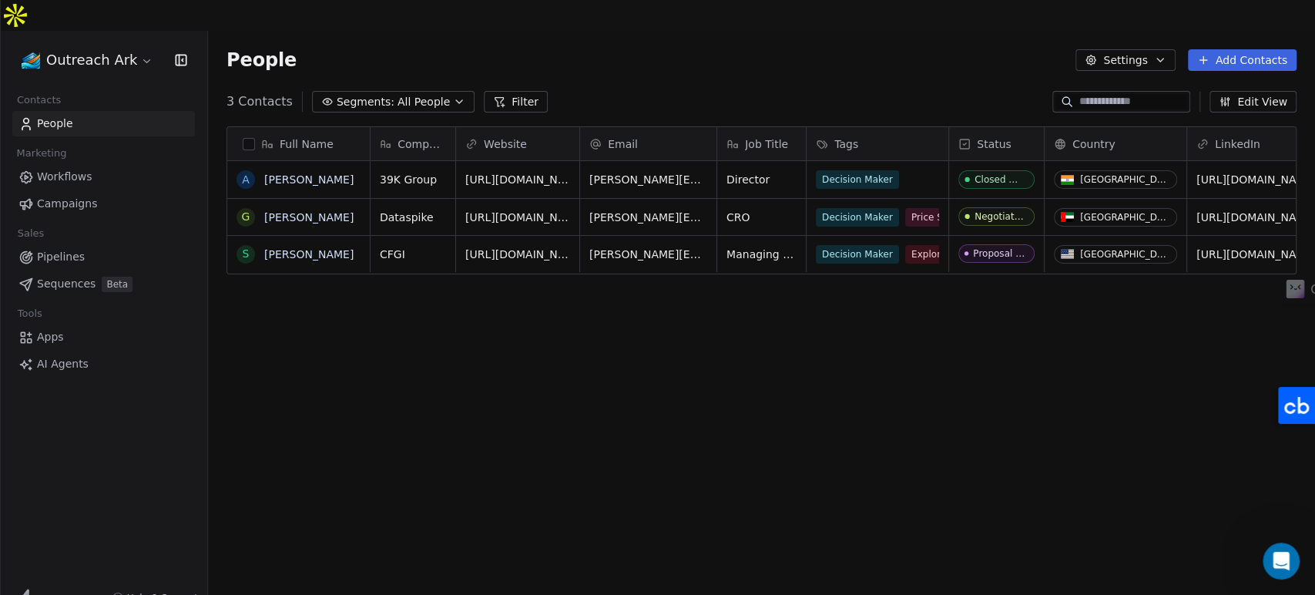
scroll to position [92, 0]
click at [608, 206] on span "[PERSON_NAME][EMAIL_ADDRESS][DOMAIN_NAME]" at bounding box center [681, 229] width 183 height 46
click at [626, 318] on html "**********" at bounding box center [657, 323] width 1315 height 646
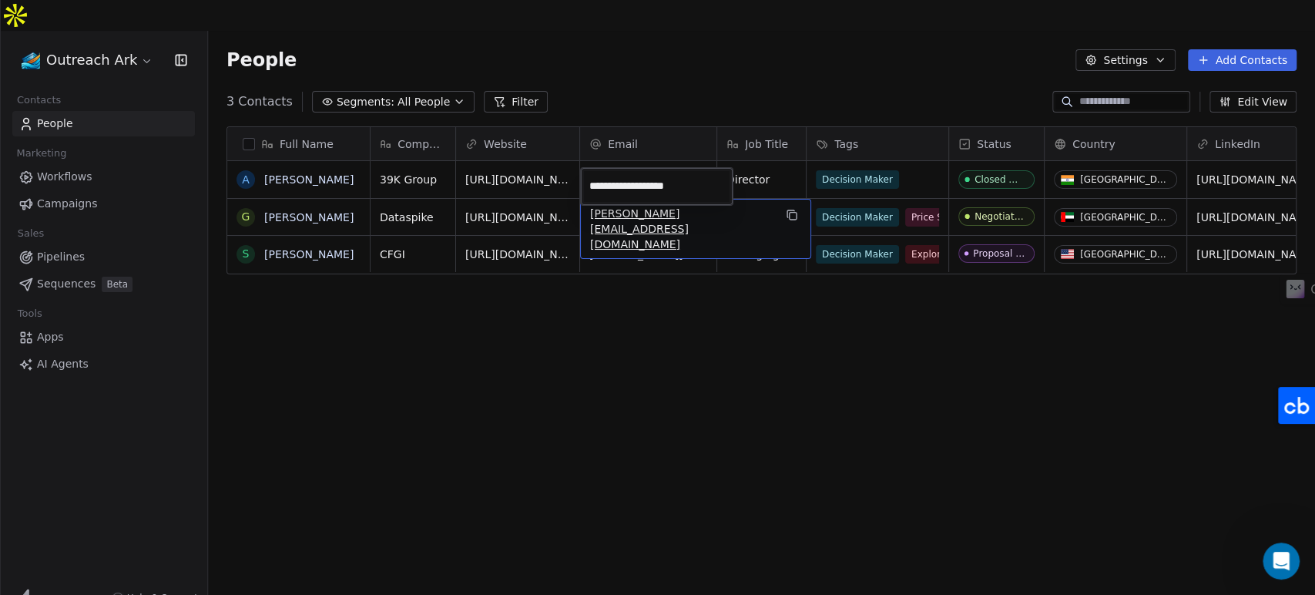
click at [690, 48] on html "**********" at bounding box center [657, 323] width 1315 height 646
click at [716, 387] on div "Full Name A [PERSON_NAME] G [PERSON_NAME] S [PERSON_NAME] Company Website Email…" at bounding box center [761, 375] width 1107 height 523
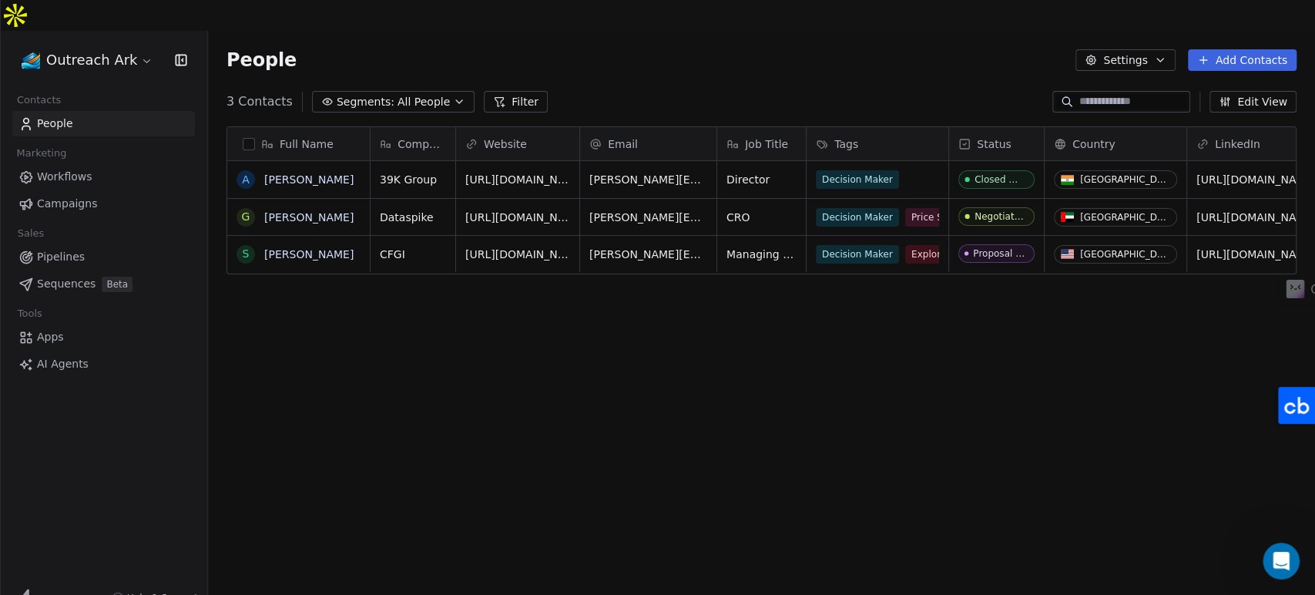
click at [800, 394] on div "Full Name A [PERSON_NAME] G [PERSON_NAME] S [PERSON_NAME] Company Website Email…" at bounding box center [761, 375] width 1107 height 523
